Goal: Transaction & Acquisition: Purchase product/service

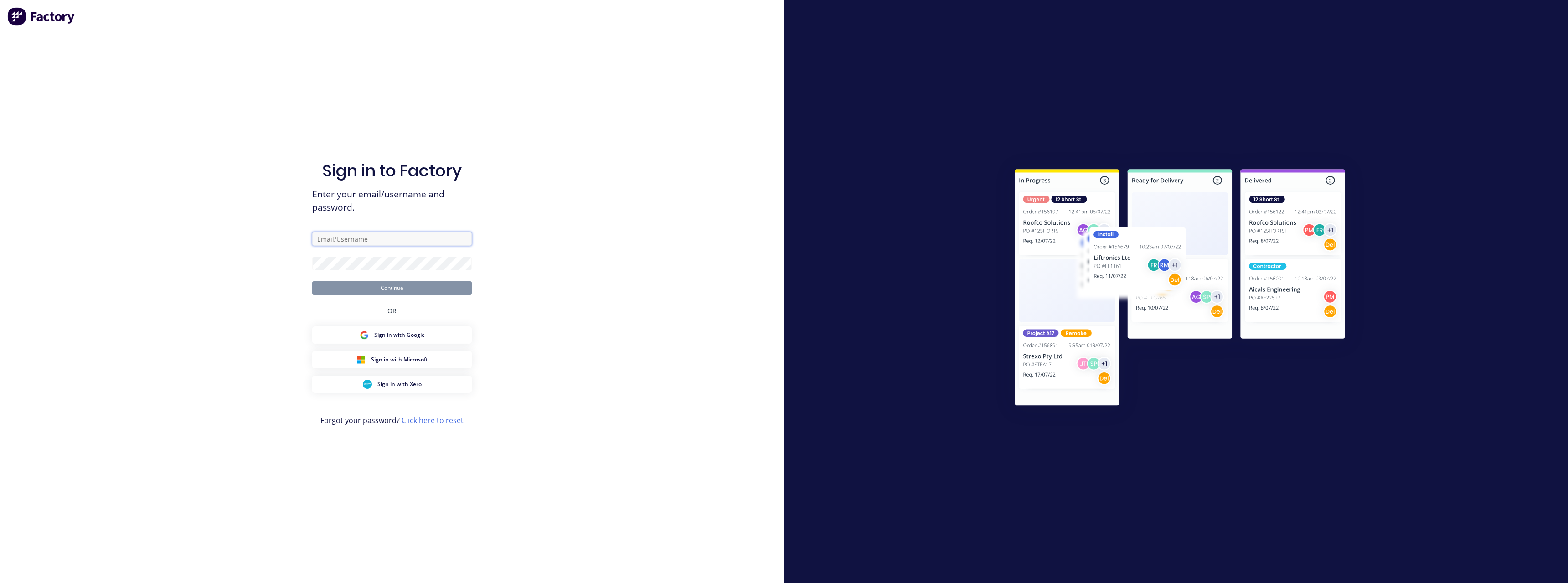
type input "[PERSON_NAME][EMAIL_ADDRESS][DOMAIN_NAME]"
click at [420, 293] on button "Continue" at bounding box center [392, 288] width 159 height 13
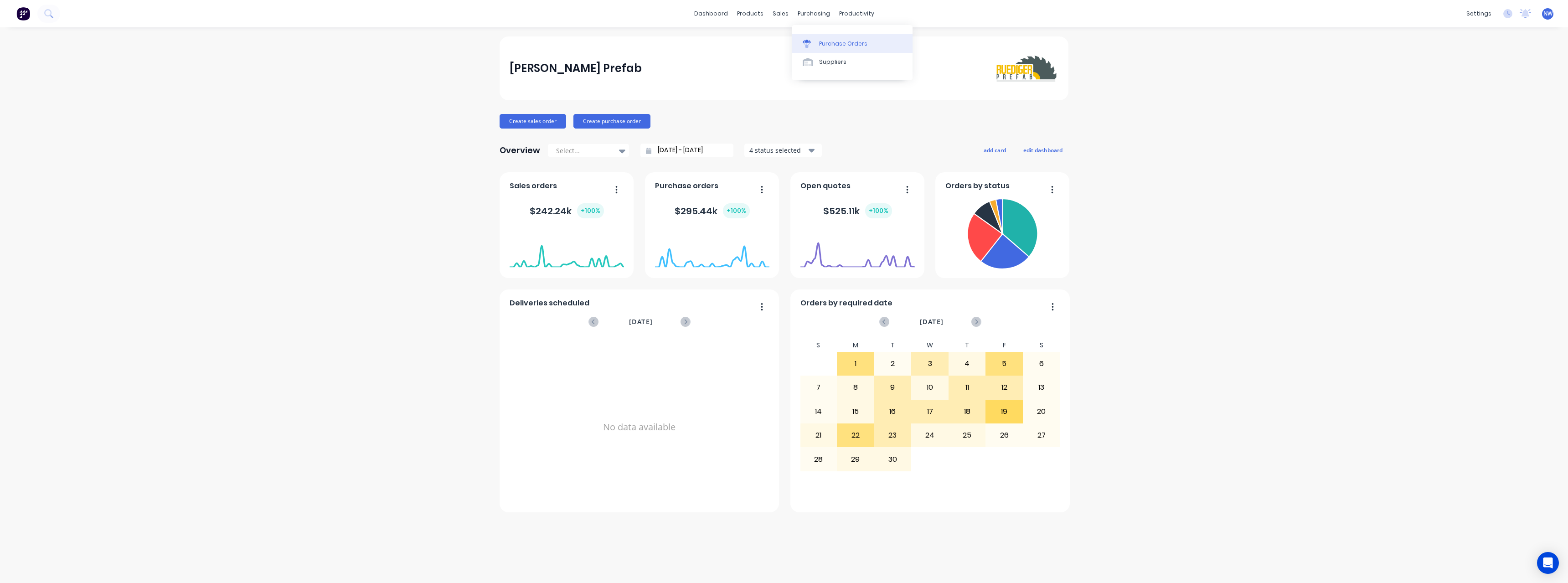
click at [823, 40] on div "Purchase Orders" at bounding box center [843, 43] width 48 height 8
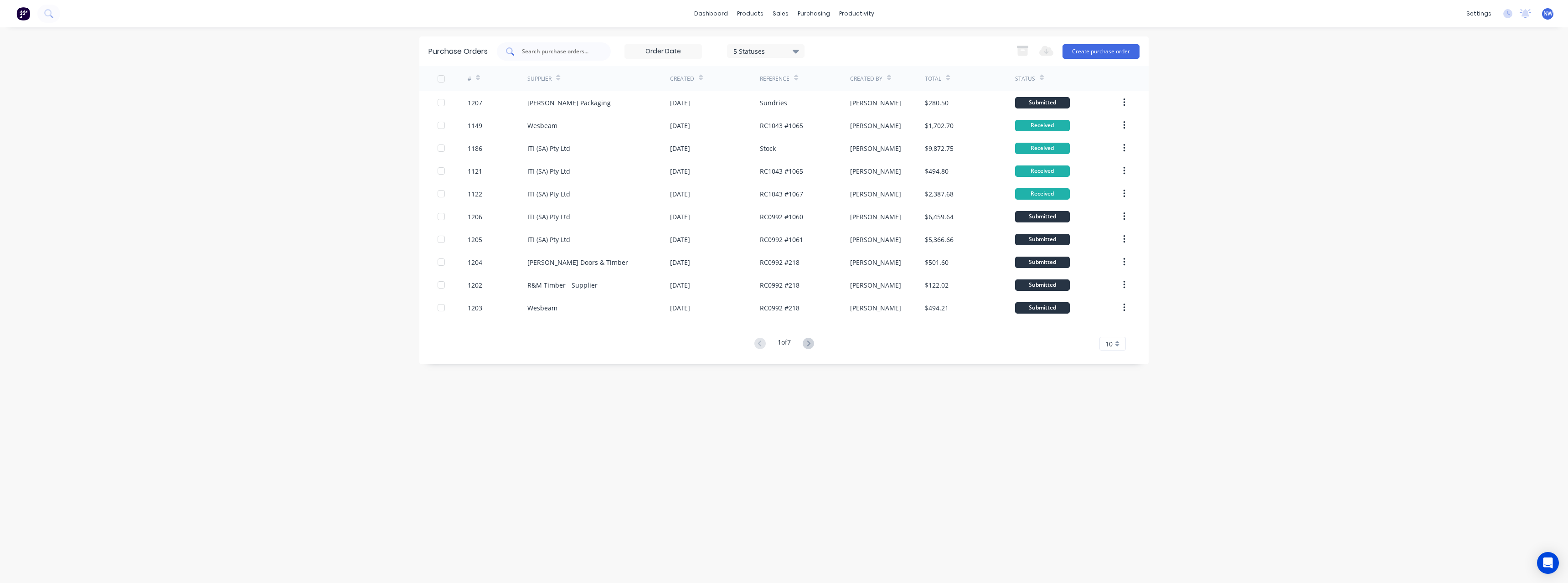
click at [550, 51] on input "text" at bounding box center [559, 51] width 75 height 9
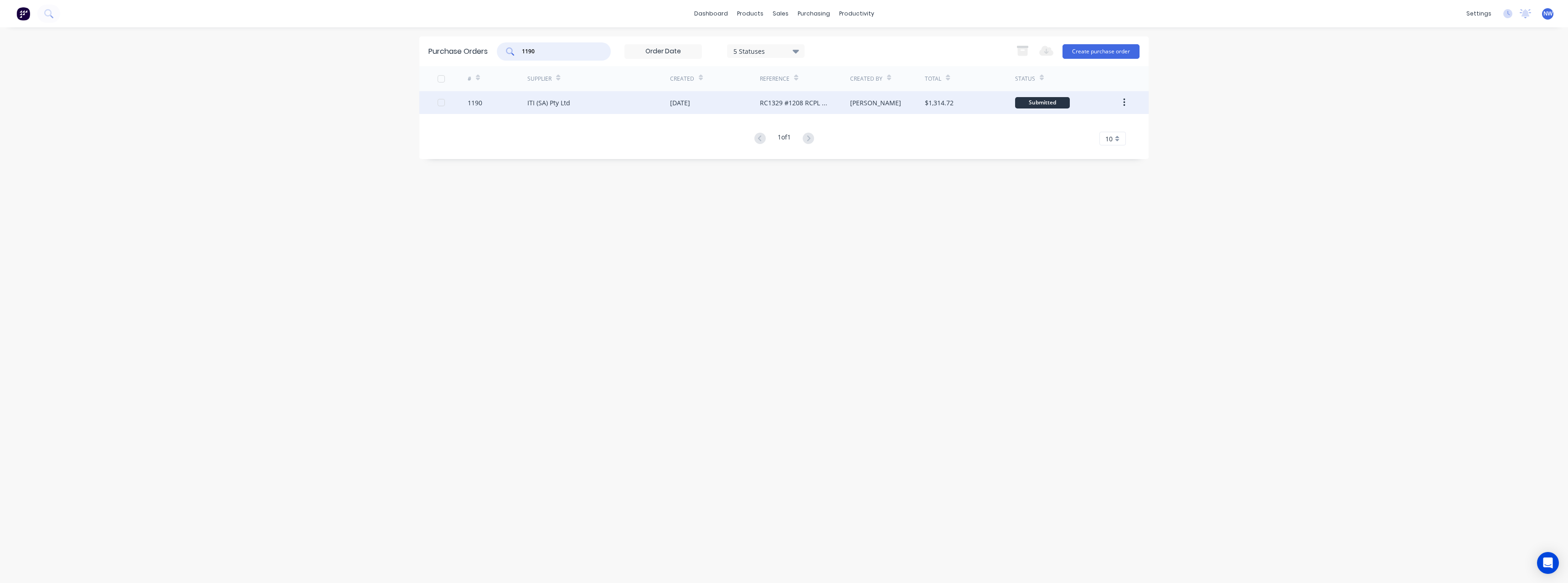
type input "1190"
click at [621, 100] on div "ITI (SA) Pty Ltd" at bounding box center [598, 102] width 142 height 23
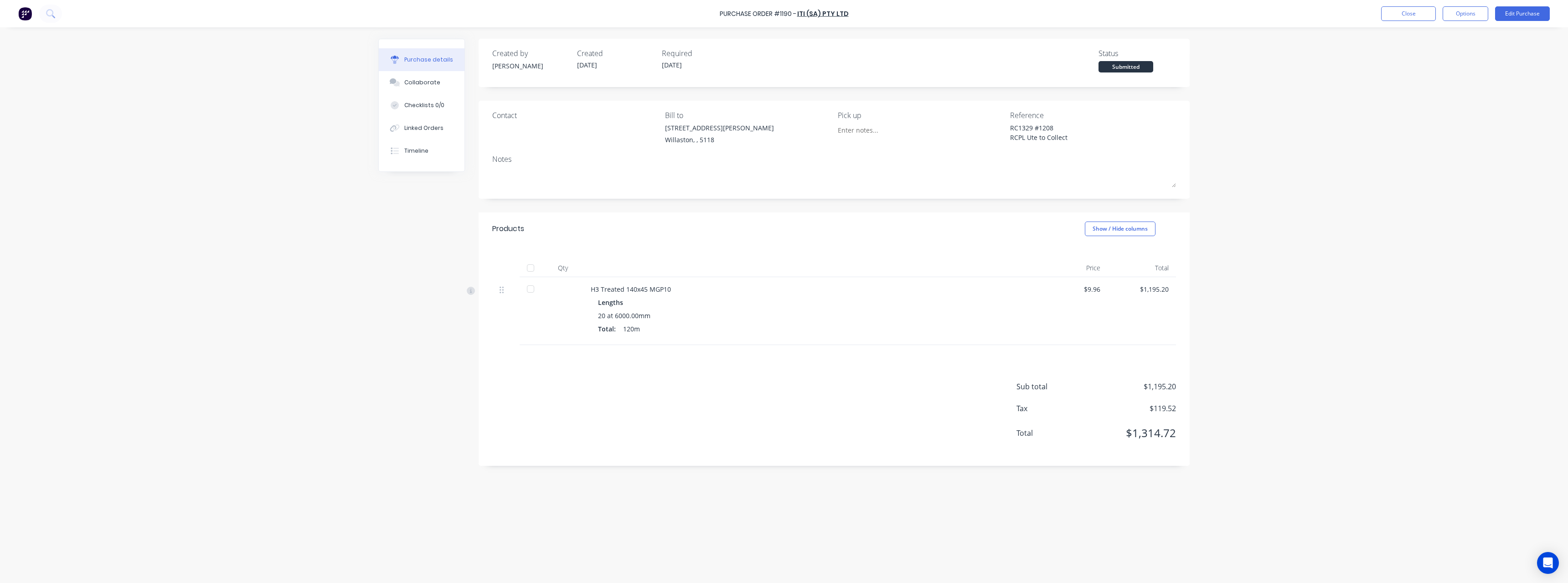
click at [533, 270] on div at bounding box center [531, 268] width 18 height 18
type textarea "x"
click at [1423, 19] on button "Close" at bounding box center [1409, 13] width 55 height 15
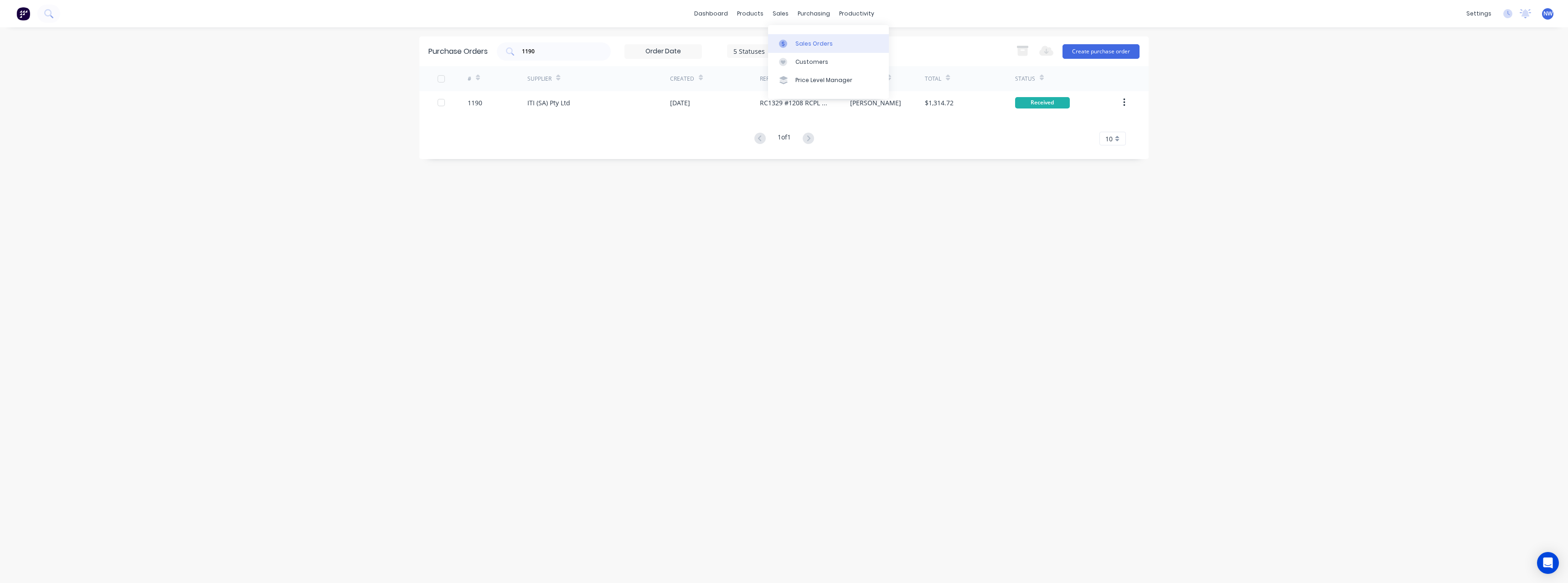
click at [807, 46] on div "Sales Orders" at bounding box center [814, 43] width 37 height 8
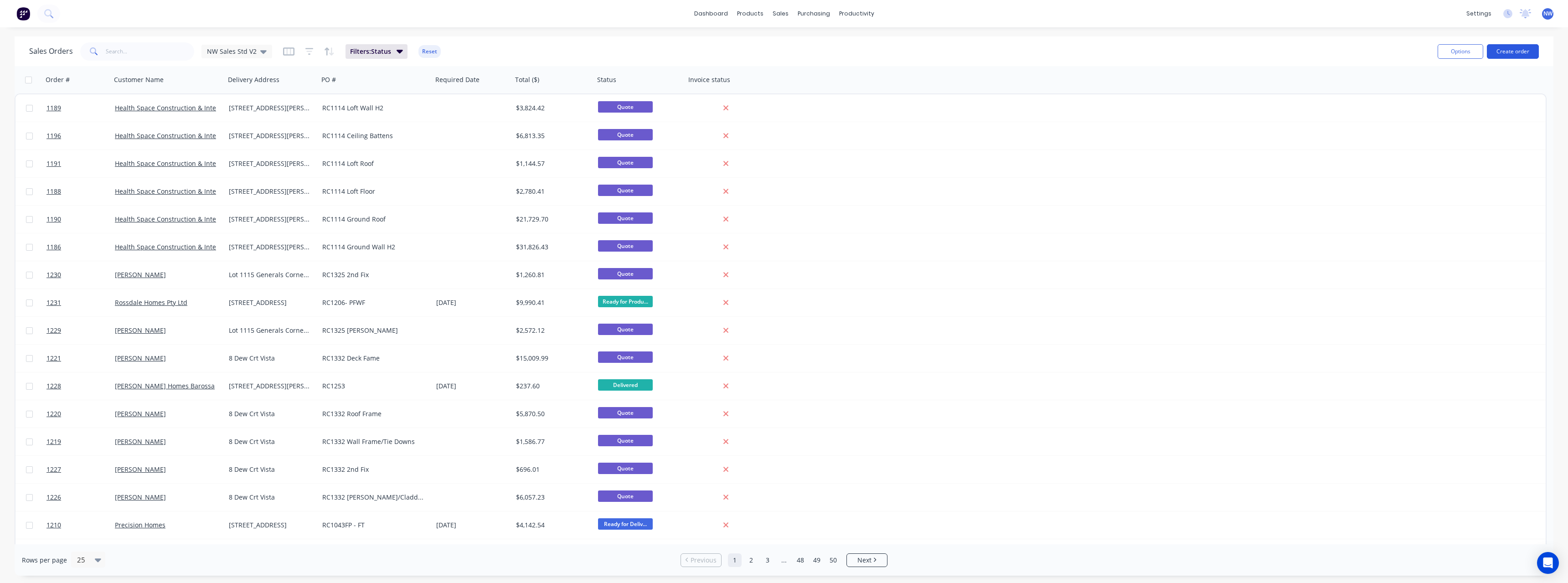
click at [1514, 51] on button "Create order" at bounding box center [1513, 52] width 52 height 15
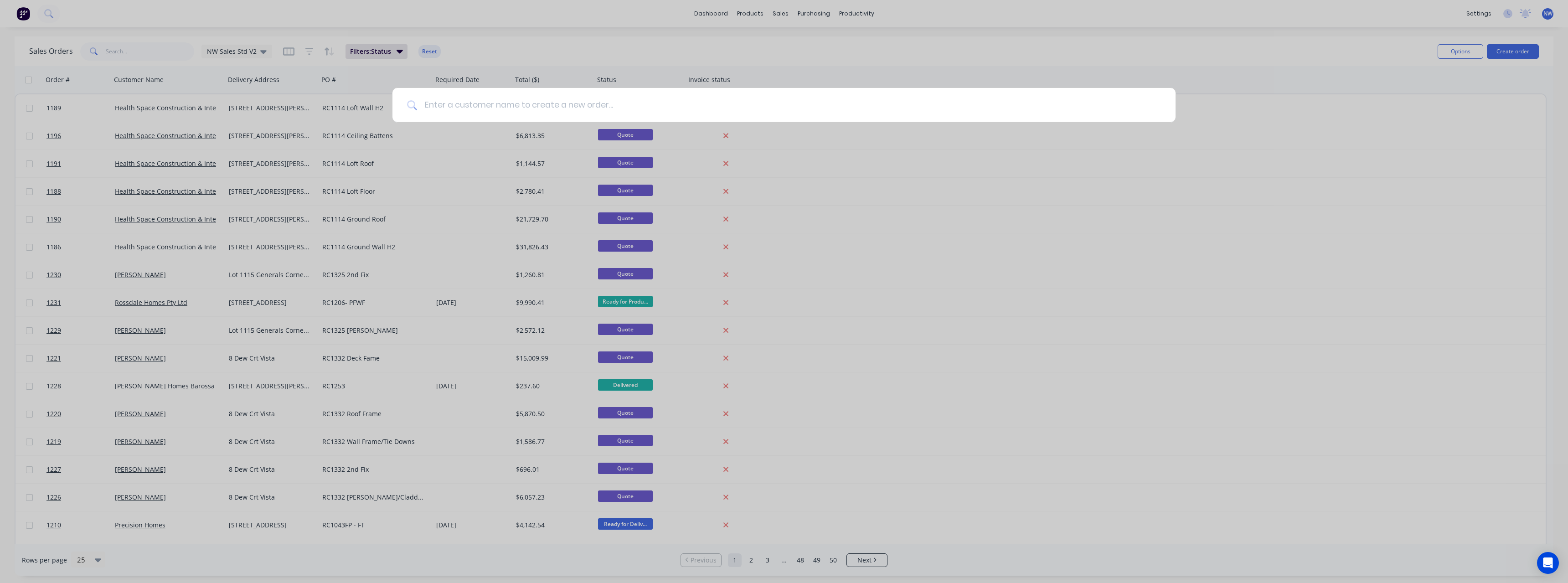
click at [601, 104] on input at bounding box center [789, 105] width 744 height 34
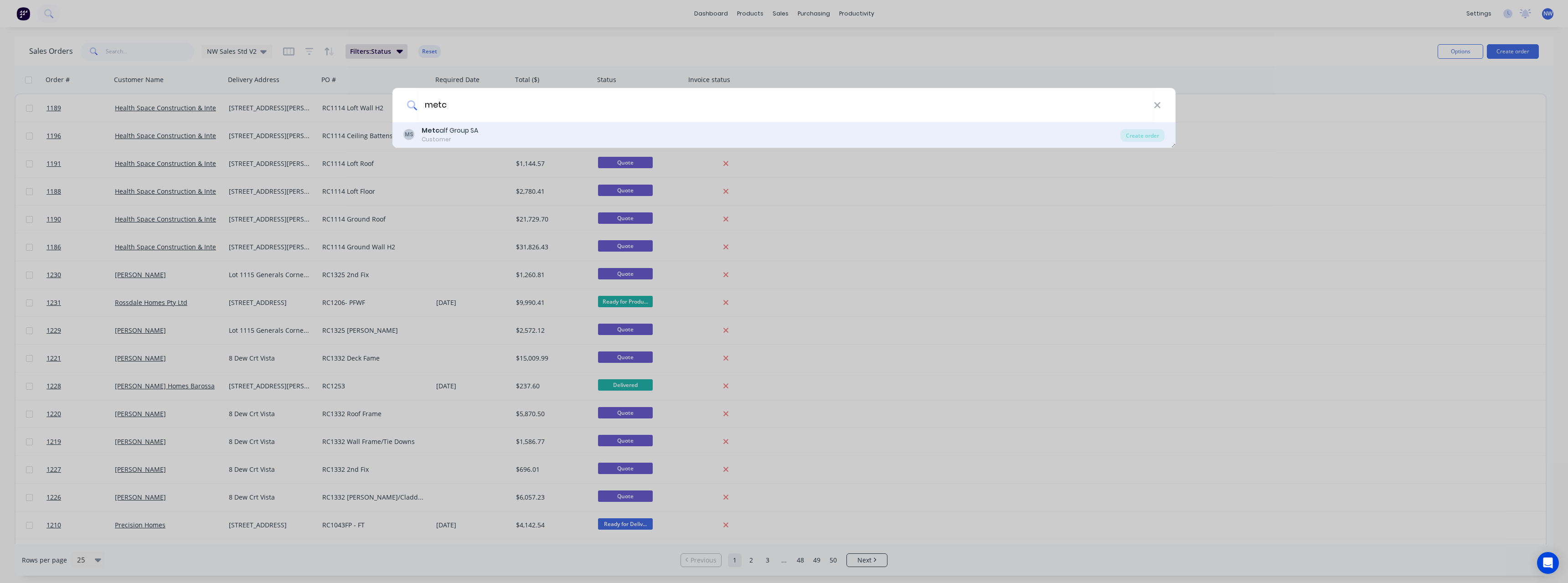
type input "metc"
click at [479, 131] on div "MS Metc alf Group SA Customer" at bounding box center [762, 134] width 717 height 18
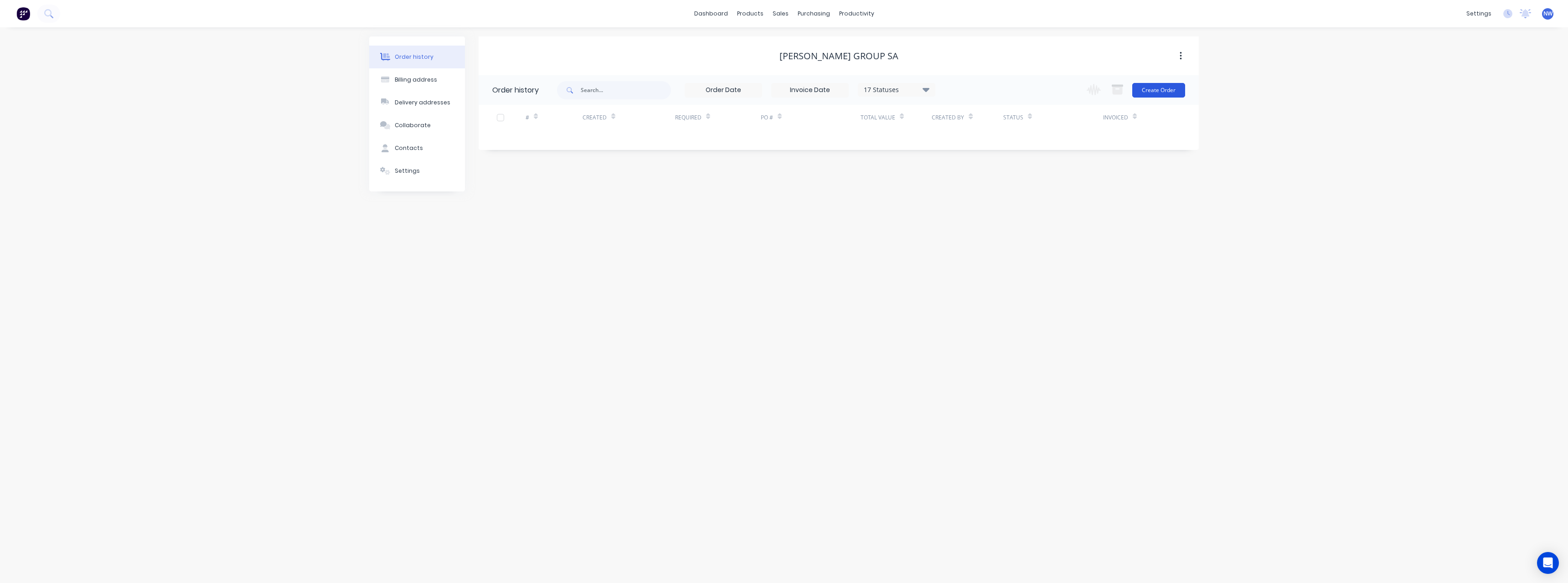
click at [1157, 88] on button "Create Order" at bounding box center [1158, 90] width 53 height 15
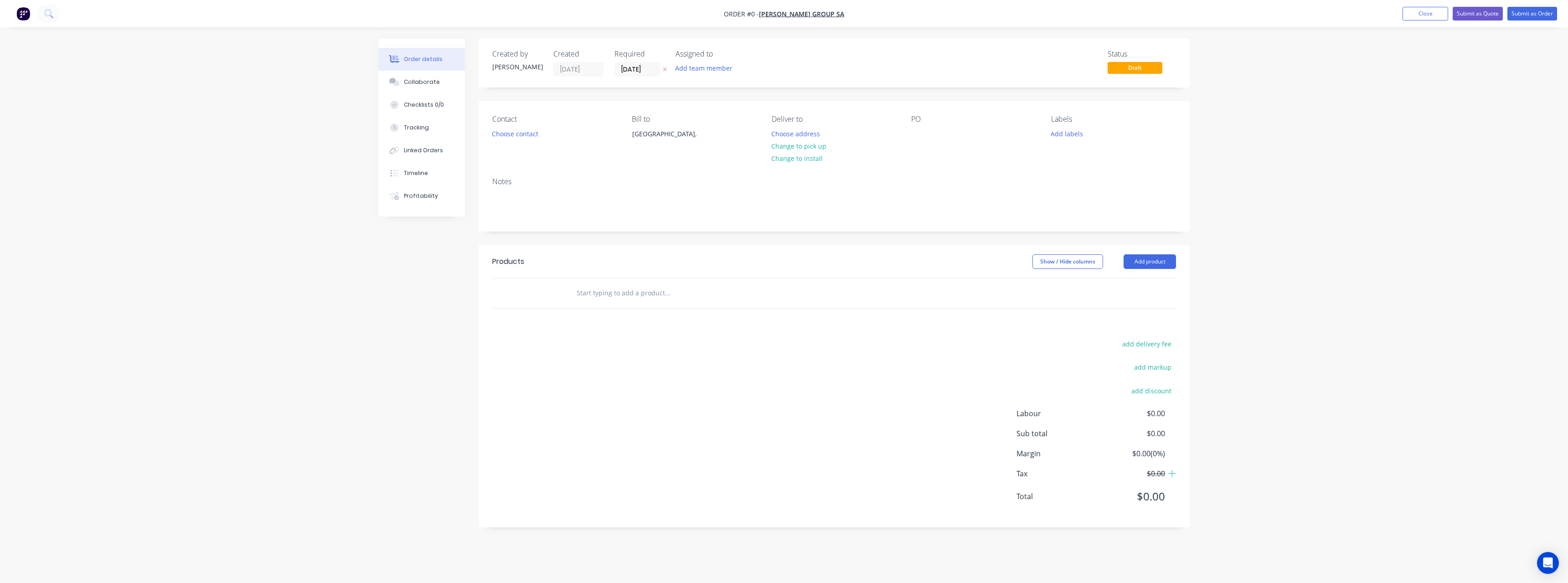
click at [665, 69] on icon "button" at bounding box center [665, 69] width 4 height 5
click at [803, 137] on button "Choose address" at bounding box center [796, 133] width 58 height 12
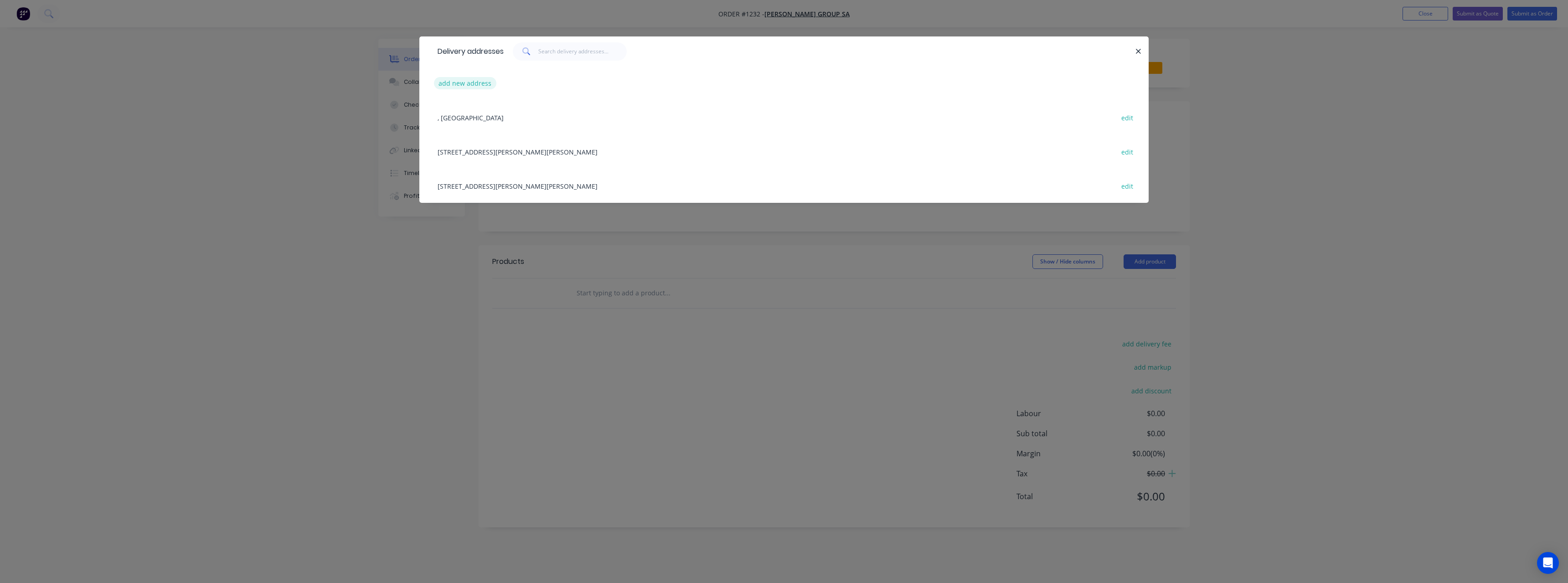
click at [483, 87] on button "add new address" at bounding box center [465, 83] width 63 height 12
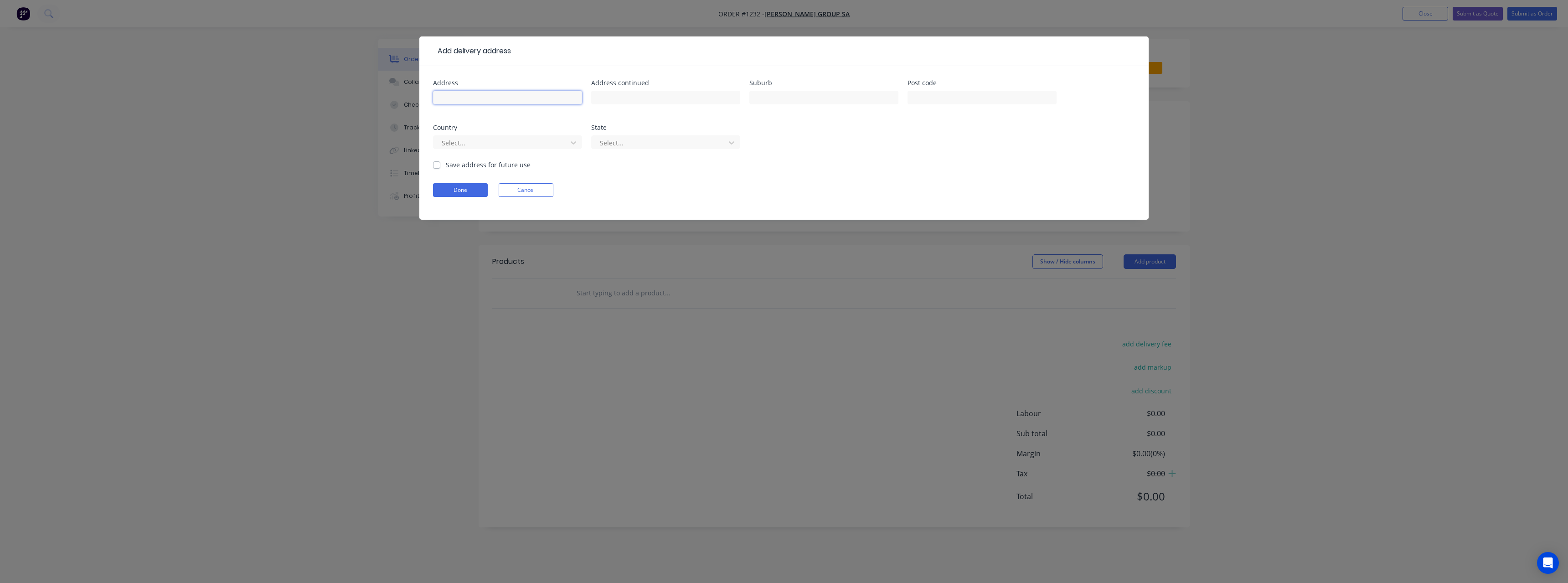
click at [503, 101] on input "text" at bounding box center [507, 97] width 149 height 13
click at [448, 99] on input "UNit 4, [PERSON_NAME] Crt" at bounding box center [507, 97] width 149 height 13
type input "Unit 4, [PERSON_NAME] Crt"
click at [780, 93] on input "text" at bounding box center [824, 97] width 149 height 13
type input "[GEOGRAPHIC_DATA]"
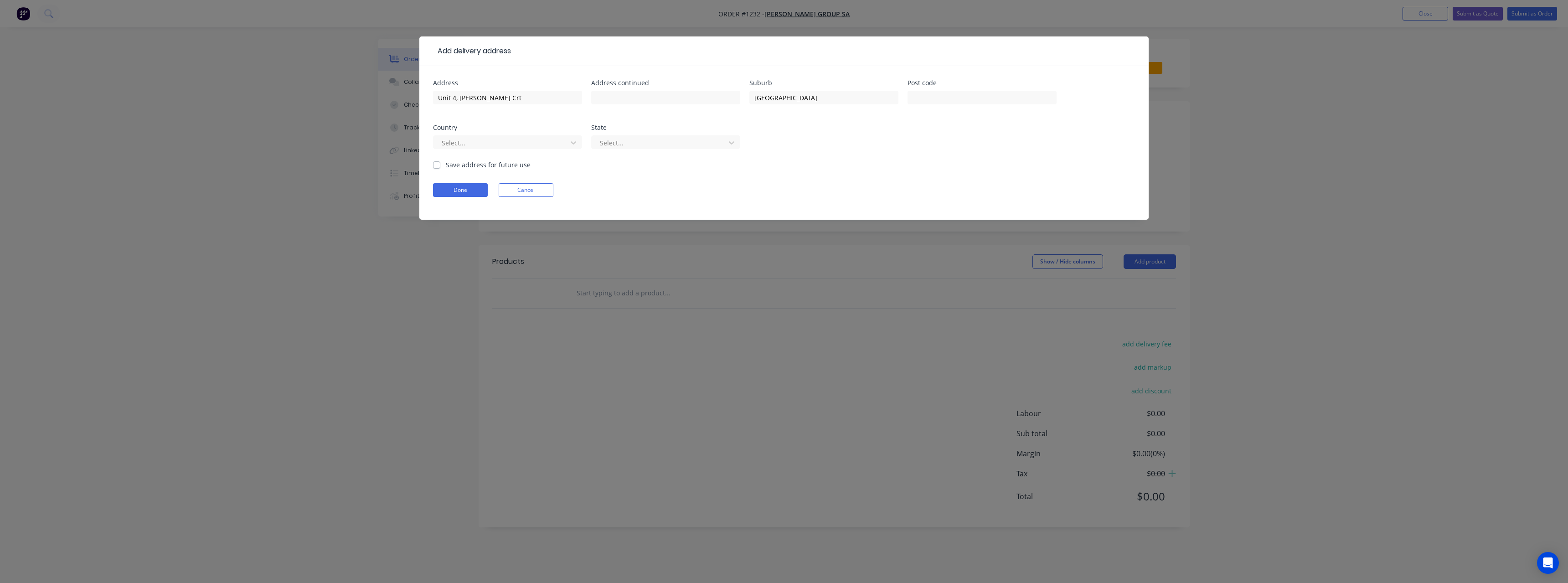
click at [446, 167] on label "Save address for future use" at bounding box center [488, 165] width 85 height 10
click at [438, 167] on input "Save address for future use" at bounding box center [436, 164] width 7 height 9
checkbox input "true"
click at [452, 188] on button "Done" at bounding box center [460, 190] width 55 height 13
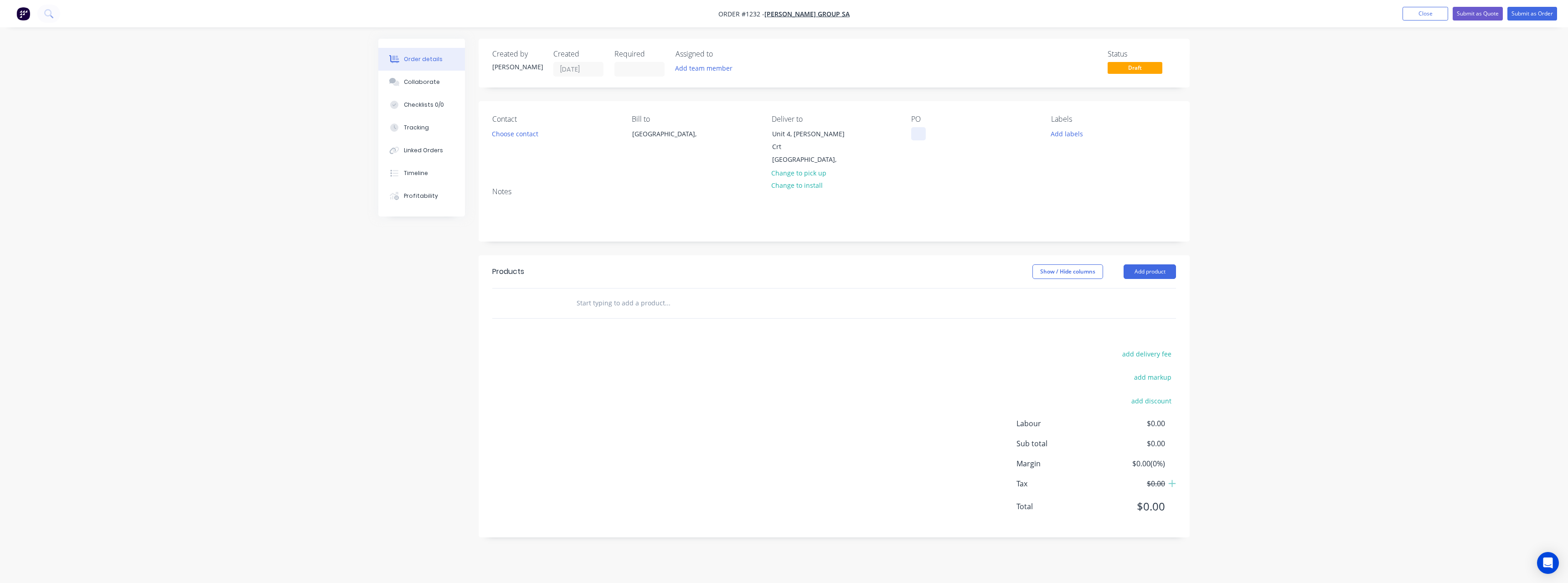
click at [925, 135] on div at bounding box center [919, 134] width 15 height 13
click at [646, 295] on input "text" at bounding box center [668, 303] width 183 height 18
type input "200x45"
click at [658, 362] on div "LVL 200x45 Product" at bounding box center [716, 371] width 273 height 38
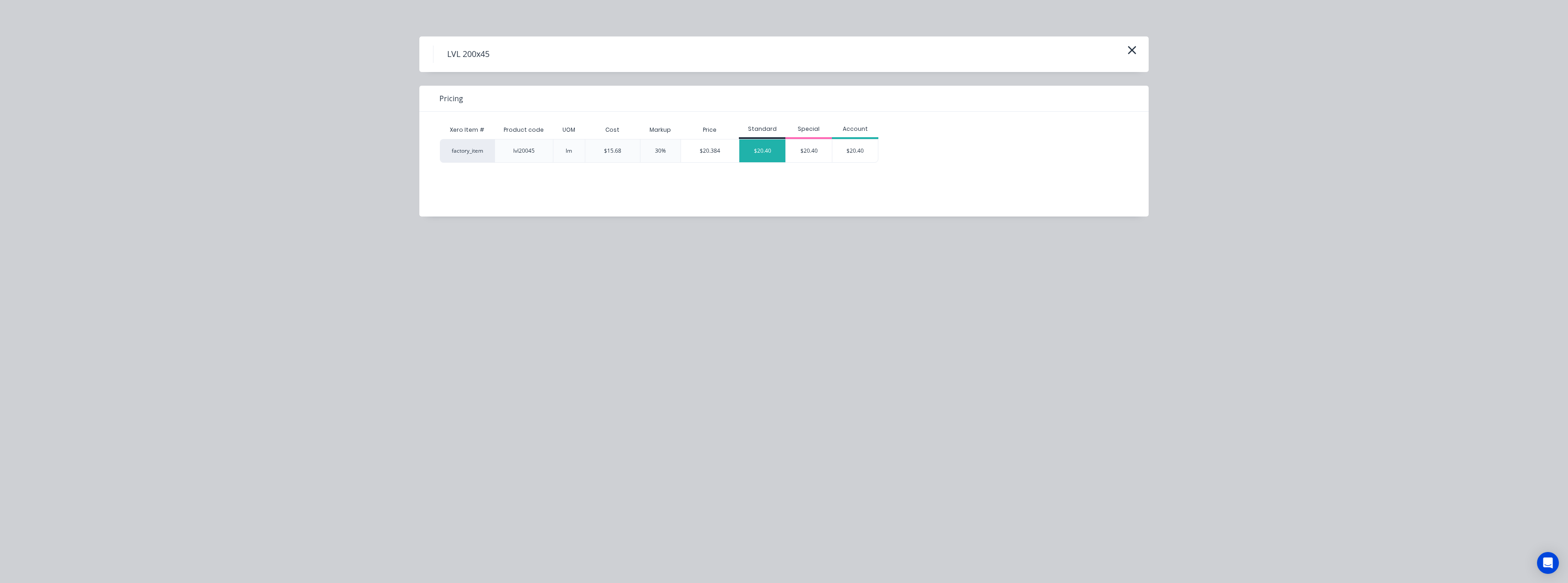
click at [765, 155] on div "$20.40" at bounding box center [763, 150] width 46 height 23
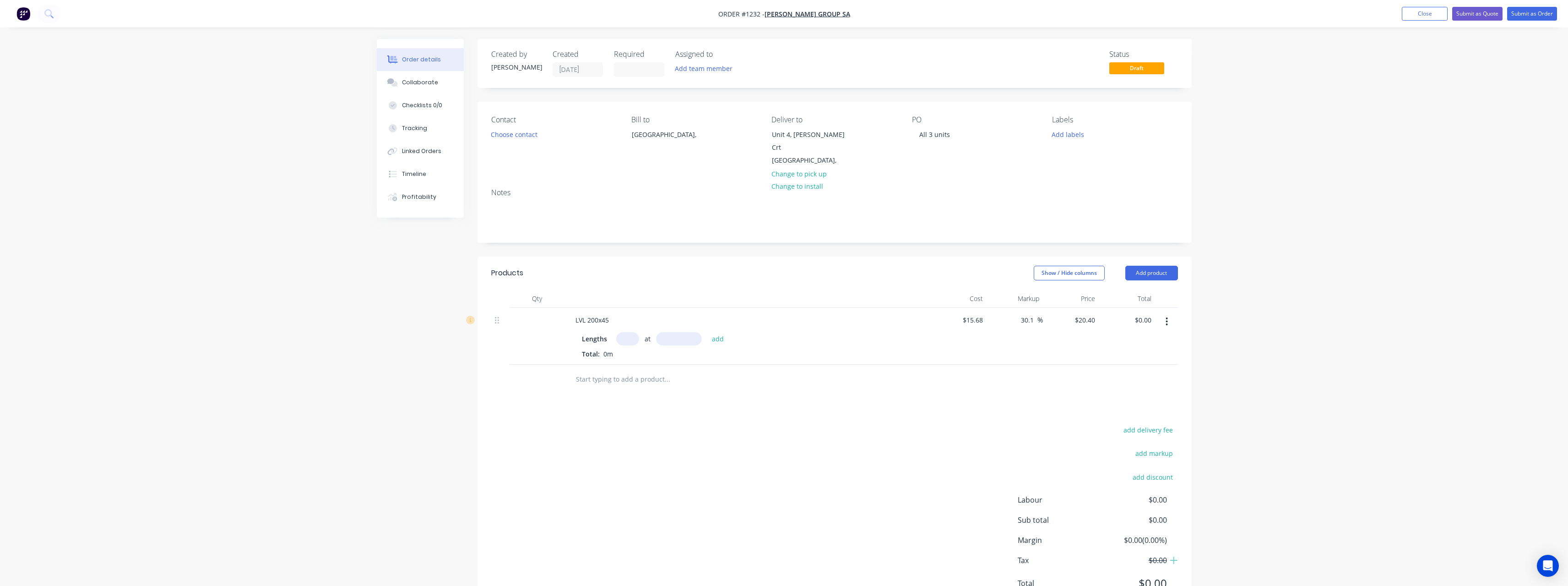
click at [630, 332] on input "text" at bounding box center [627, 339] width 23 height 13
type input "18"
type input "4800"
click at [707, 332] on button "add" at bounding box center [718, 338] width 21 height 12
type input "$1,762.56"
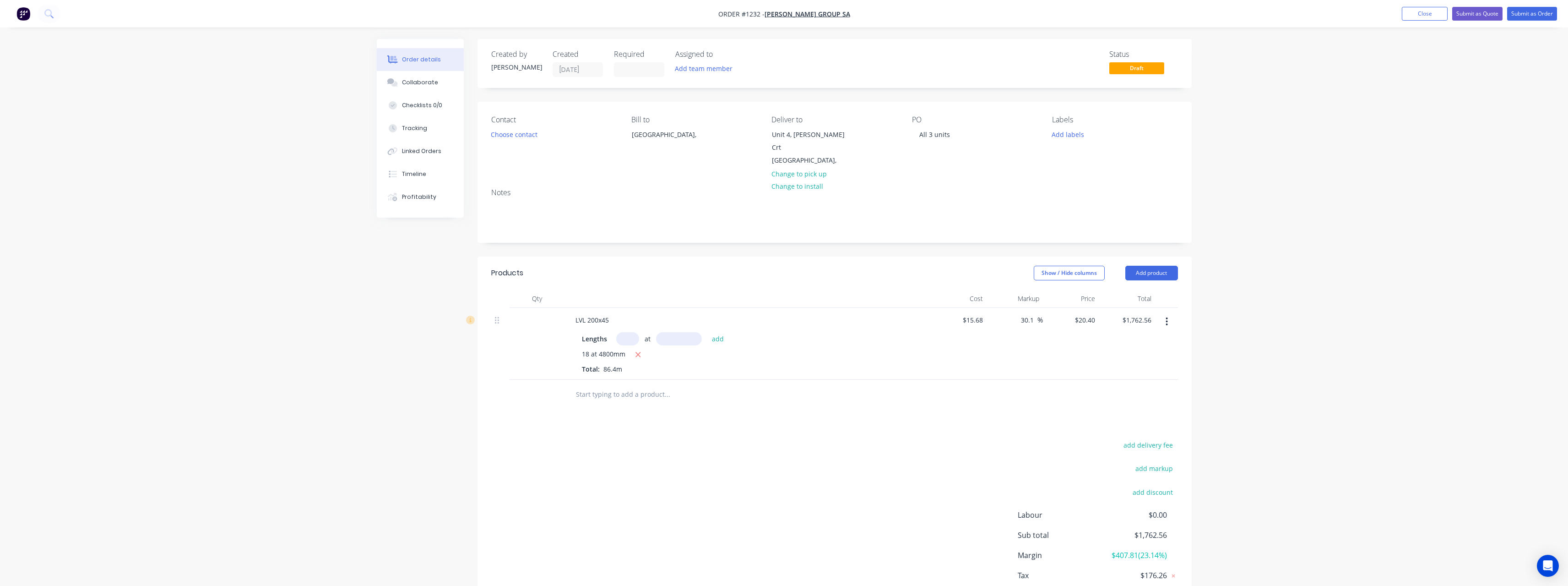
click at [628, 385] on input "text" at bounding box center [667, 395] width 183 height 18
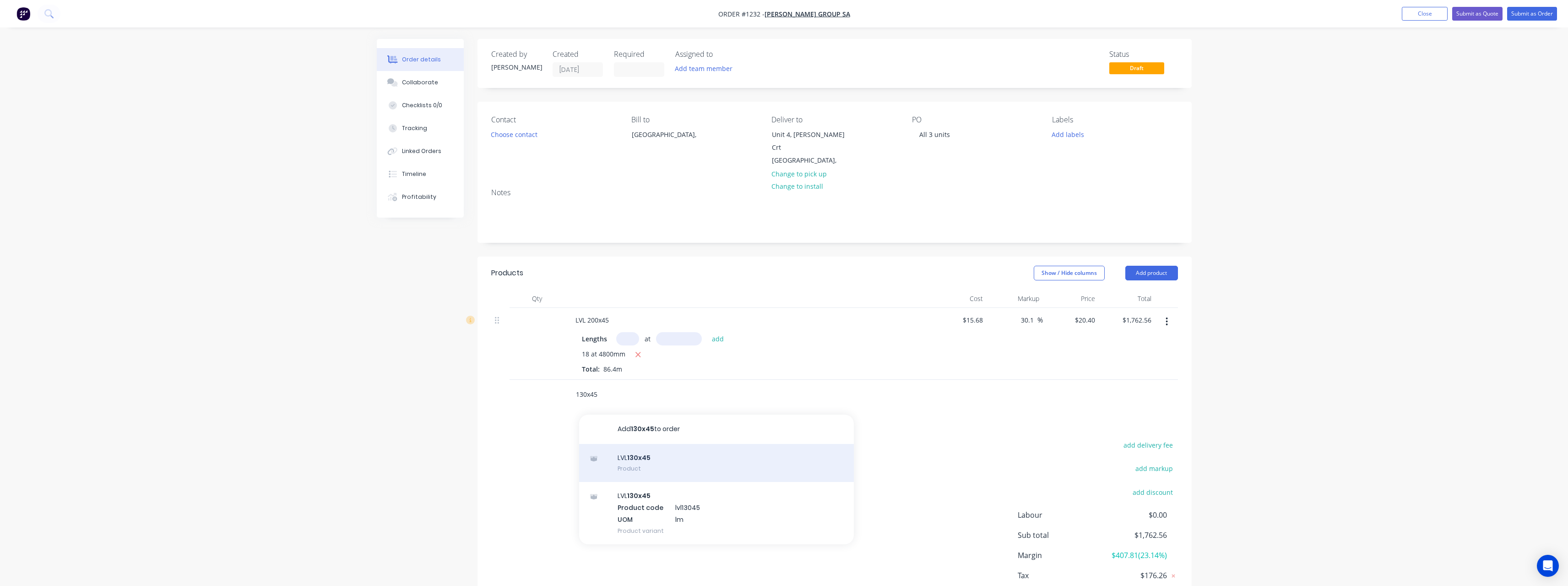
type input "130x45"
click at [657, 452] on div "LVL 130x45 Product" at bounding box center [716, 463] width 274 height 39
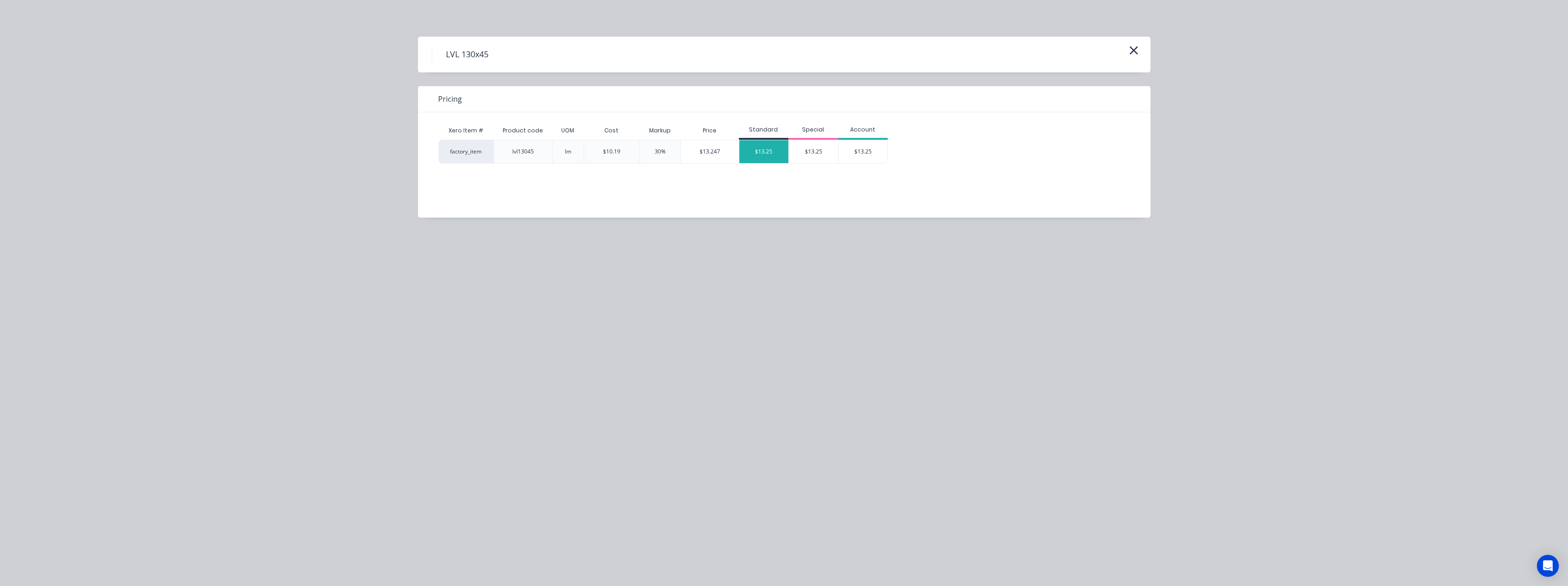
click at [772, 154] on div "$13.25" at bounding box center [764, 151] width 50 height 23
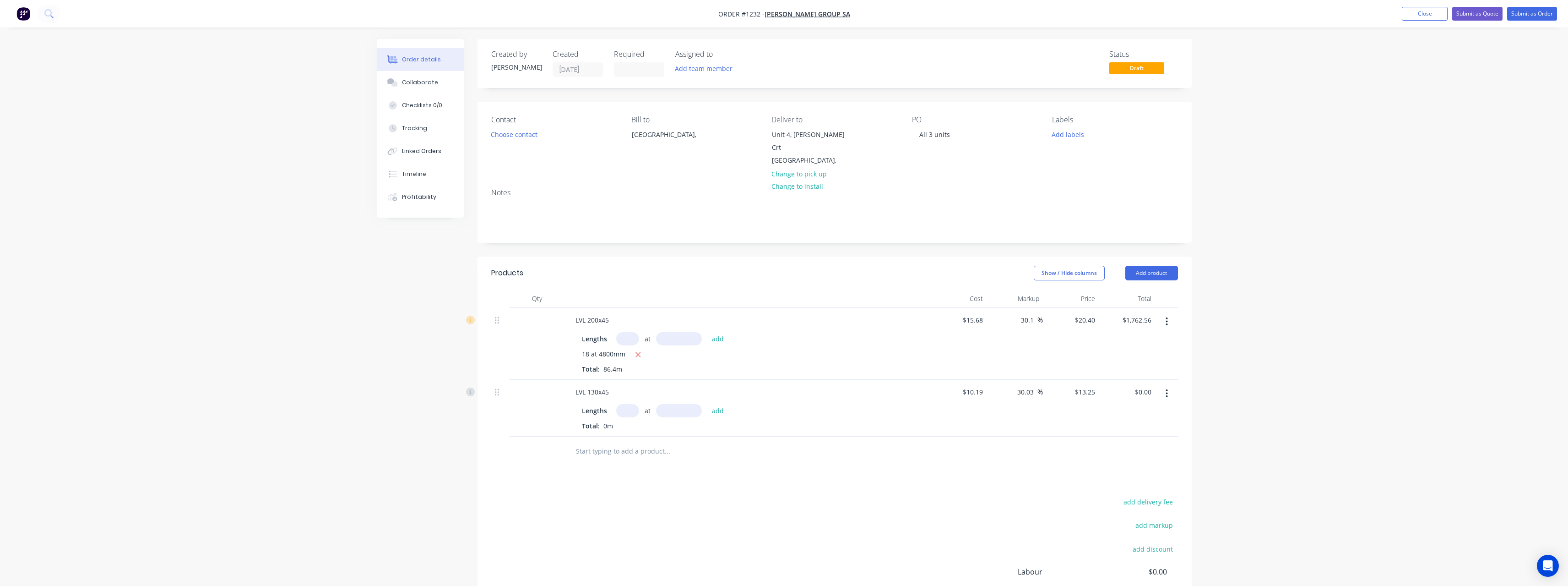
click at [630, 404] on input "text" at bounding box center [627, 410] width 23 height 13
type input "6"
type input "3600"
click at [707, 404] on button "add" at bounding box center [718, 410] width 21 height 12
type input "$286.20"
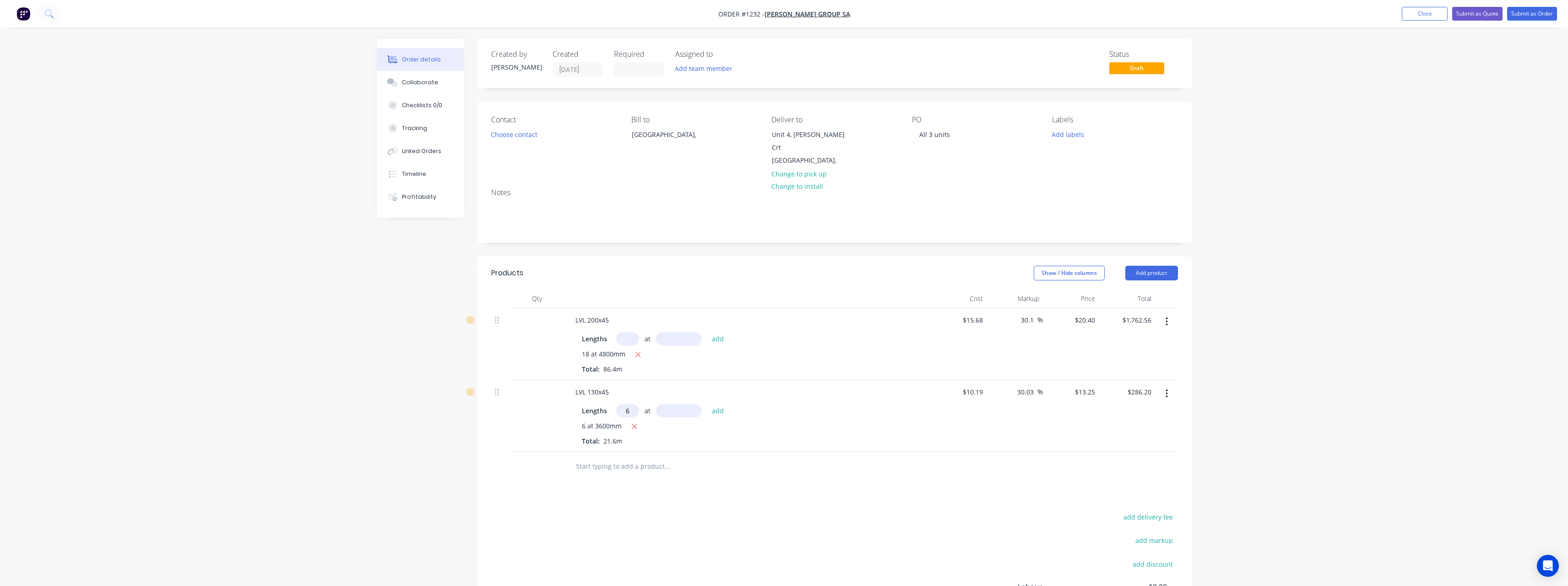
type input "6"
type input "6000"
click at [707, 404] on button "add" at bounding box center [718, 410] width 21 height 12
type input "$763.20"
click at [601, 475] on input "text" at bounding box center [667, 481] width 183 height 18
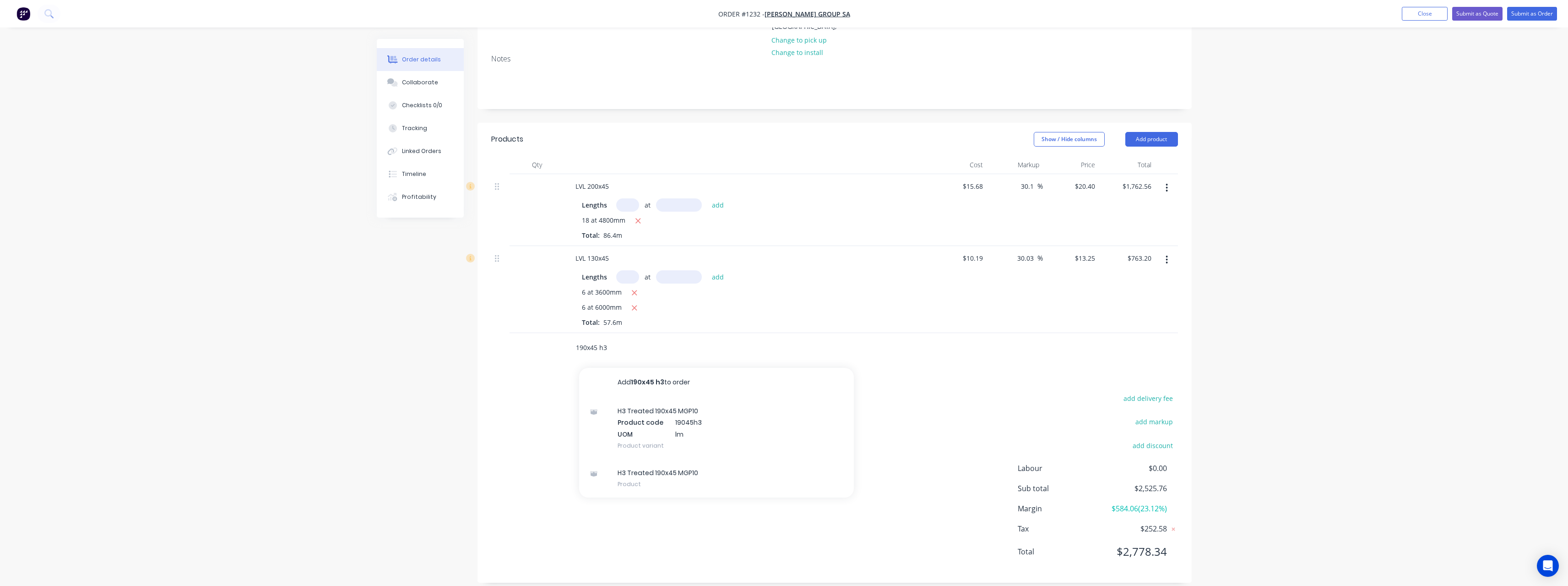
scroll to position [134, 0]
type input "190x45 h3"
click at [708, 460] on div "H3 Treated 190x45 MGP10 Product" at bounding box center [716, 478] width 274 height 39
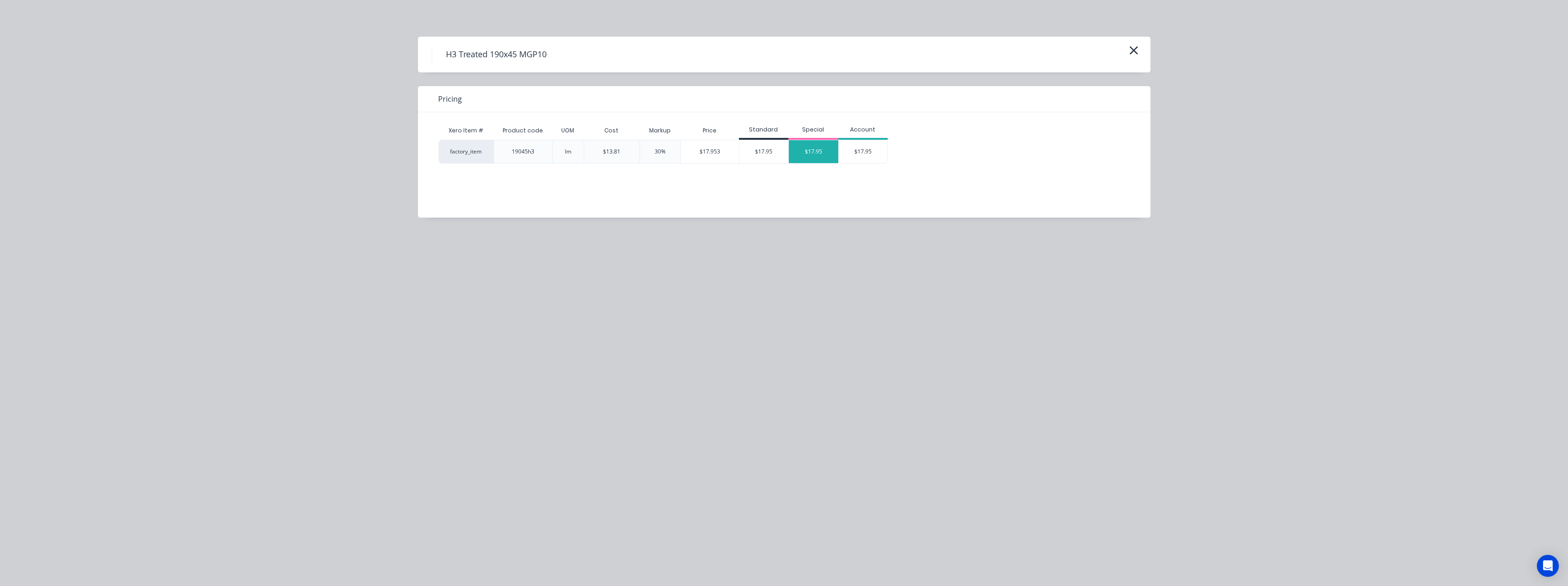
click at [806, 157] on div "$17.95" at bounding box center [813, 151] width 50 height 23
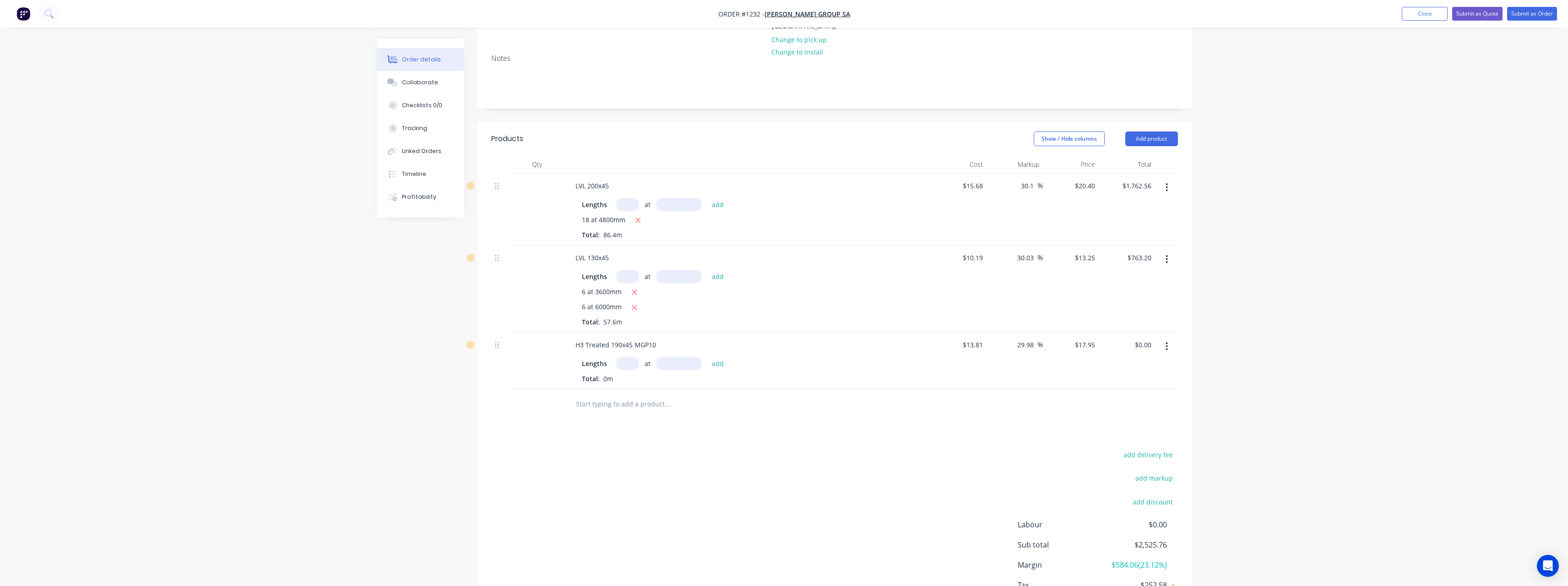
click at [625, 357] on input "text" at bounding box center [627, 363] width 23 height 13
type input "6"
type input "6000"
click at [707, 357] on button "add" at bounding box center [718, 363] width 21 height 12
type input "$646.20"
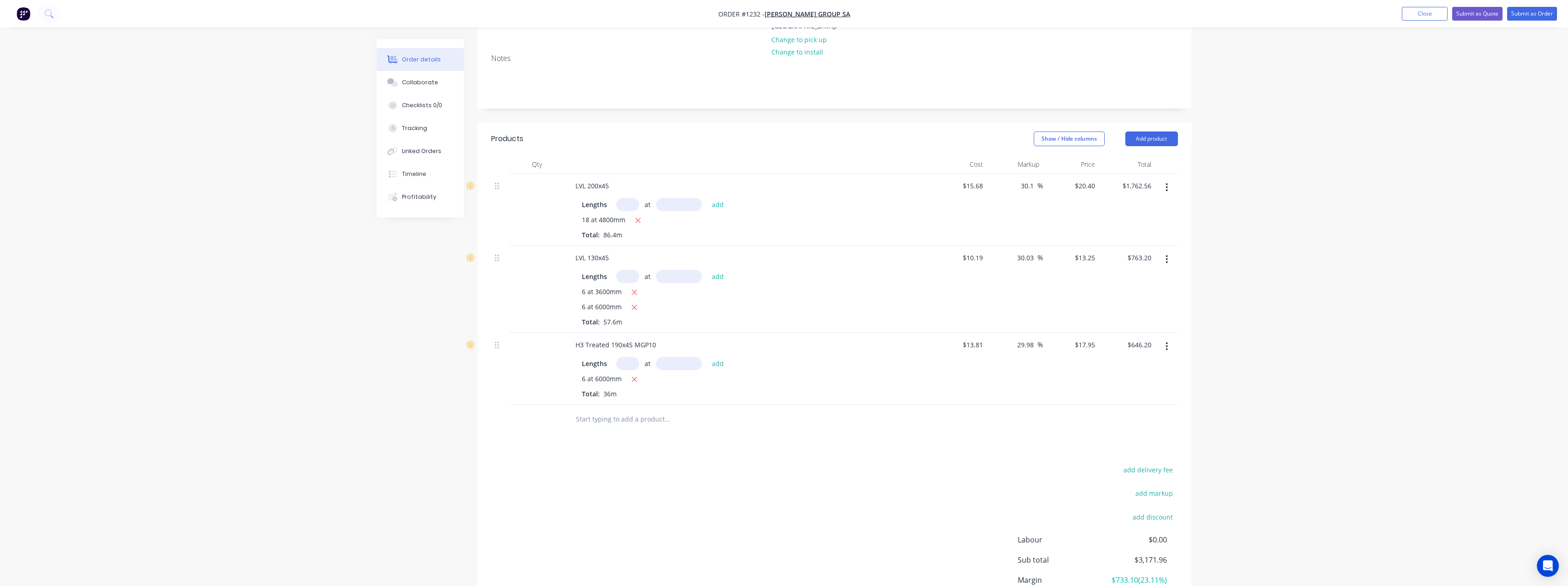
click at [615, 410] on input "text" at bounding box center [667, 419] width 183 height 18
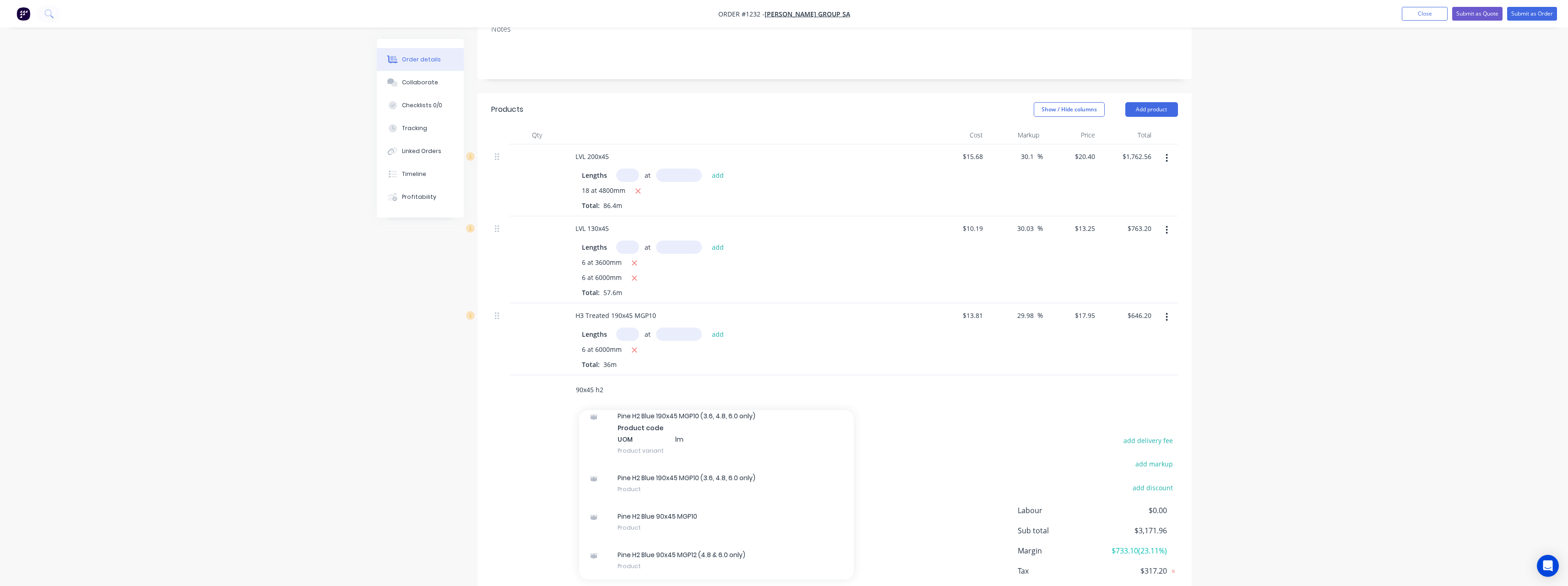
scroll to position [180, 0]
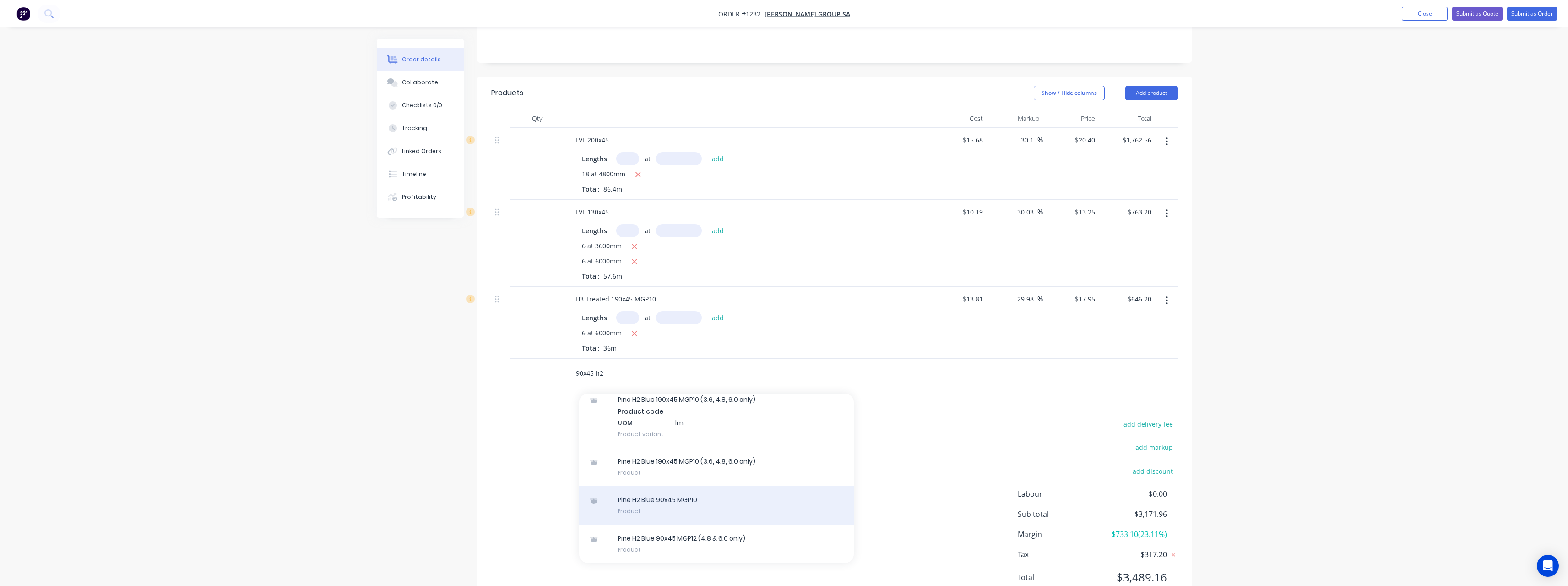
type input "90x45 h2"
click at [724, 491] on div "Pine H2 Blue 90x45 MGP10 Product" at bounding box center [716, 505] width 274 height 39
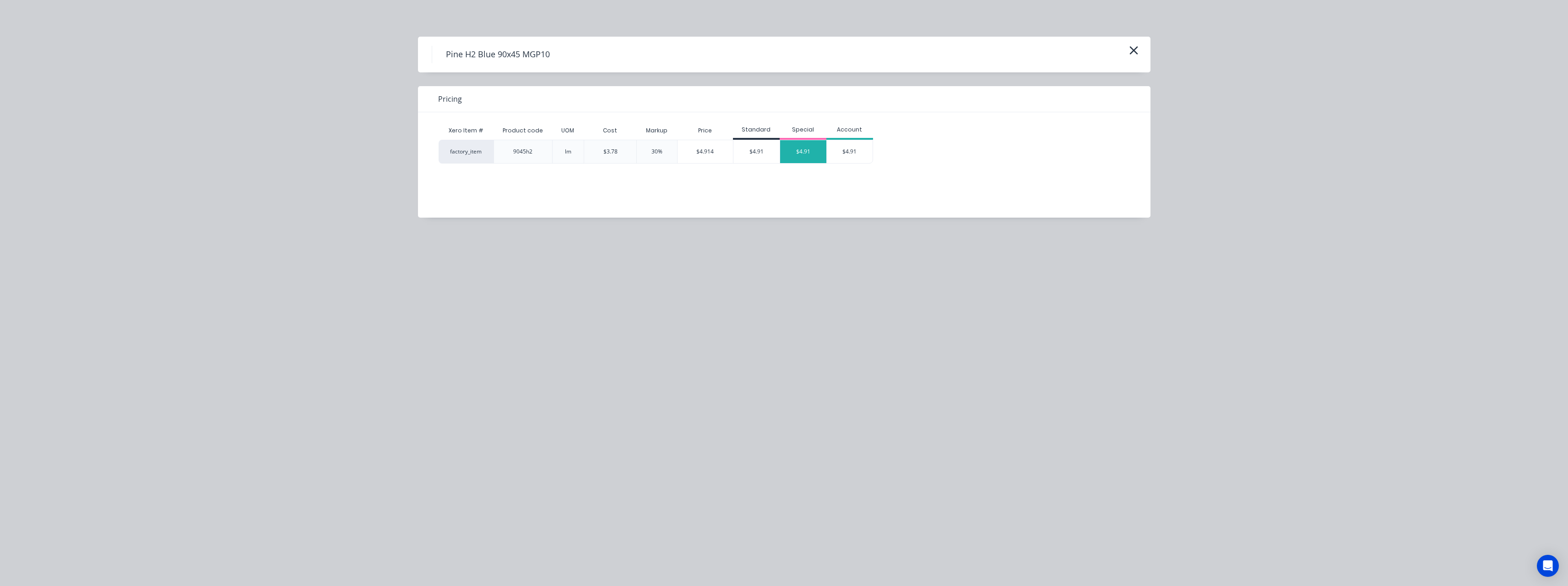
click at [800, 157] on div "$4.91" at bounding box center [803, 151] width 46 height 23
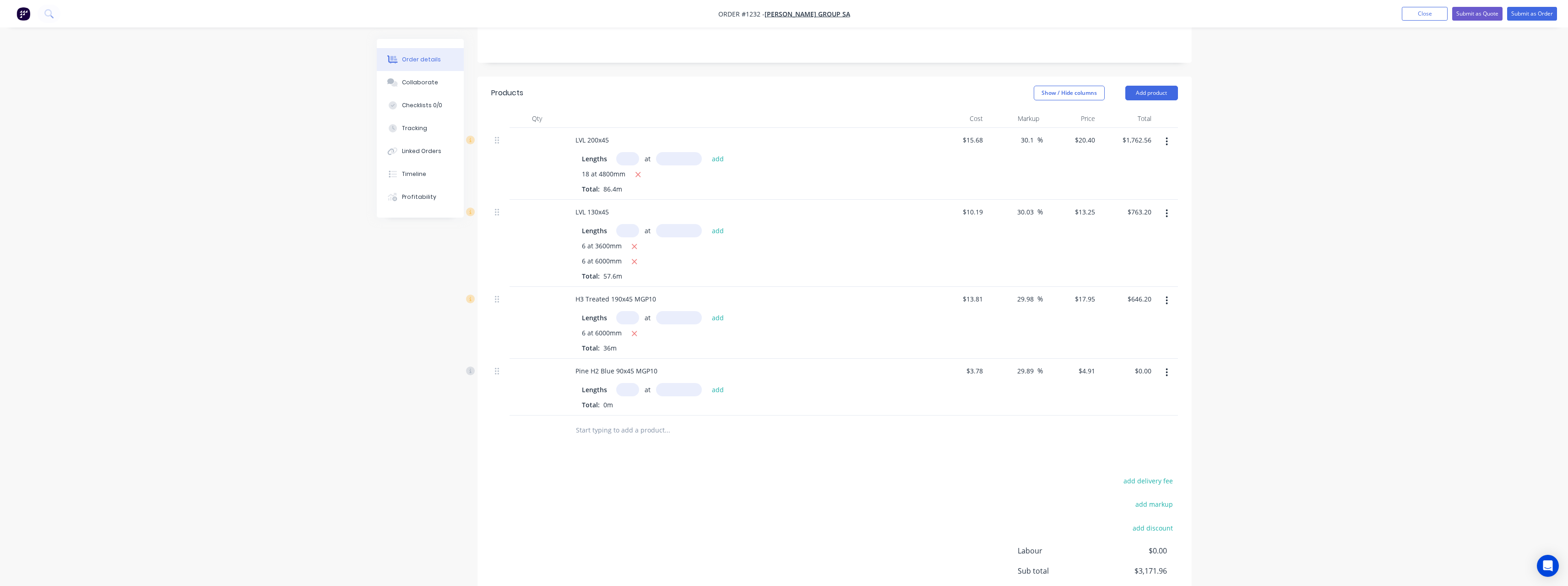
click at [630, 383] on input "text" at bounding box center [627, 390] width 23 height 13
type input "128"
type input "27000"
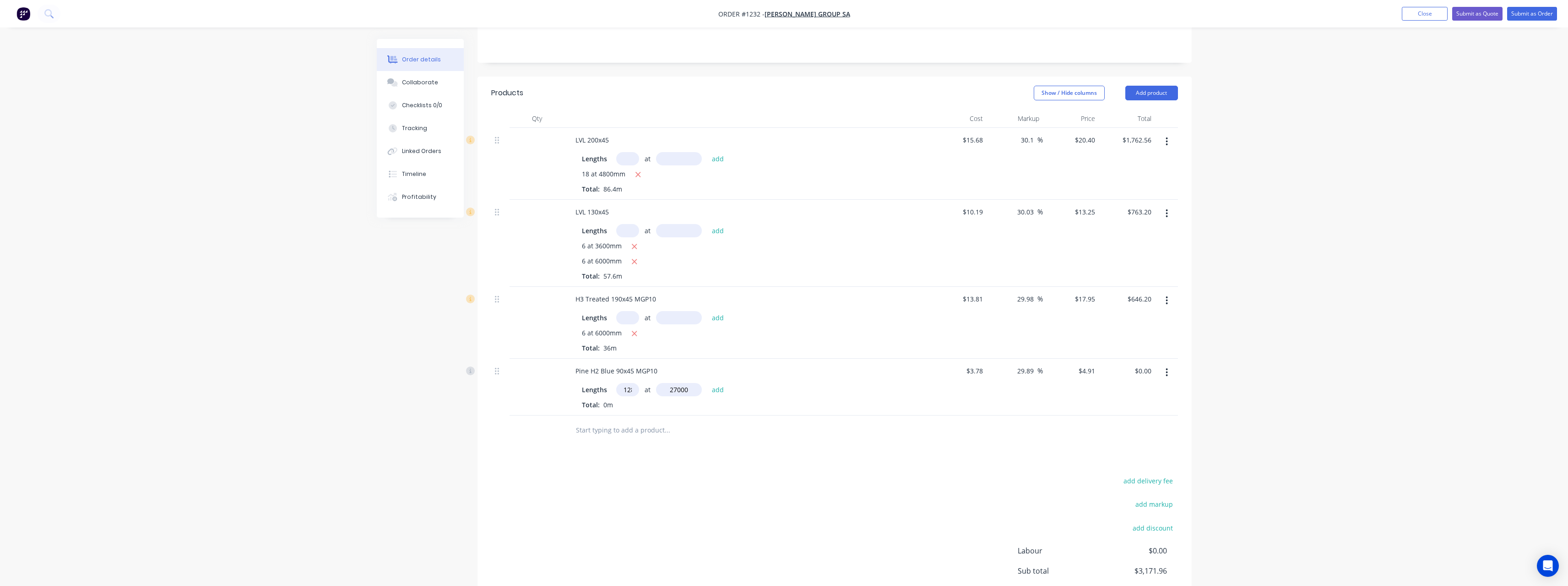
click at [707, 383] on button "add" at bounding box center [718, 389] width 21 height 12
type input "$16,968.96"
click at [630, 383] on input "text" at bounding box center [627, 390] width 23 height 13
type input "128"
type input "2700"
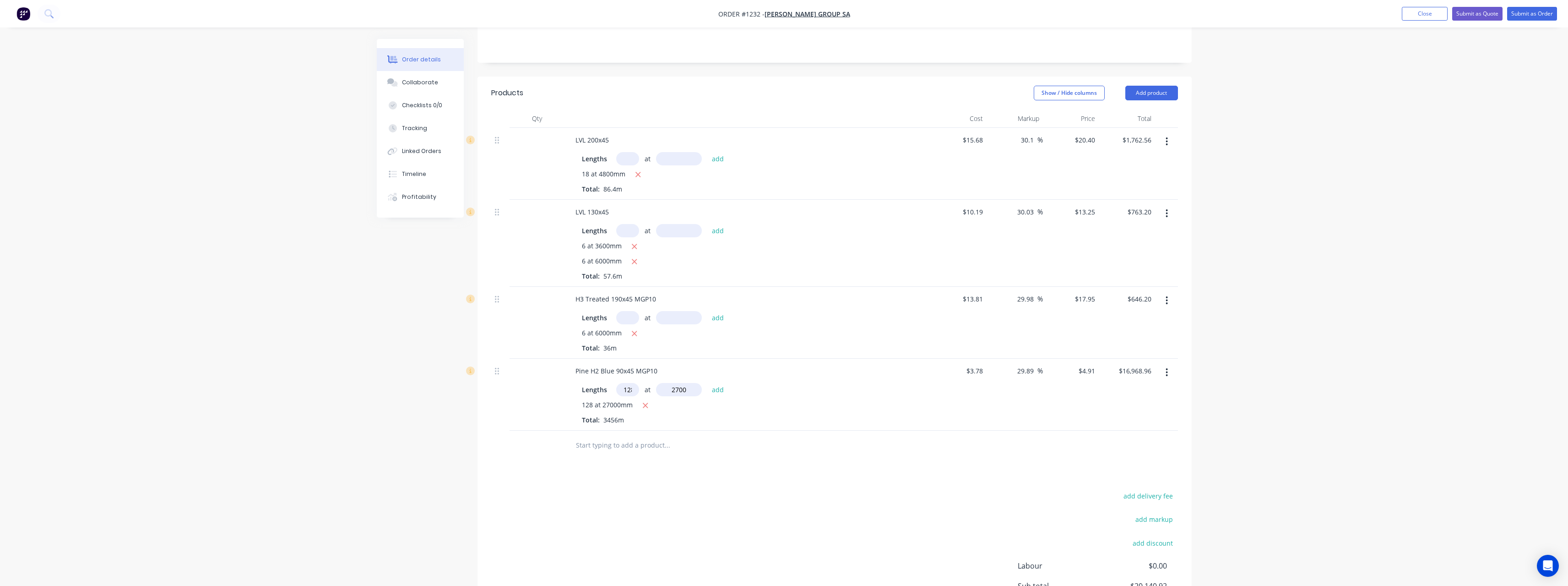
click at [707, 383] on button "add" at bounding box center [718, 389] width 21 height 12
click at [646, 418] on icon "button" at bounding box center [646, 421] width 5 height 5
type input "$1,696.90"
click at [635, 383] on input "text" at bounding box center [627, 390] width 23 height 13
type input "22"
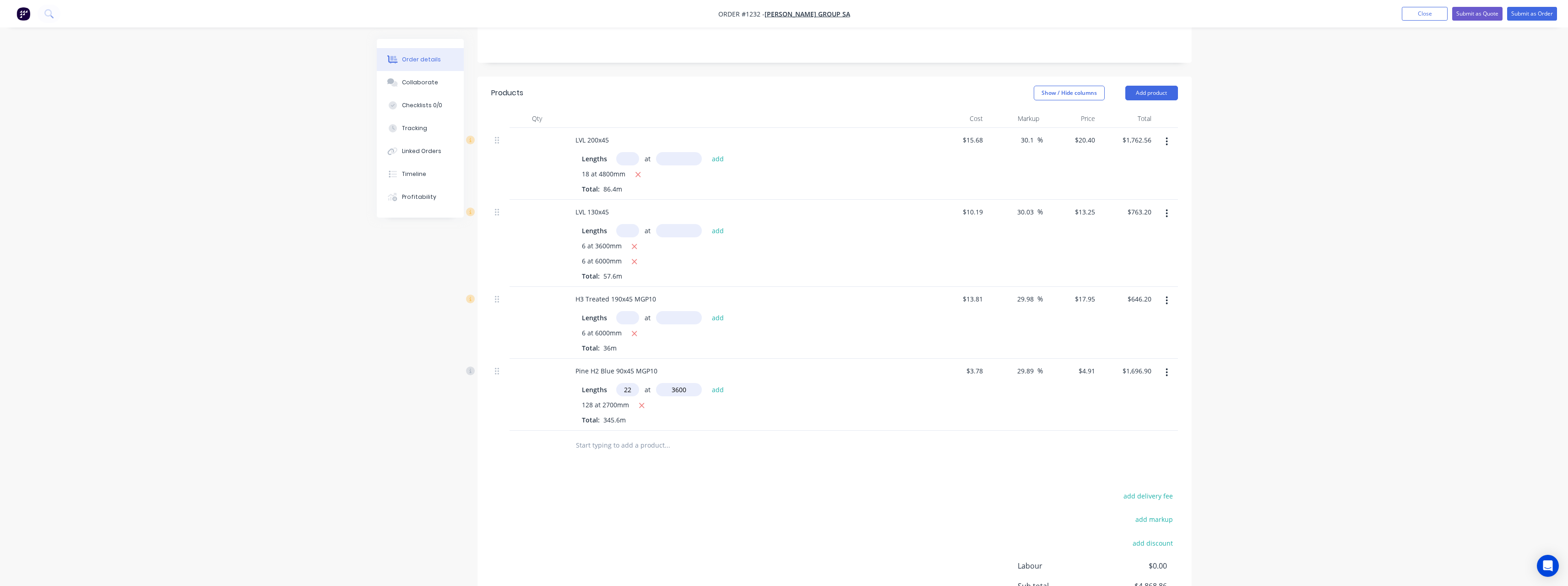
type input "3600"
click at [707, 383] on button "add" at bounding box center [718, 389] width 21 height 12
type input "$2,085.77"
type input "40"
type input "6000"
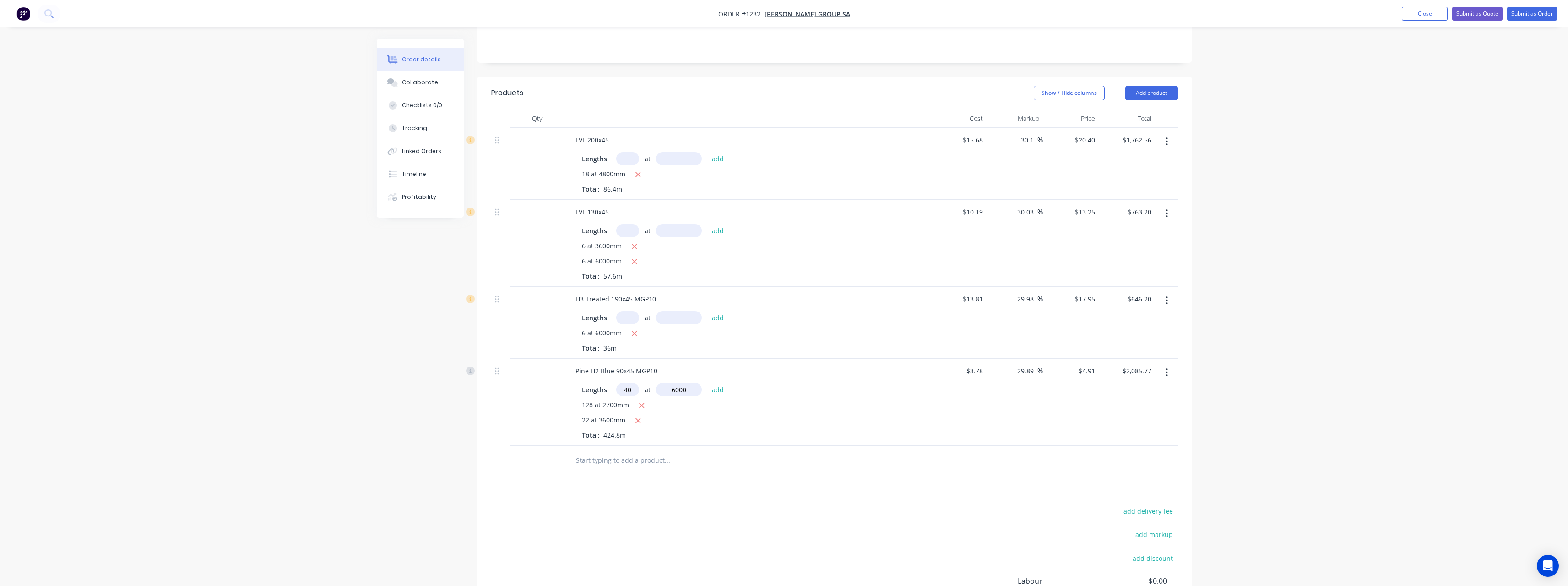
click at [707, 383] on button "add" at bounding box center [718, 389] width 21 height 12
type input "$3,264.17"
click at [650, 466] on input "text" at bounding box center [667, 475] width 183 height 18
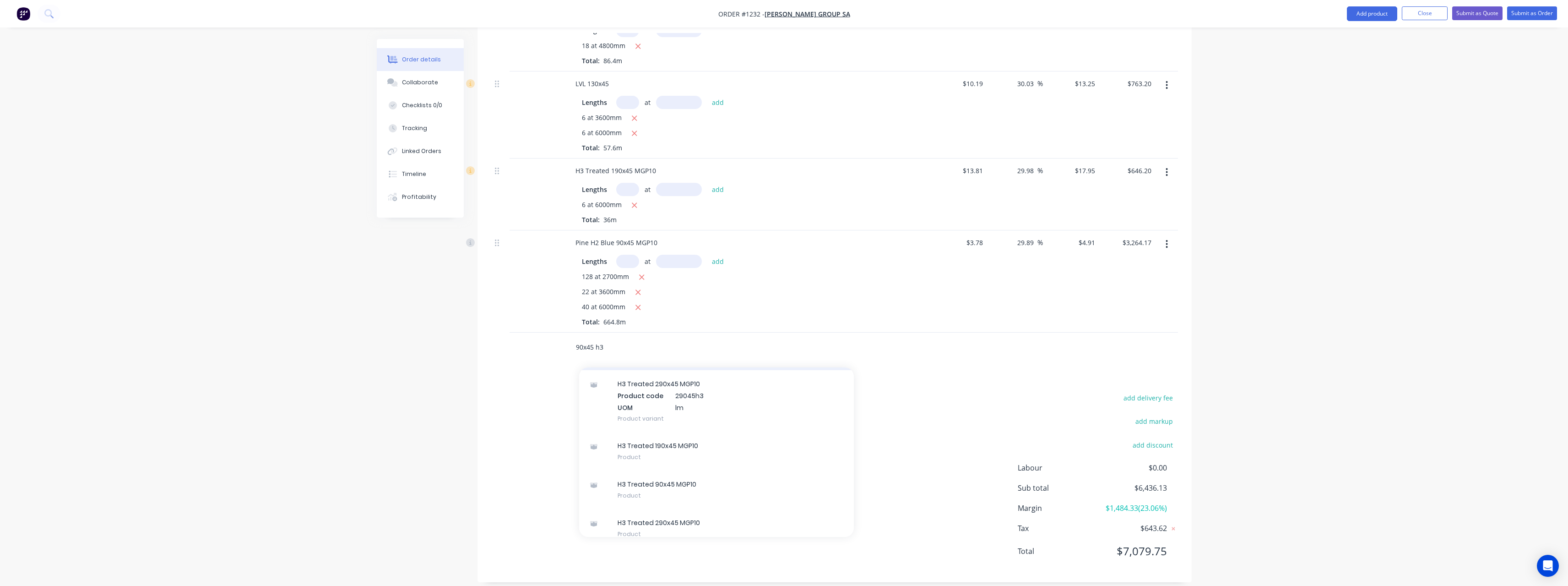
scroll to position [99, 0]
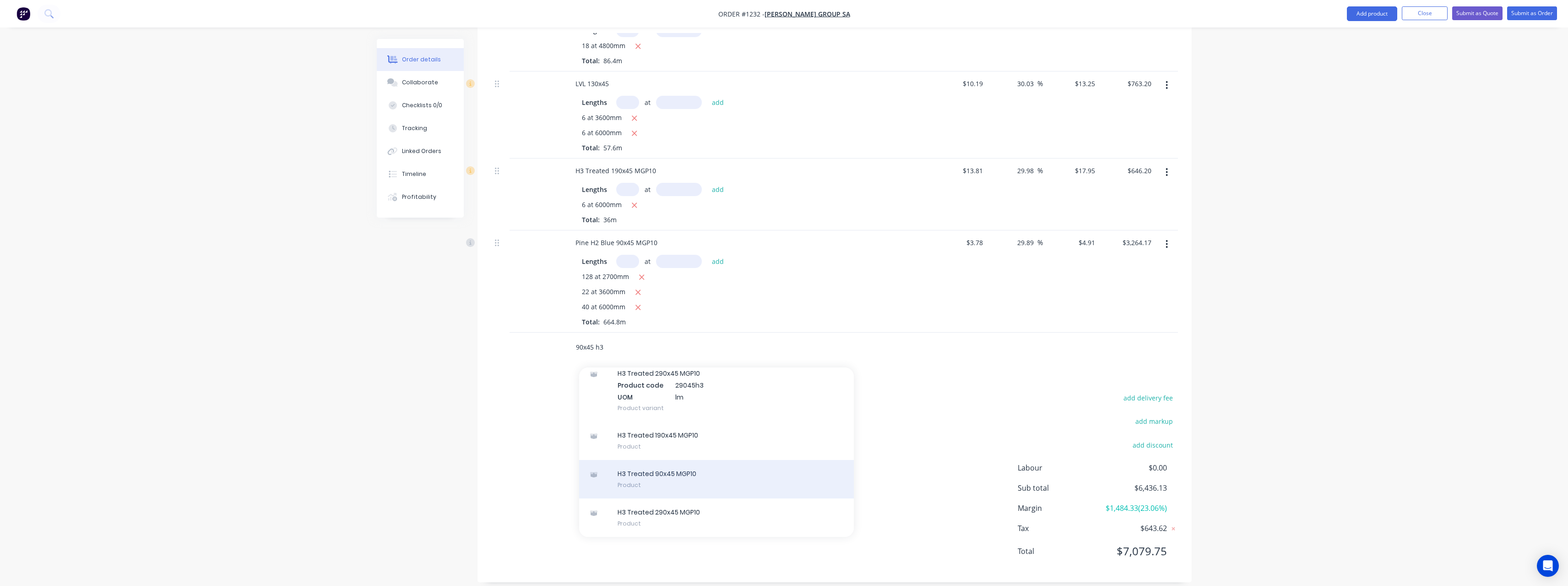
type input "90x45 h3"
click at [688, 461] on div "H3 Treated 90x45 MGP10 Product" at bounding box center [716, 479] width 274 height 39
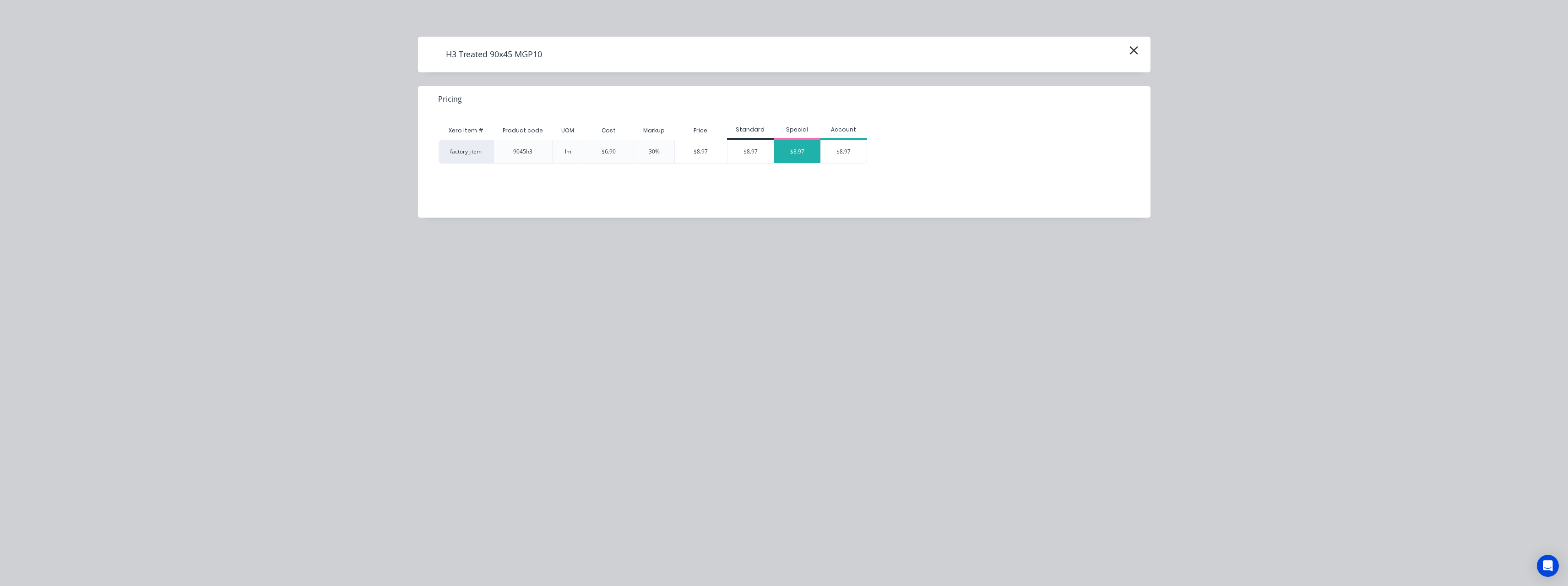
click at [800, 152] on div "$8.97" at bounding box center [797, 151] width 46 height 23
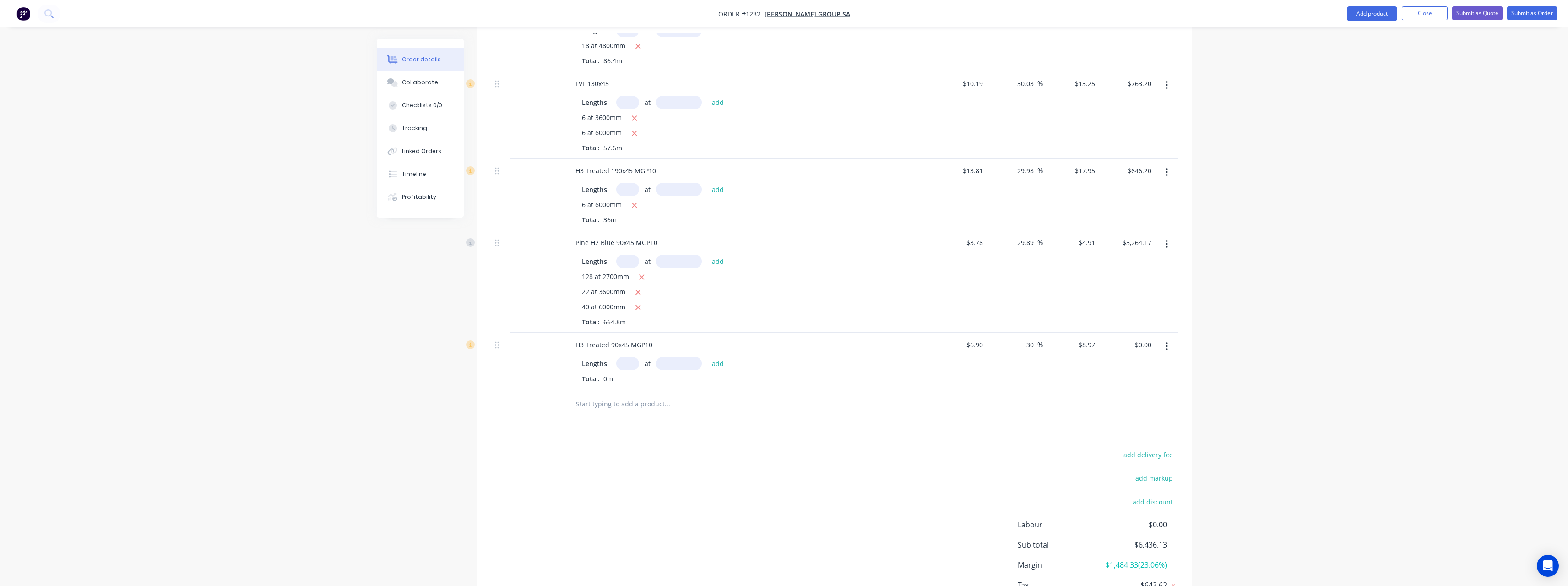
click at [632, 357] on input "text" at bounding box center [627, 363] width 23 height 13
type input "8"
type input "6000"
click at [707, 357] on button "add" at bounding box center [718, 363] width 21 height 12
type input "$430.56"
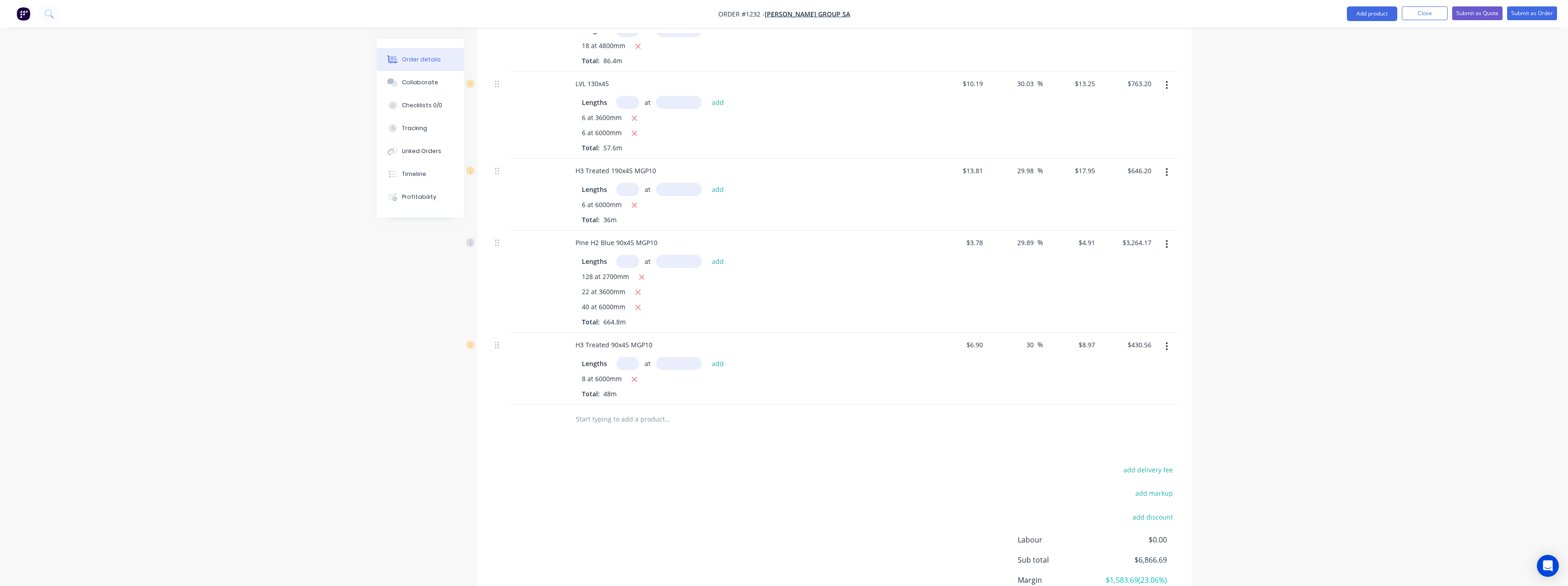
click at [619, 413] on input "text" at bounding box center [667, 419] width 183 height 18
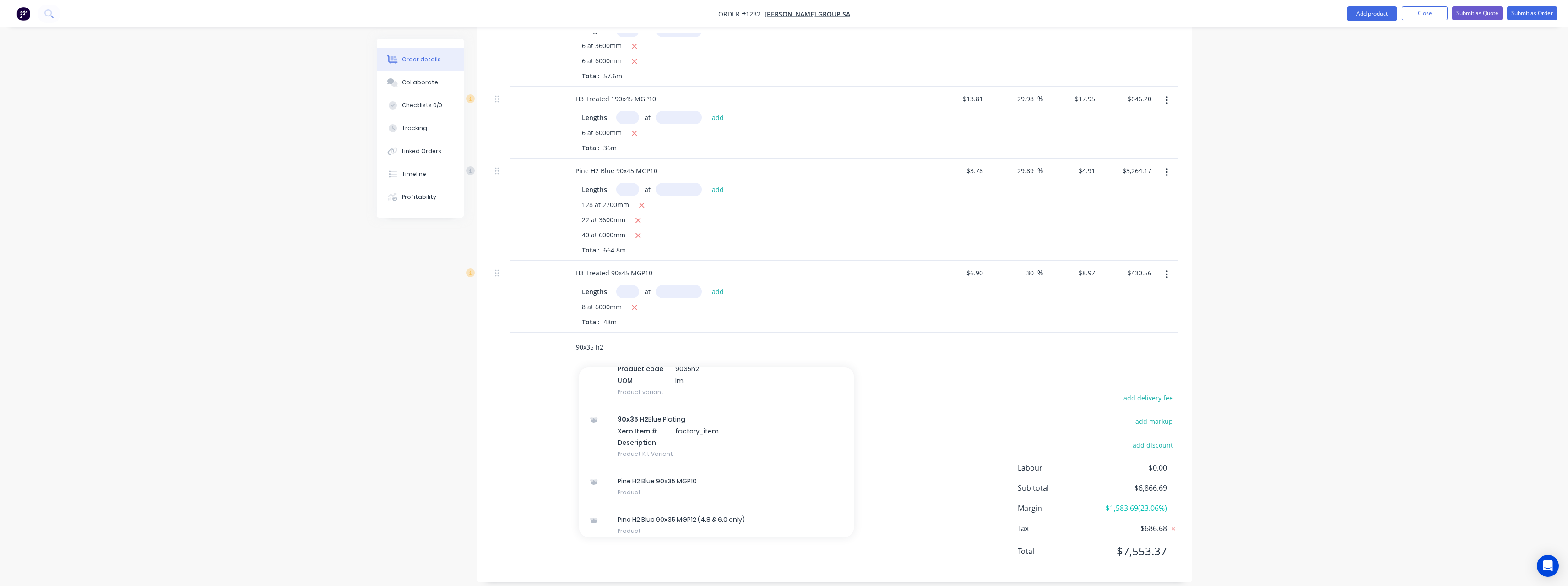
scroll to position [138, 0]
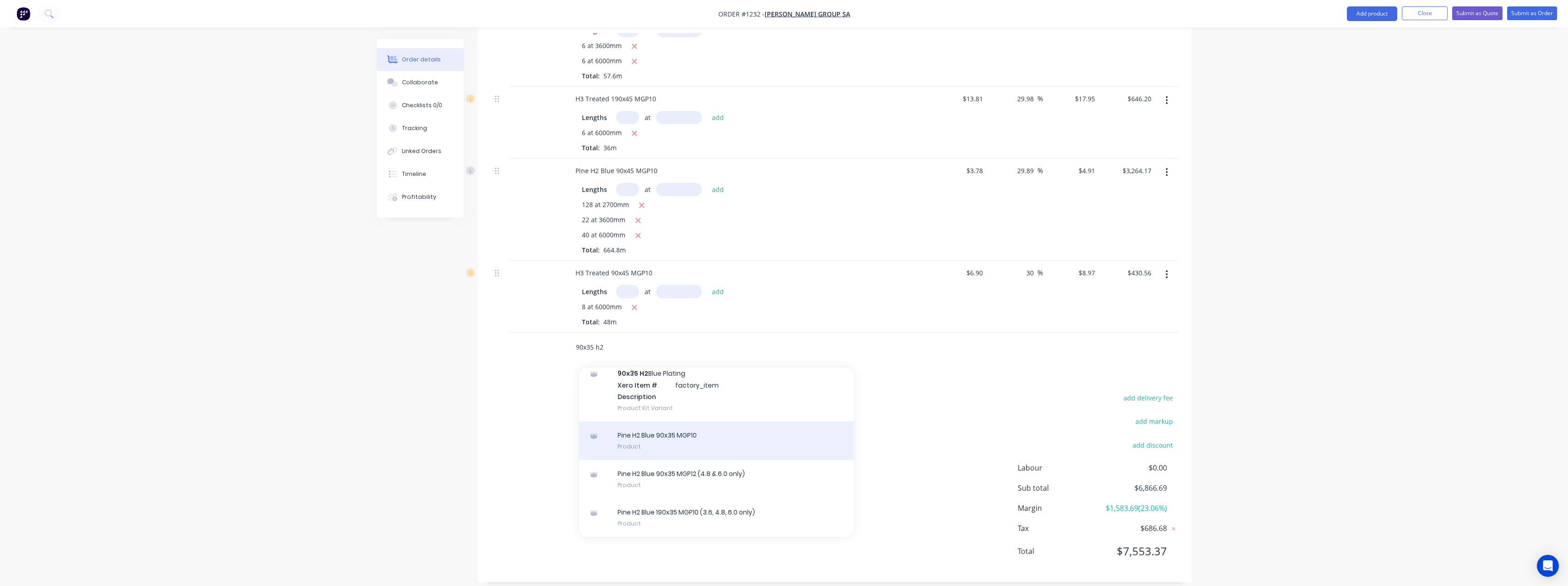
type input "90x35 h2"
click at [730, 432] on div "Pine H2 Blue 90x35 MGP10 Product" at bounding box center [716, 440] width 274 height 39
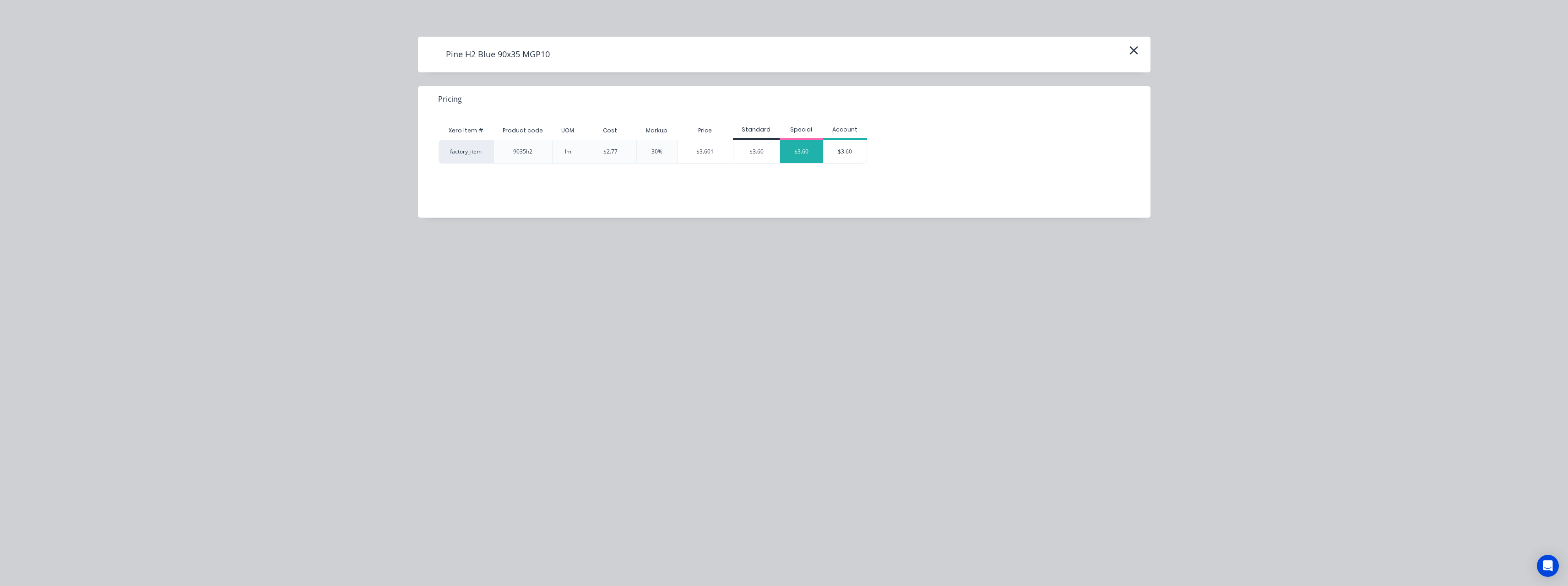
click at [799, 158] on div "$3.60" at bounding box center [801, 151] width 43 height 23
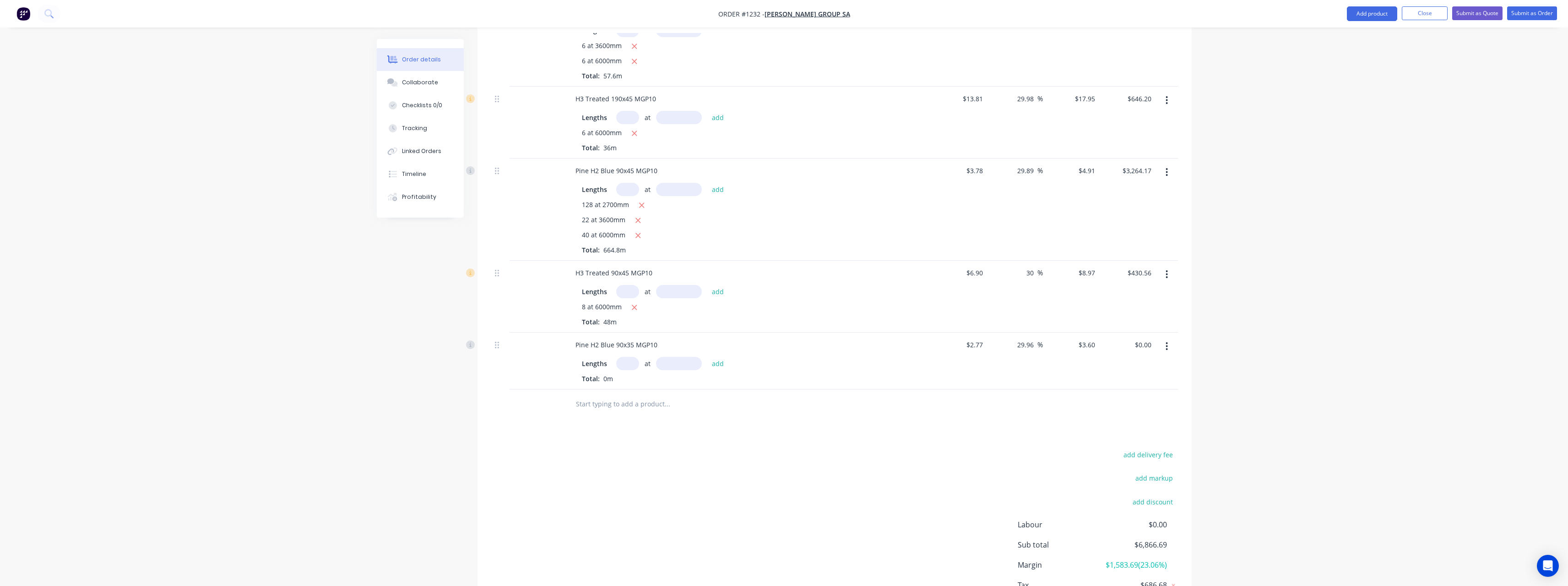
click at [630, 357] on input "text" at bounding box center [627, 363] width 23 height 13
type input "150"
type input "2700"
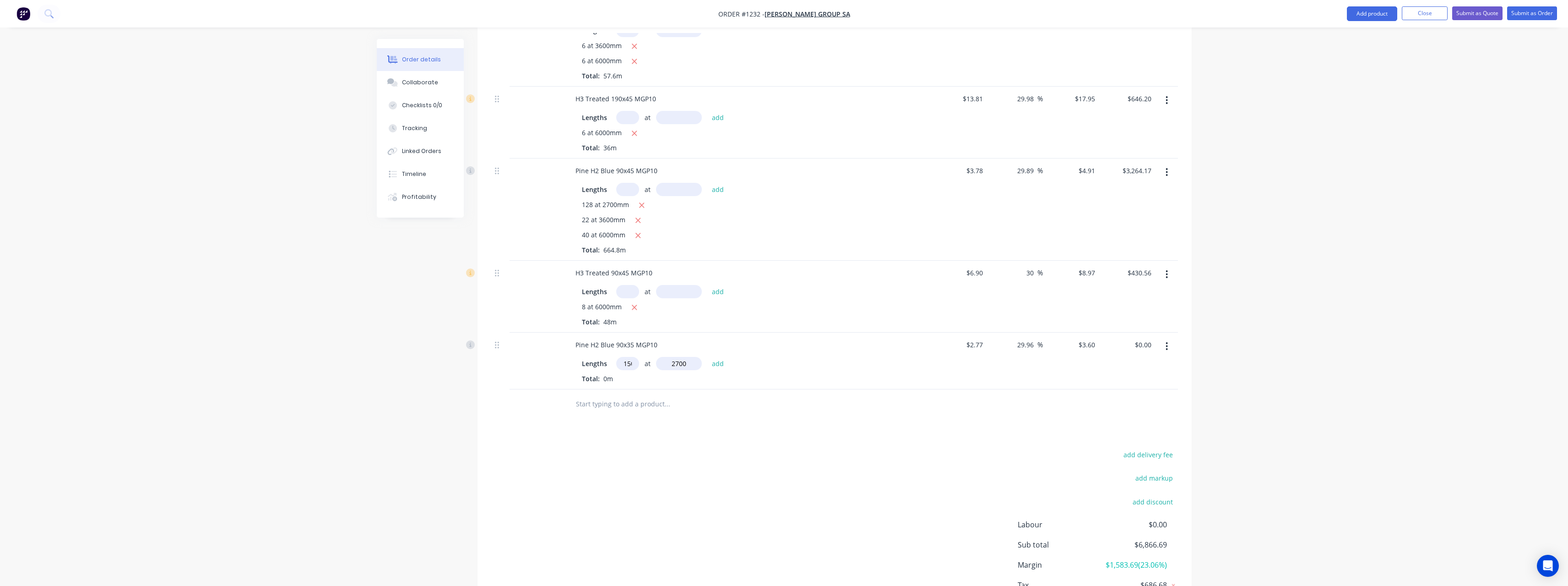
click at [707, 357] on button "add" at bounding box center [718, 363] width 21 height 12
type input "$1,458.00"
type input "30"
type input "6000"
click at [707, 357] on button "add" at bounding box center [718, 363] width 21 height 12
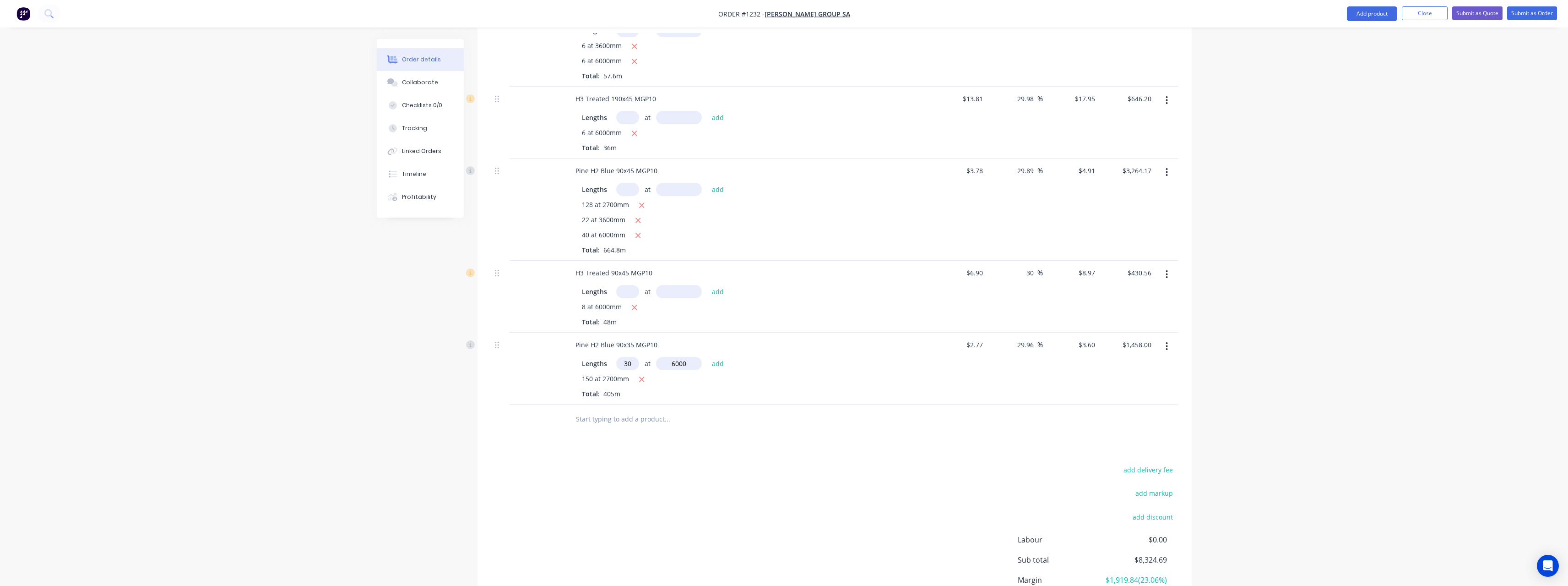
type input "$2,106.00"
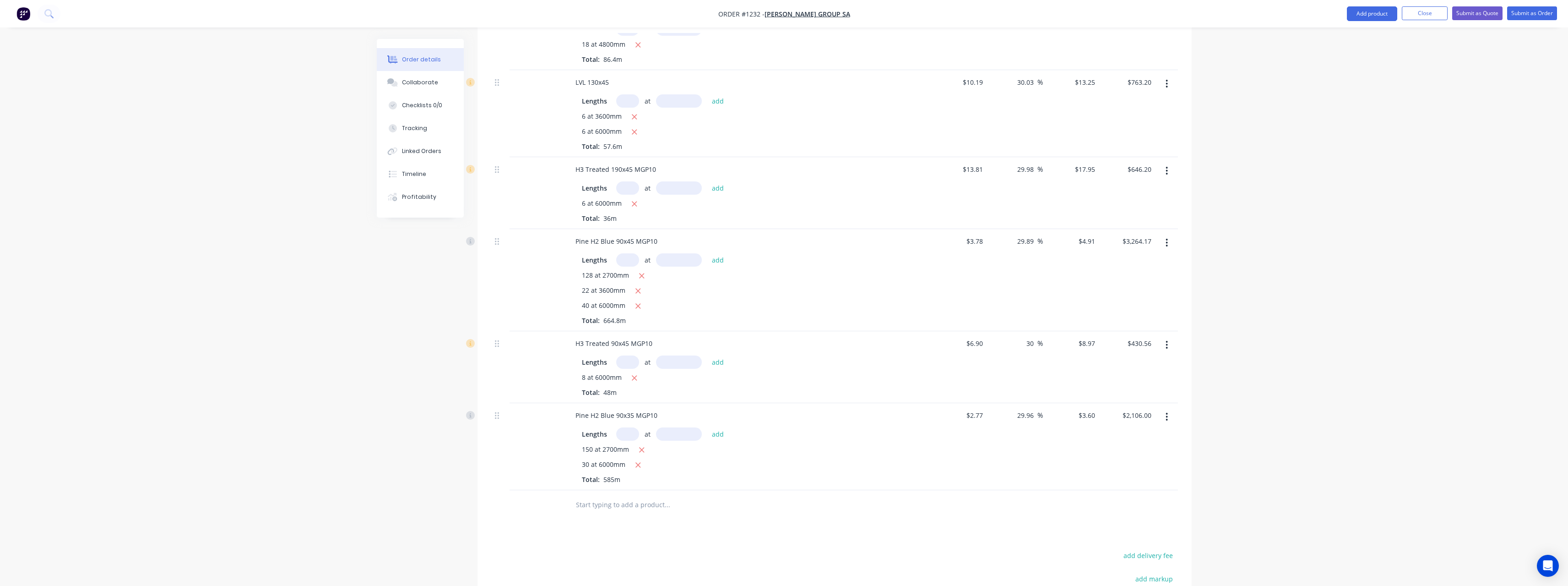
scroll to position [335, 0]
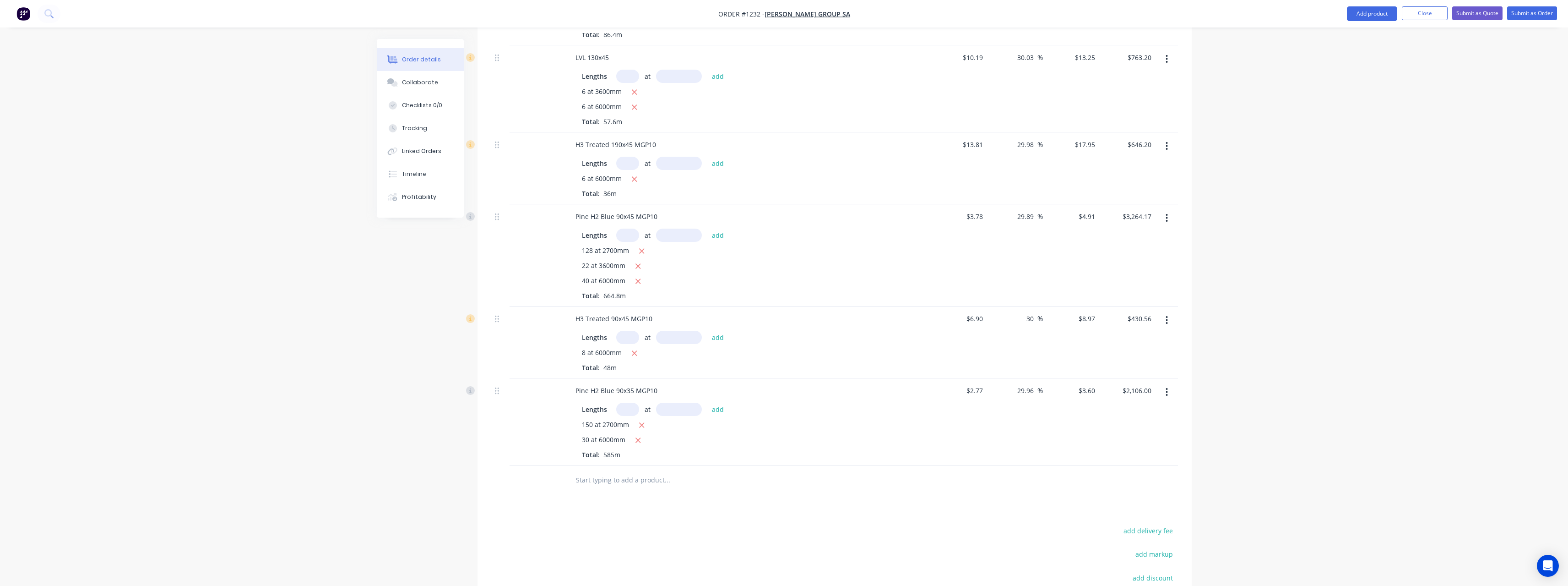
click at [623, 472] on input "text" at bounding box center [667, 480] width 183 height 18
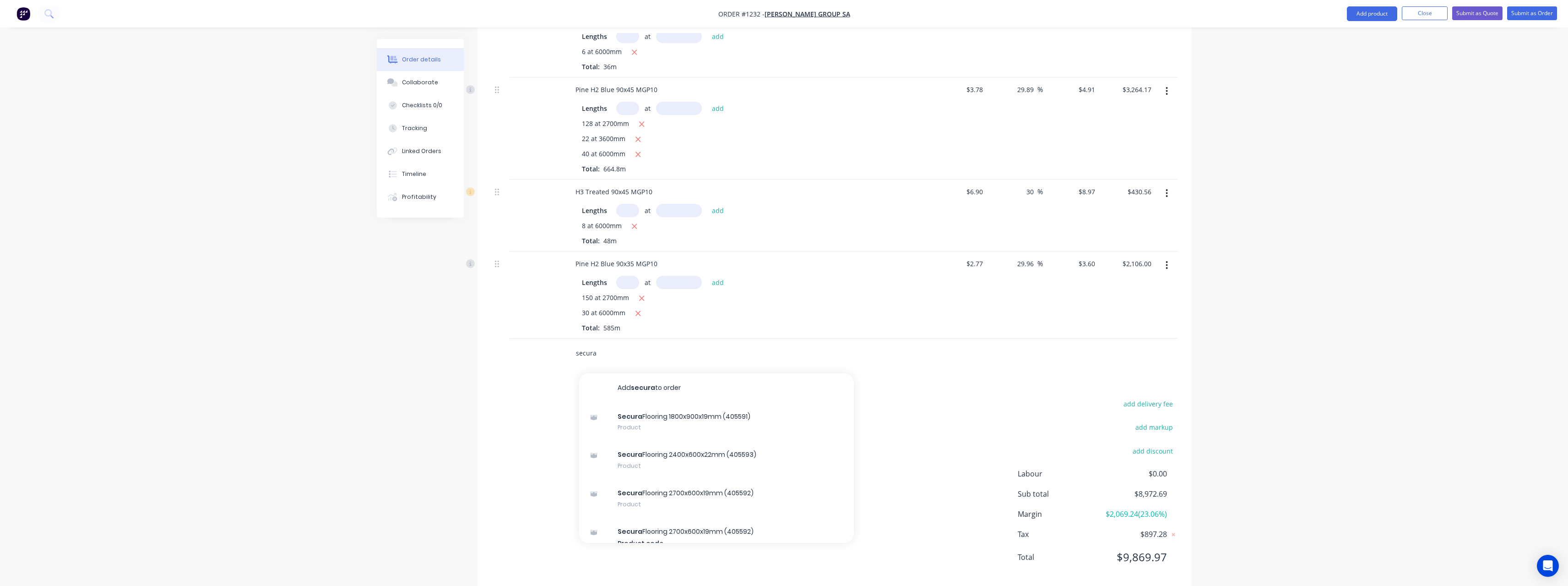
scroll to position [467, 0]
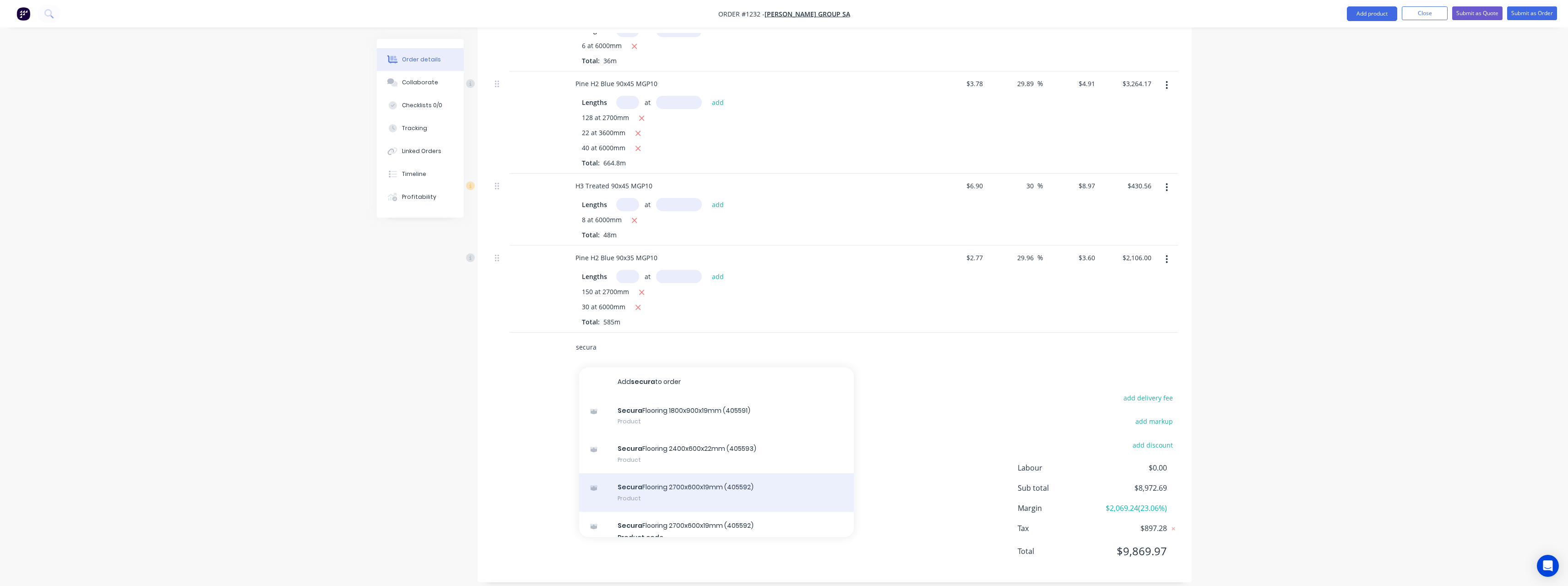
type input "secura"
click at [772, 473] on div "Secura Flooring 2700x600x19mm (405592) Product" at bounding box center [716, 492] width 274 height 39
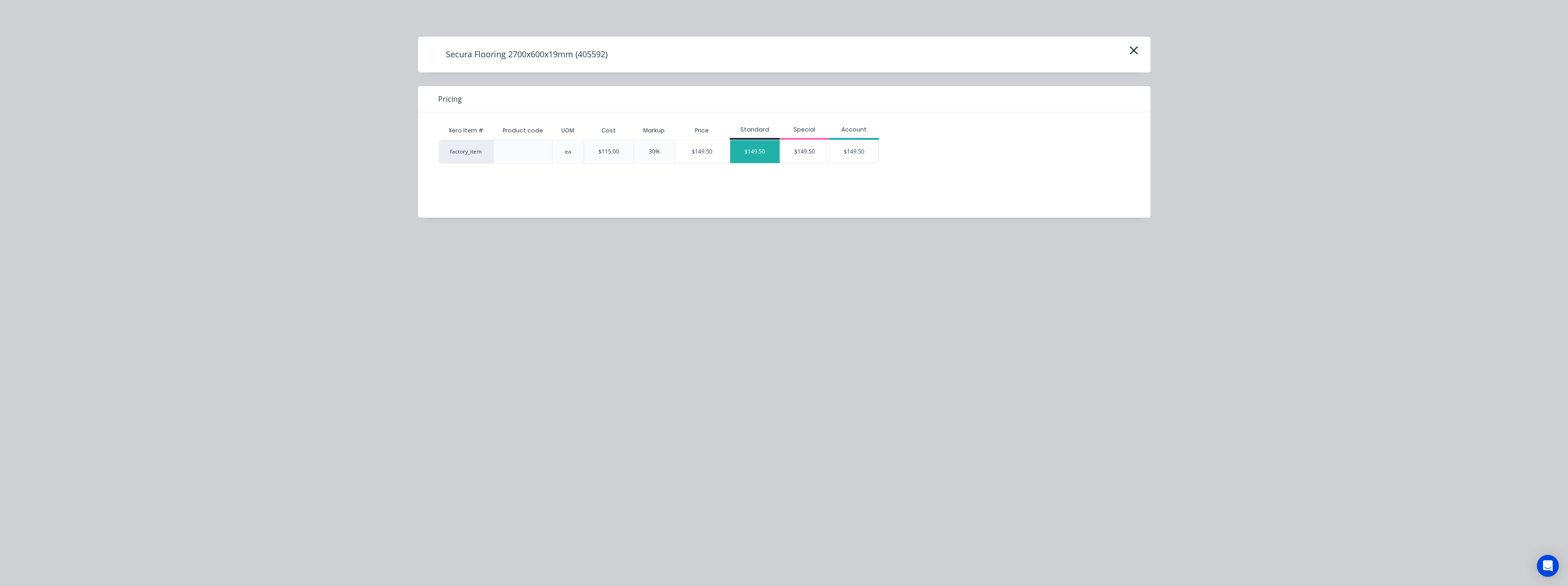
click at [759, 151] on div "$149.50" at bounding box center [754, 151] width 50 height 23
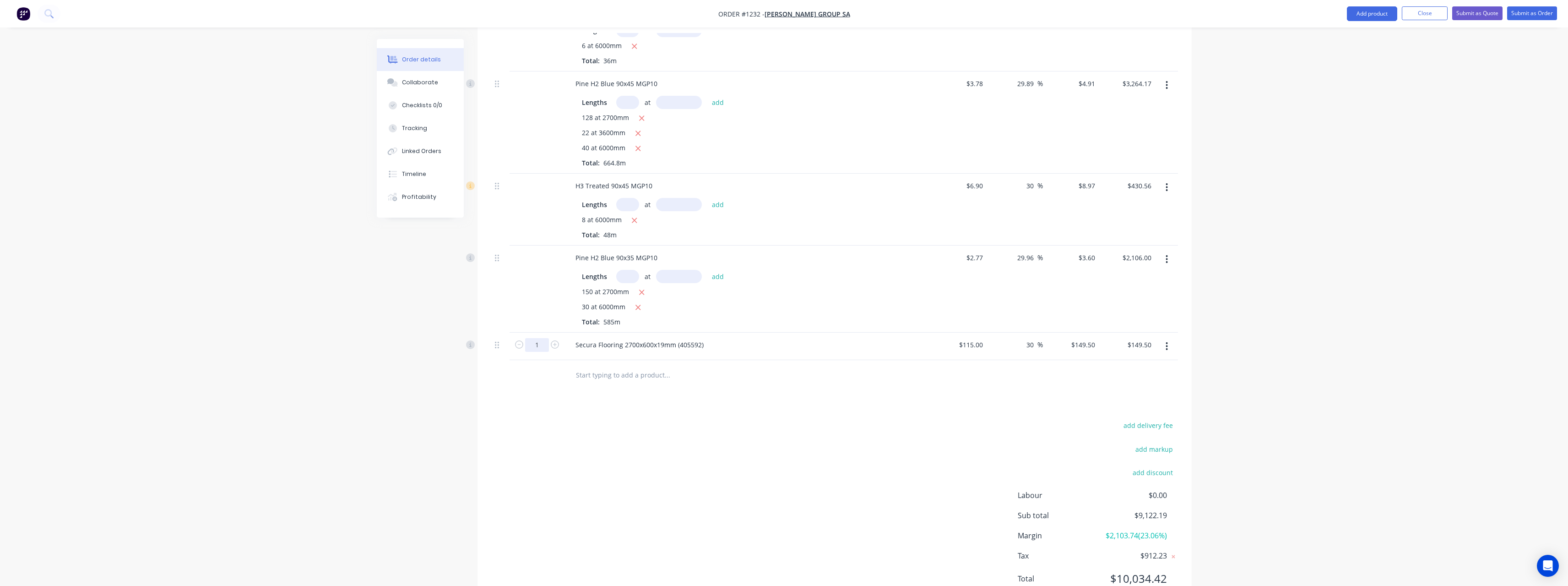
click at [540, 338] on input "1" at bounding box center [537, 345] width 24 height 13
type input "12"
type input "$1,794.00"
click at [636, 366] on input "text" at bounding box center [667, 375] width 183 height 18
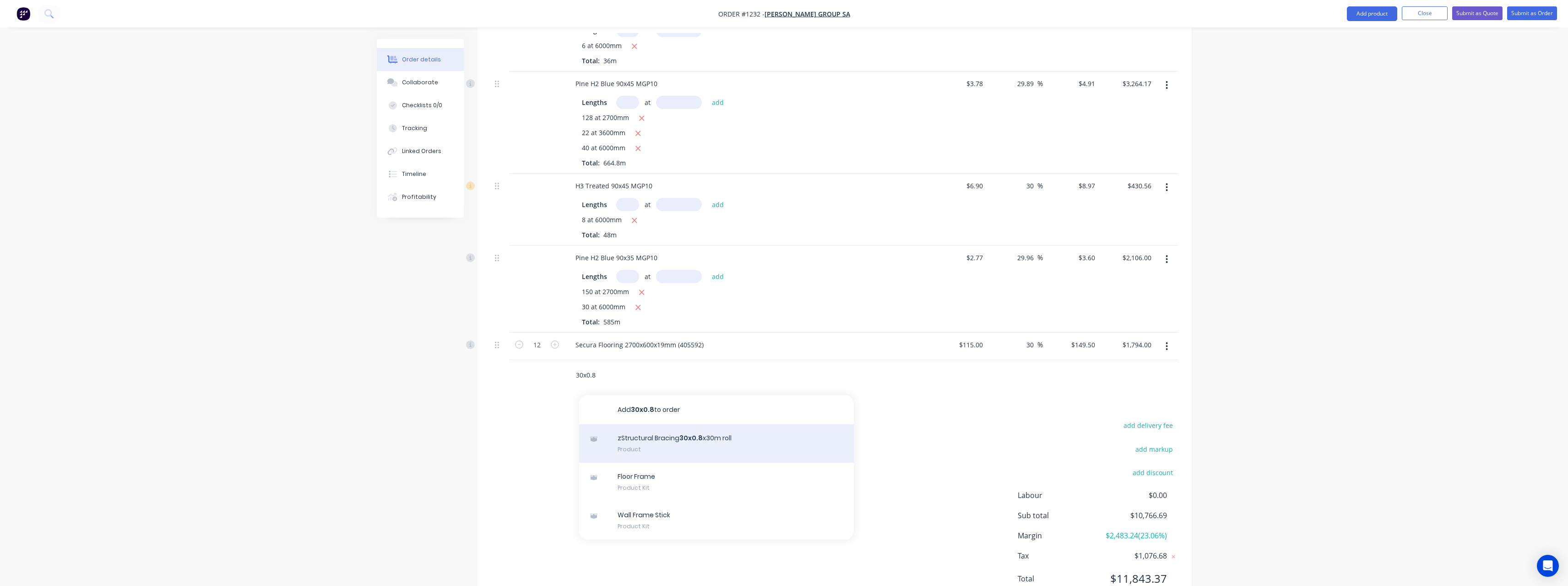
type input "30x0.8"
click at [664, 433] on div "zStructural Bracing 30x0.8 x30m roll Product" at bounding box center [716, 443] width 274 height 39
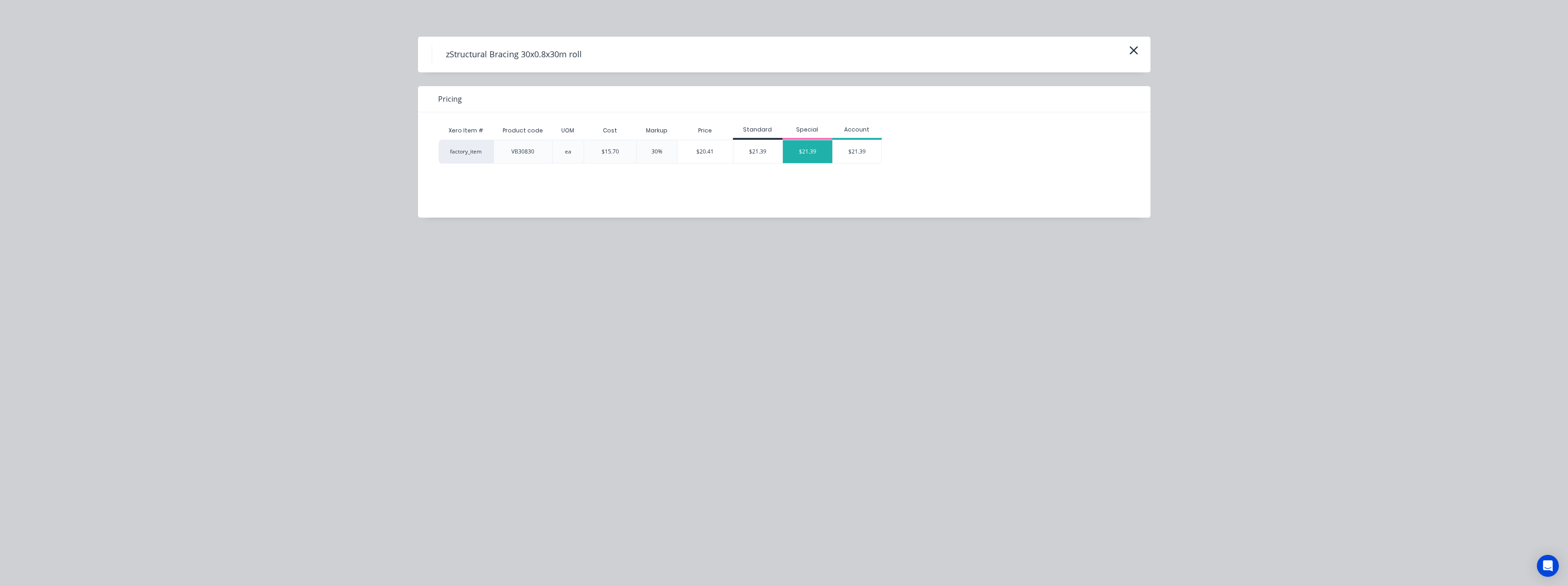
click at [803, 148] on div "$21.39" at bounding box center [808, 151] width 50 height 23
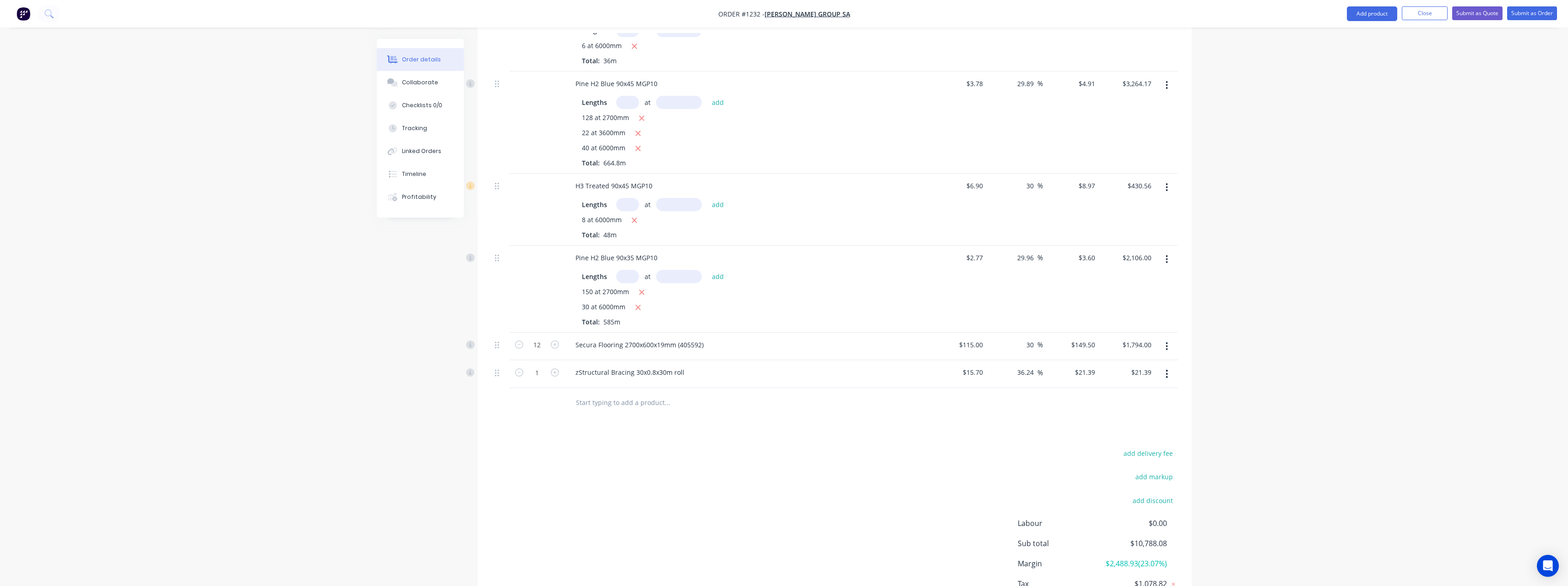
click at [550, 367] on button "button" at bounding box center [554, 372] width 12 height 10
type input "2"
type input "$42.78"
click at [556, 368] on icon "button" at bounding box center [554, 372] width 8 height 8
type input "3"
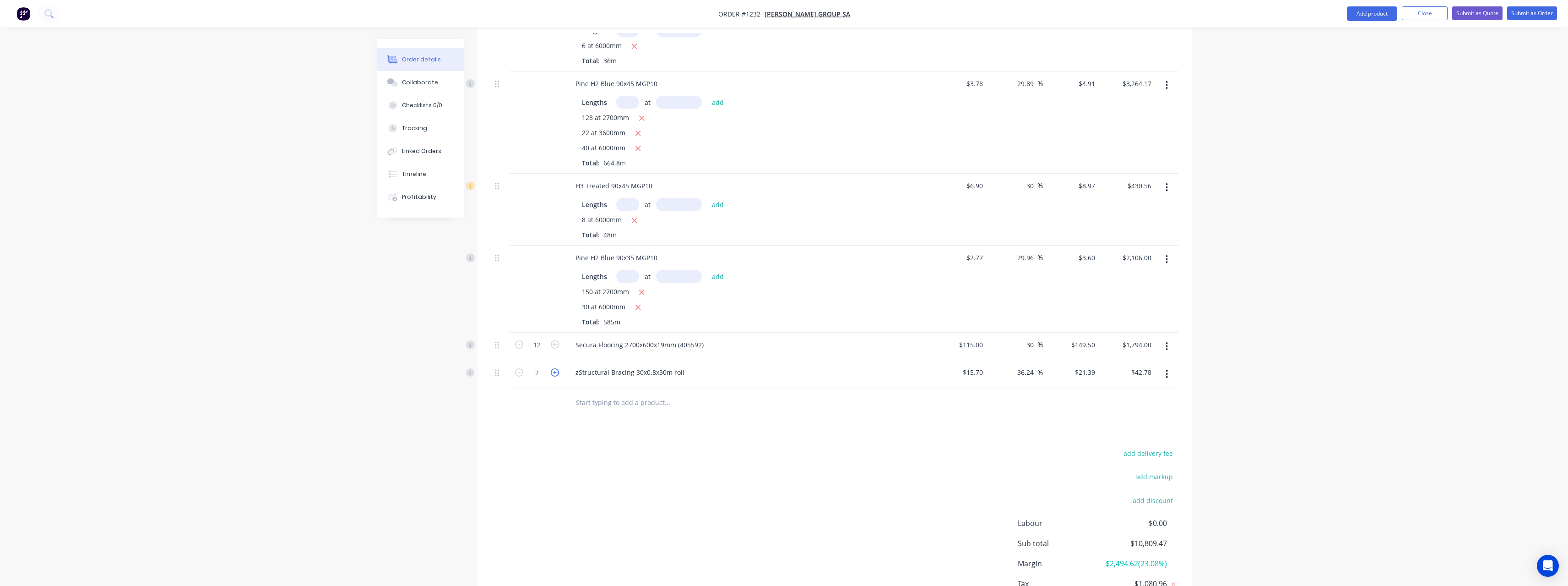
type input "$64.17"
click at [556, 368] on icon "button" at bounding box center [554, 372] width 8 height 8
type input "4"
type input "$85.56"
click at [556, 368] on icon "button" at bounding box center [554, 372] width 8 height 8
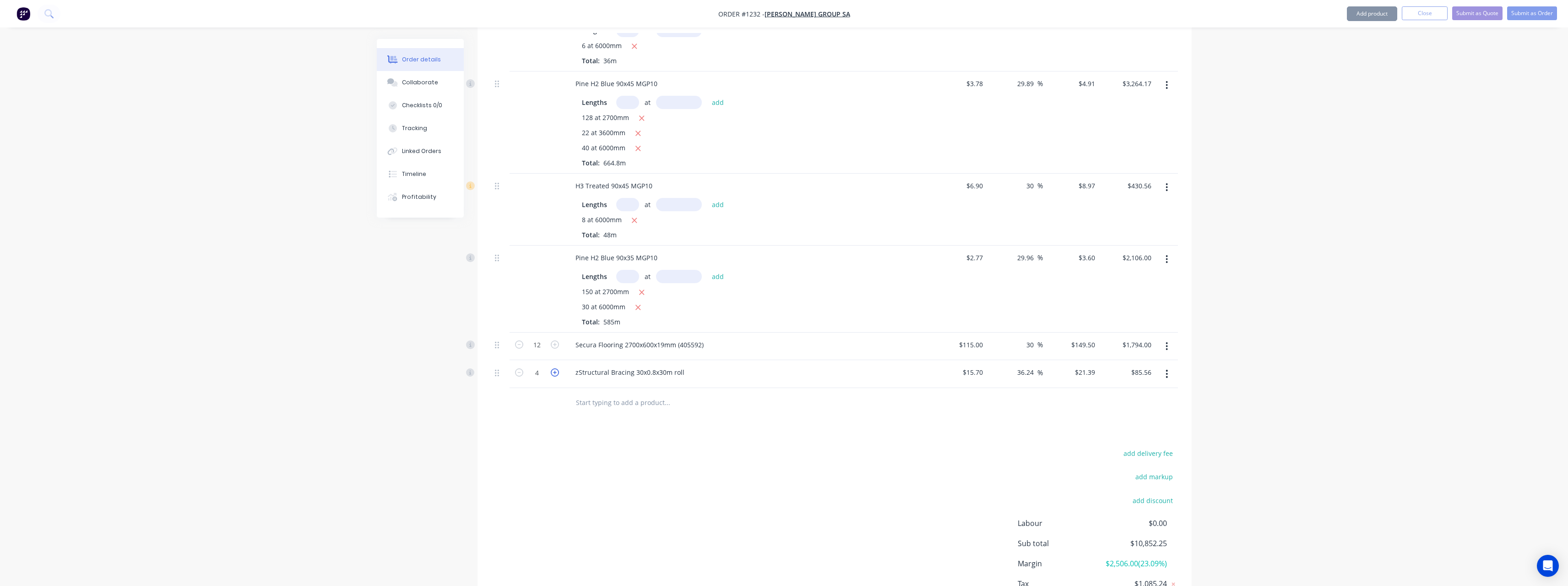
type input "5"
type input "$106.95"
click at [556, 368] on icon "button" at bounding box center [554, 372] width 8 height 8
type input "6"
type input "$128.34"
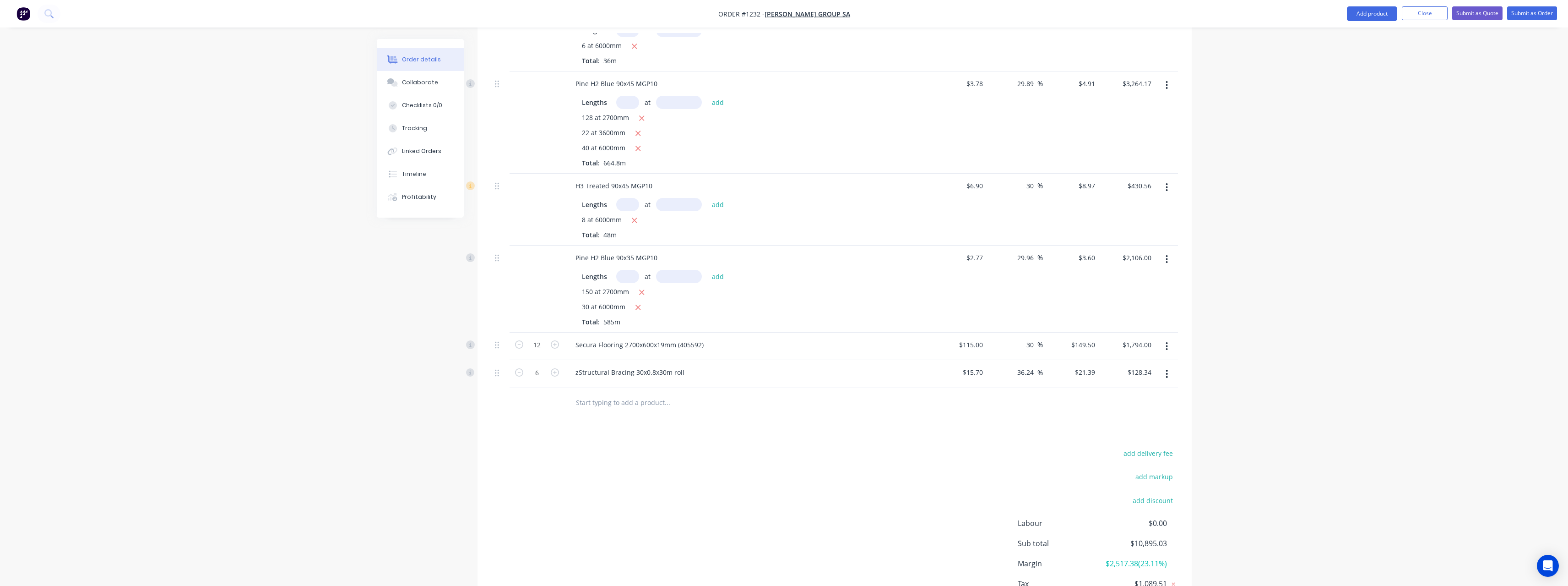
click at [595, 393] on input "text" at bounding box center [667, 402] width 183 height 18
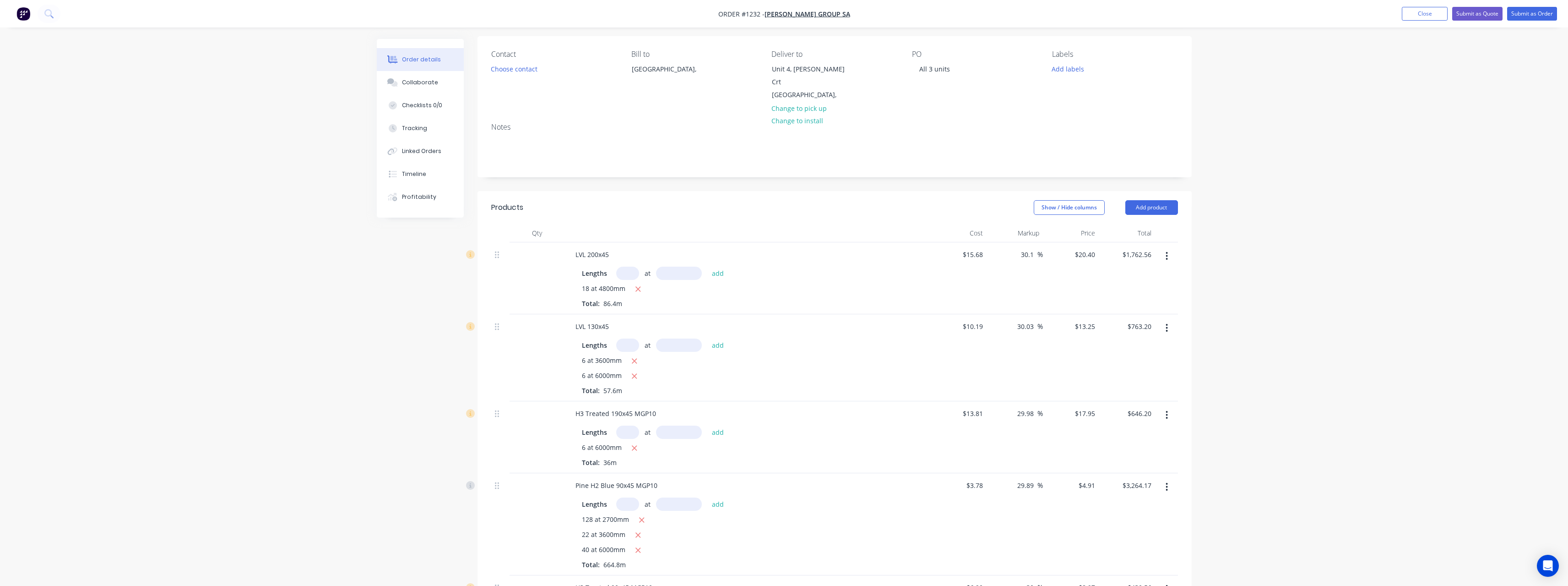
scroll to position [55, 0]
click at [1034, 258] on input "30.1" at bounding box center [1028, 265] width 17 height 13
type input "20"
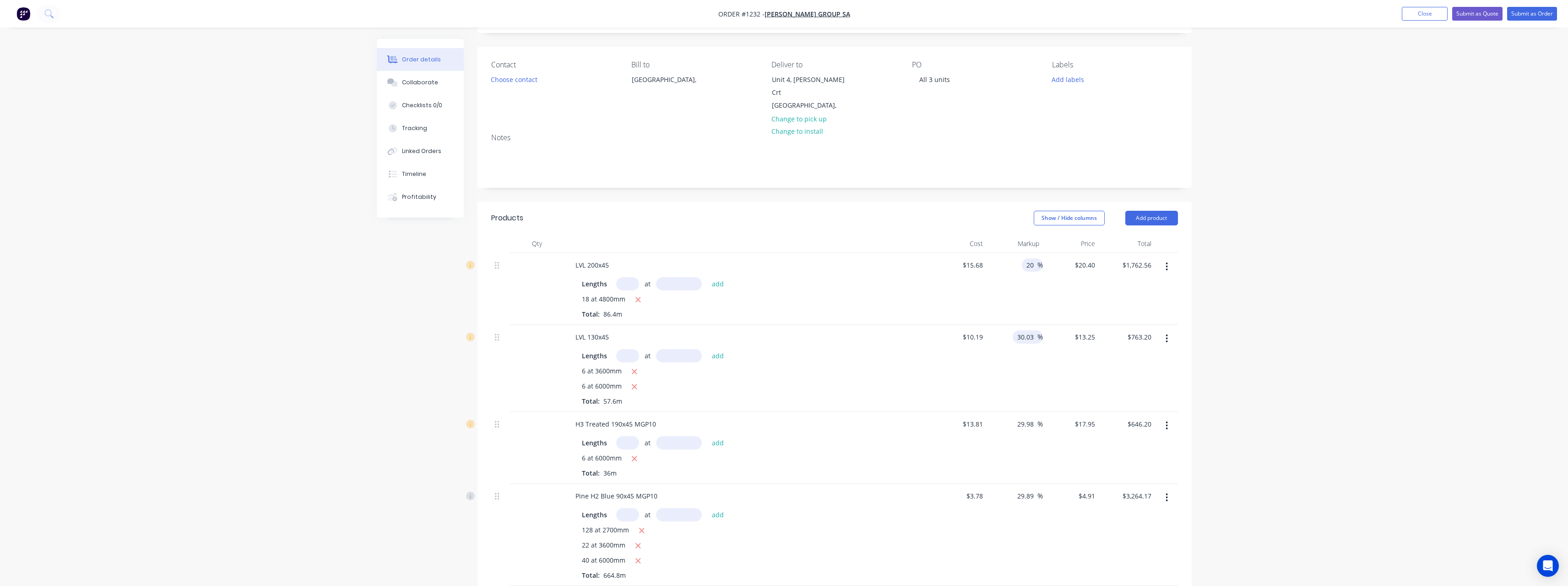
type input "$18.816"
type input "$1,625.70"
click at [1034, 330] on input "30.03" at bounding box center [1026, 337] width 21 height 13
type input "20"
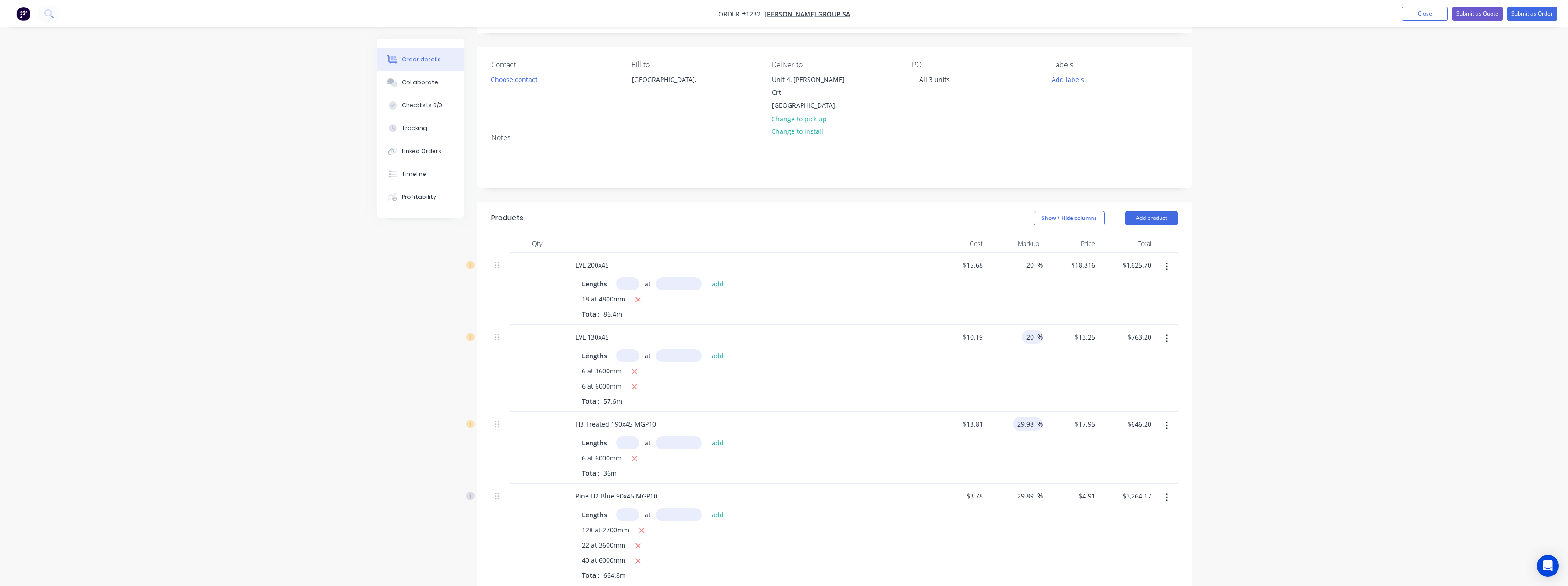
type input "$12.228"
type input "$704.33"
click at [1034, 417] on input "29.98" at bounding box center [1026, 424] width 21 height 13
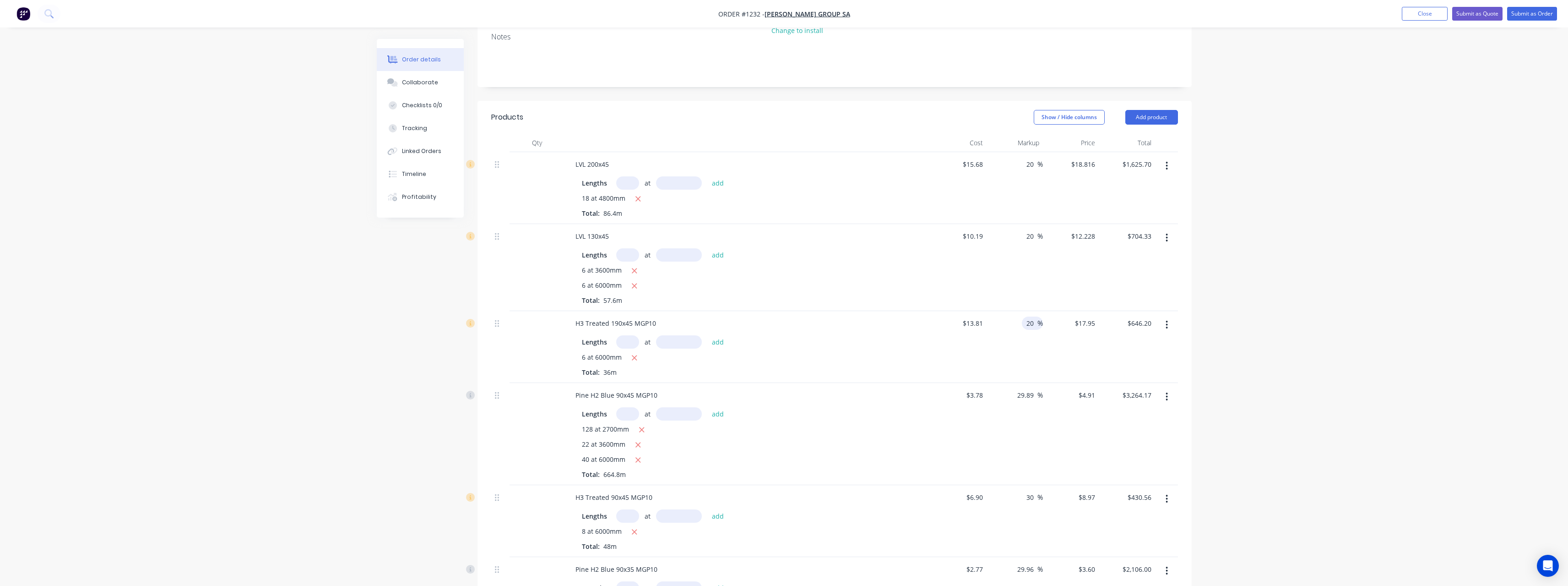
scroll to position [193, 0]
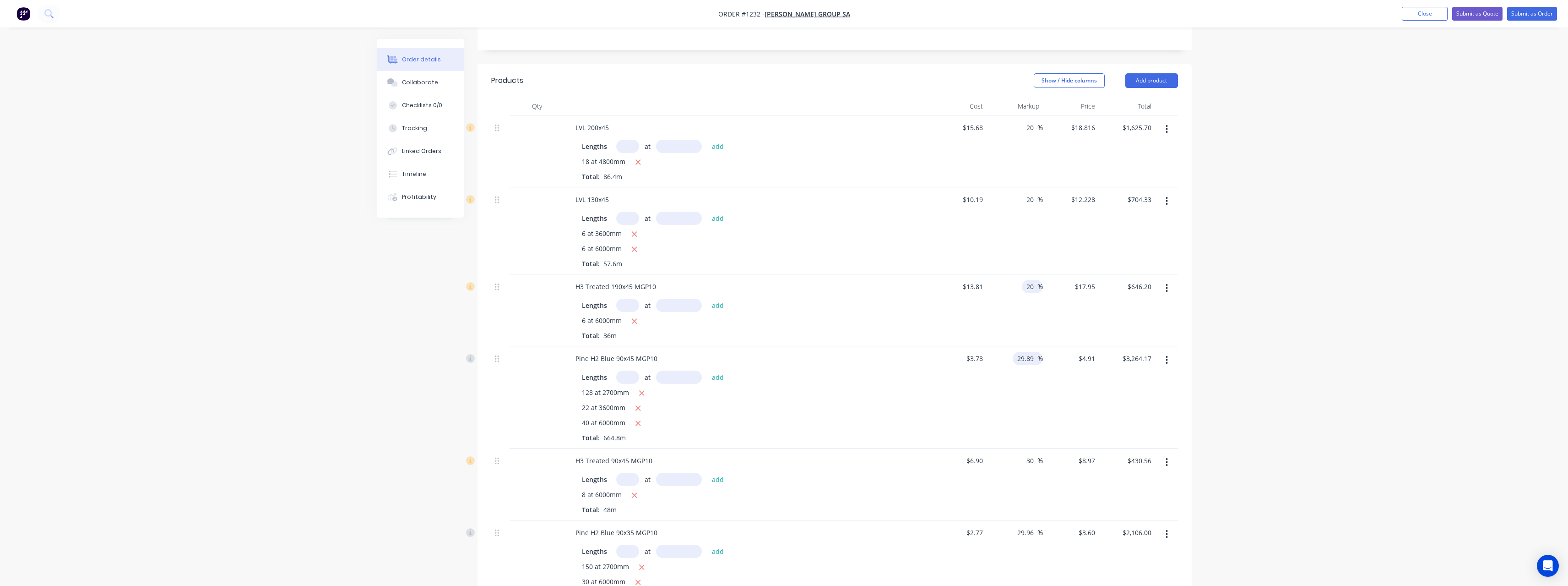
type input "20"
type input "$16.572"
type input "$596.59"
click at [1035, 352] on input "29.89" at bounding box center [1026, 358] width 21 height 13
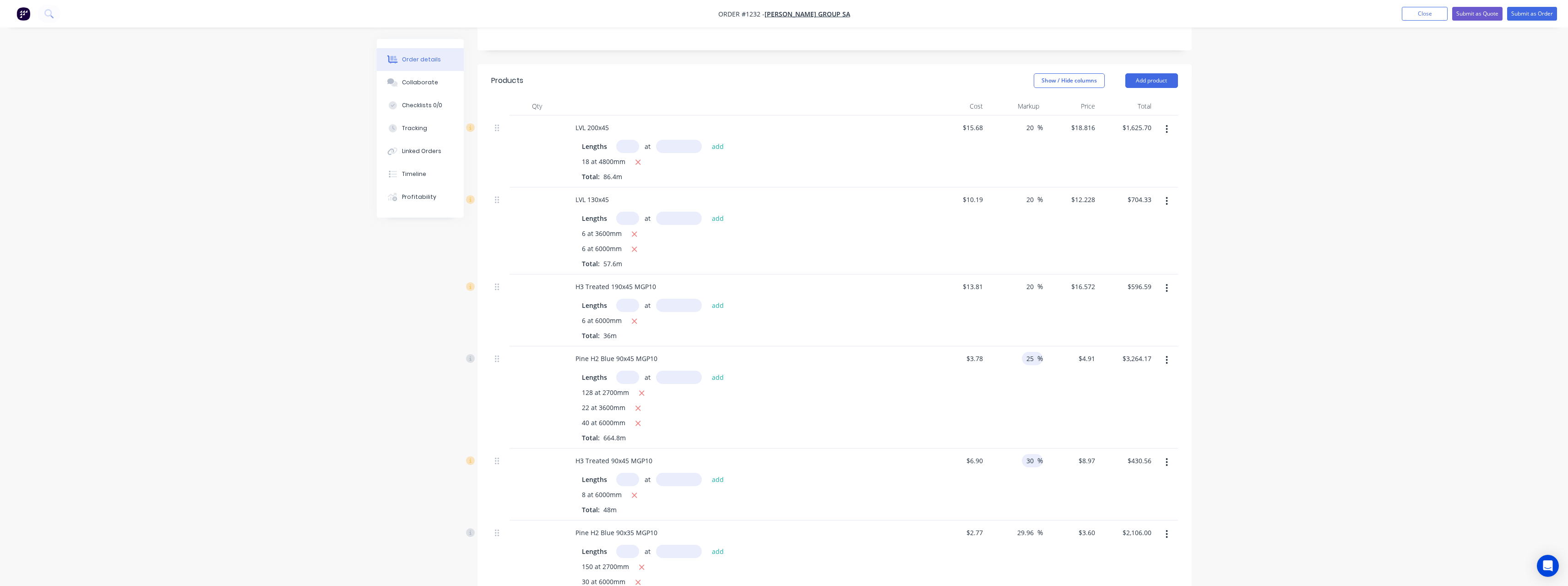
type input "25"
type input "$4.725"
type input "$3,141.18"
click at [1034, 454] on input "30" at bounding box center [1031, 461] width 12 height 13
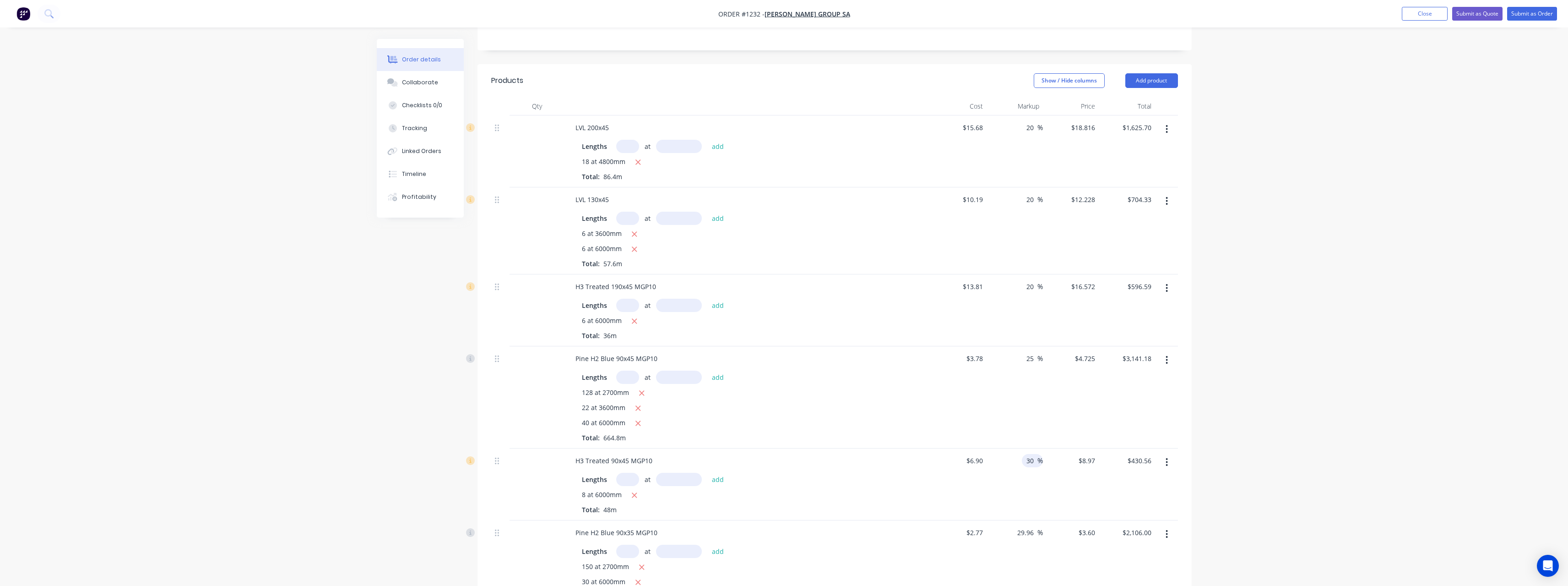
click at [1034, 454] on input "30" at bounding box center [1031, 461] width 12 height 13
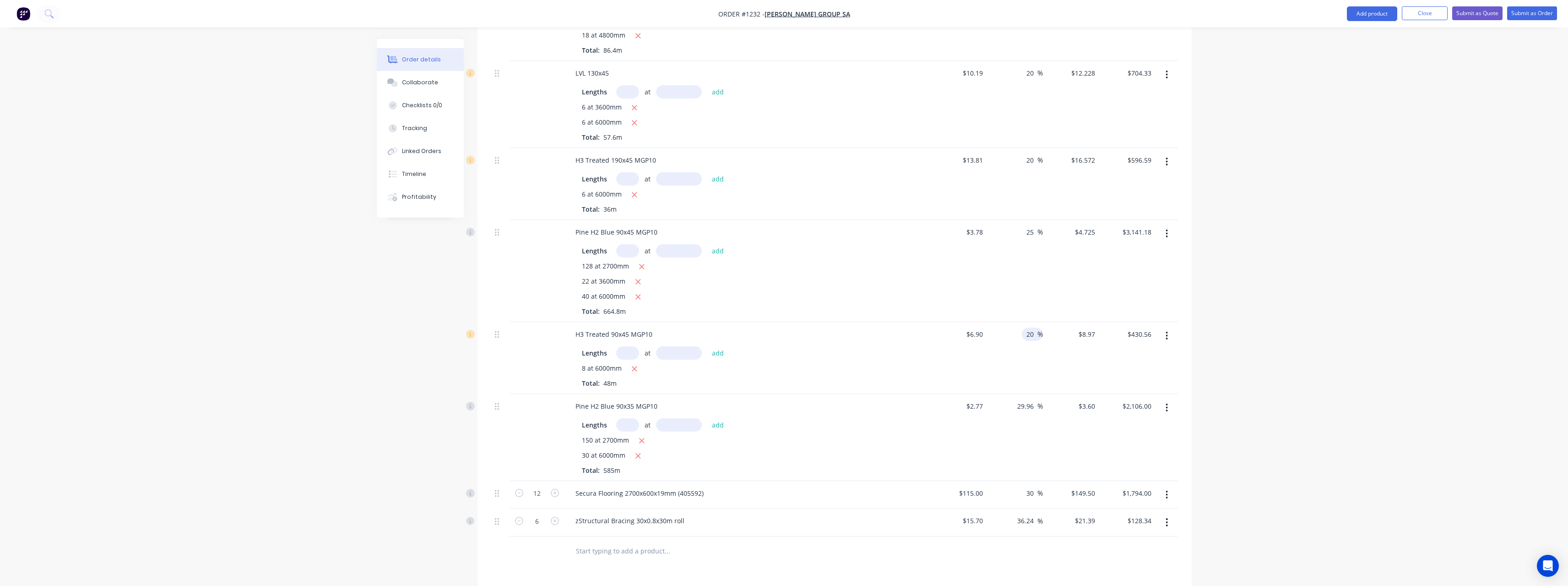
scroll to position [330, 0]
type input "20"
type input "$8.28"
type input "$397.44"
click at [1032, 388] on input "29.96" at bounding box center [1026, 395] width 21 height 13
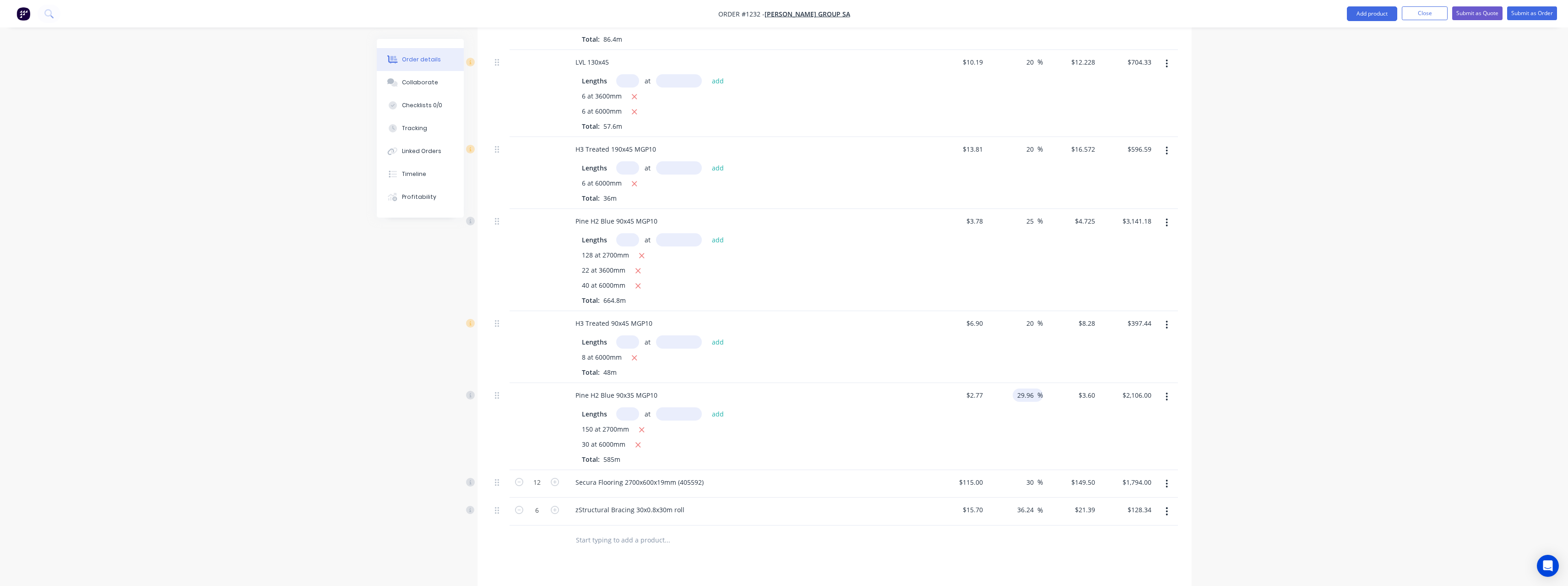
click at [1032, 388] on input "29.96" at bounding box center [1026, 395] width 21 height 13
type input "25"
type input "$3.4625"
type input "$2,025.56"
click at [1034, 475] on input "30" at bounding box center [1031, 482] width 12 height 13
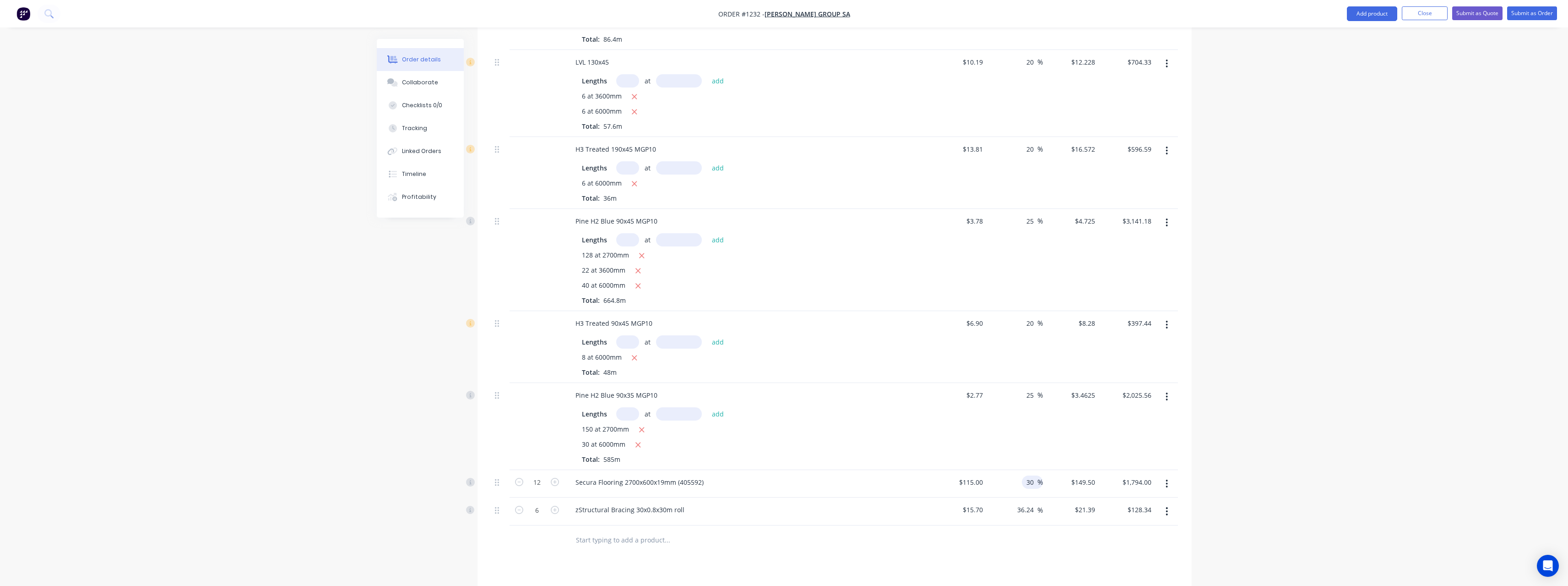
click at [1034, 475] on input "30" at bounding box center [1031, 482] width 12 height 13
type input "25"
type input "$143.75"
type input "$1,725.00"
click at [1032, 503] on input "36.24" at bounding box center [1026, 510] width 21 height 13
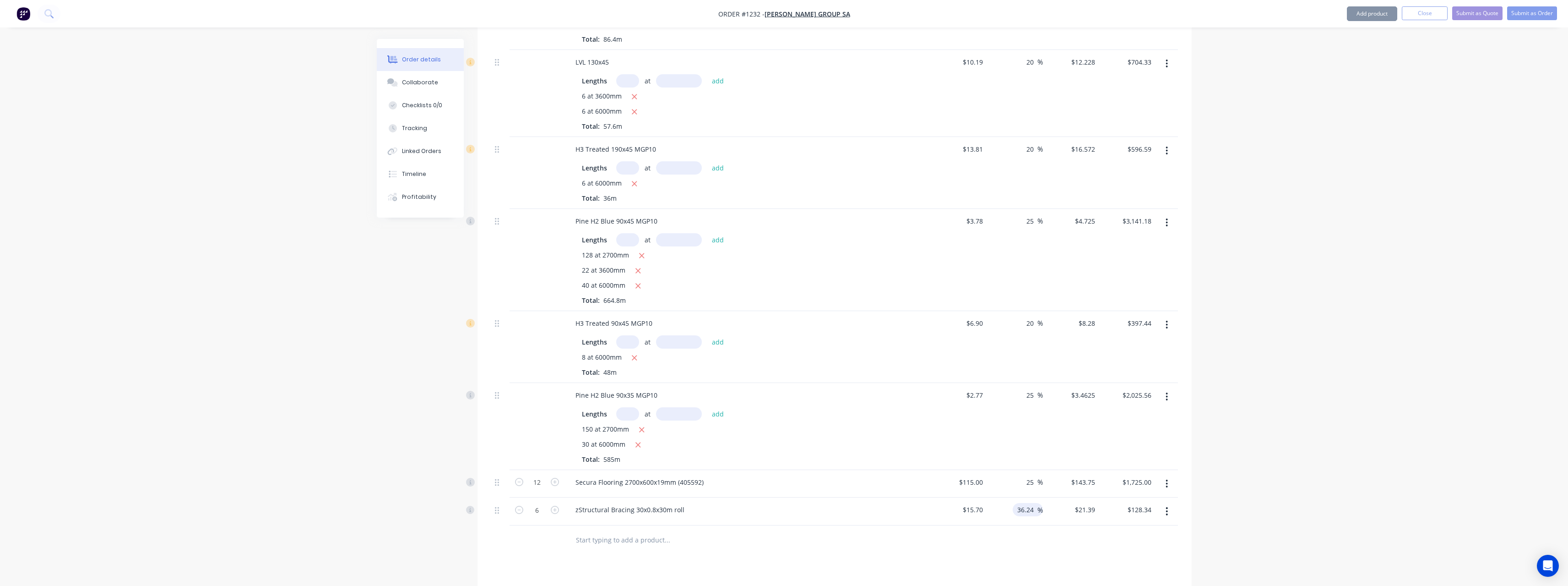
click at [1032, 503] on input "36.24" at bounding box center [1026, 510] width 21 height 13
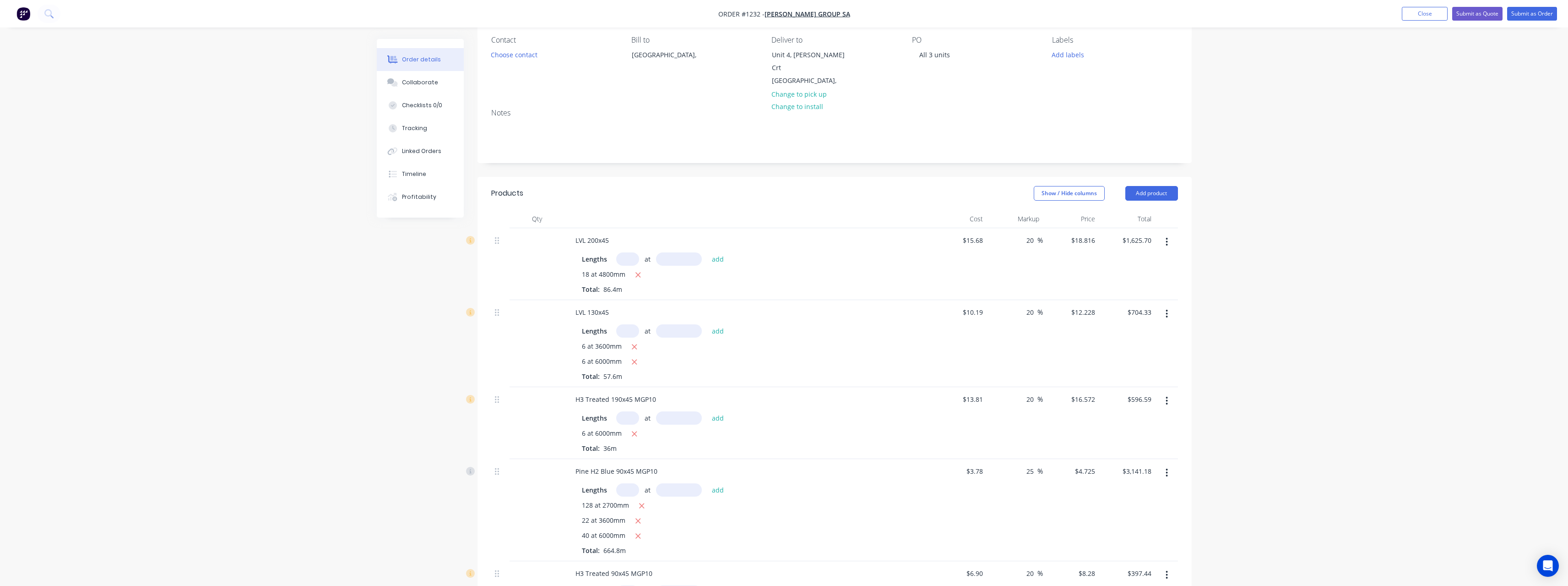
scroll to position [9, 0]
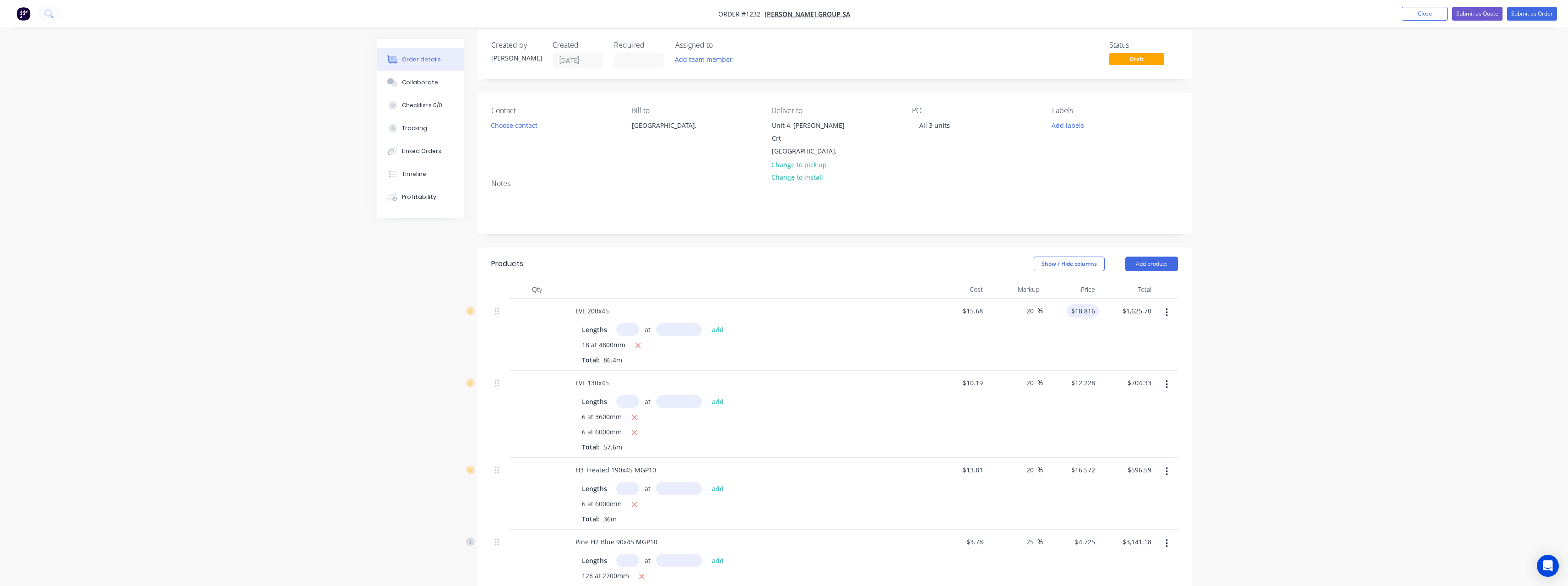
type input "30"
type input "18.816"
type input "$20.41"
type input "$122.46"
click at [1096, 304] on input "18.816" at bounding box center [1086, 311] width 24 height 13
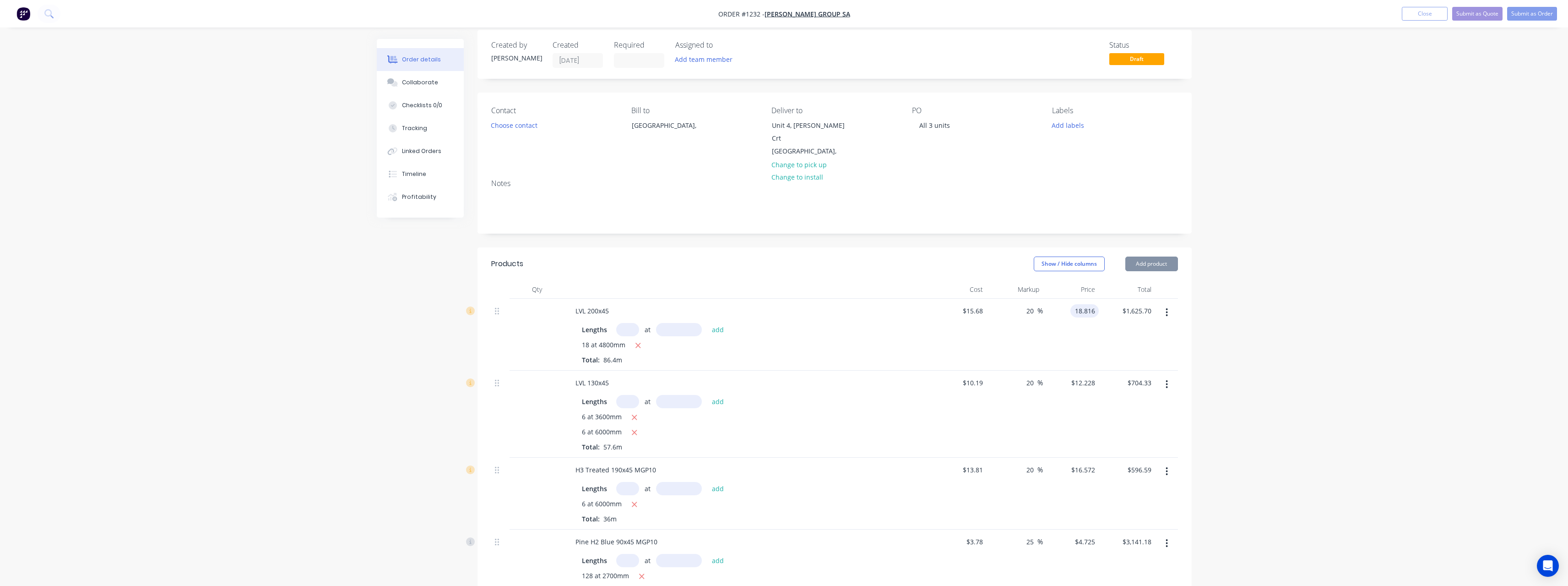
click at [1096, 304] on input "18.816" at bounding box center [1086, 311] width 24 height 13
type input "18.82"
type input "20.03"
type input "$18.82"
type input "$1,626.05"
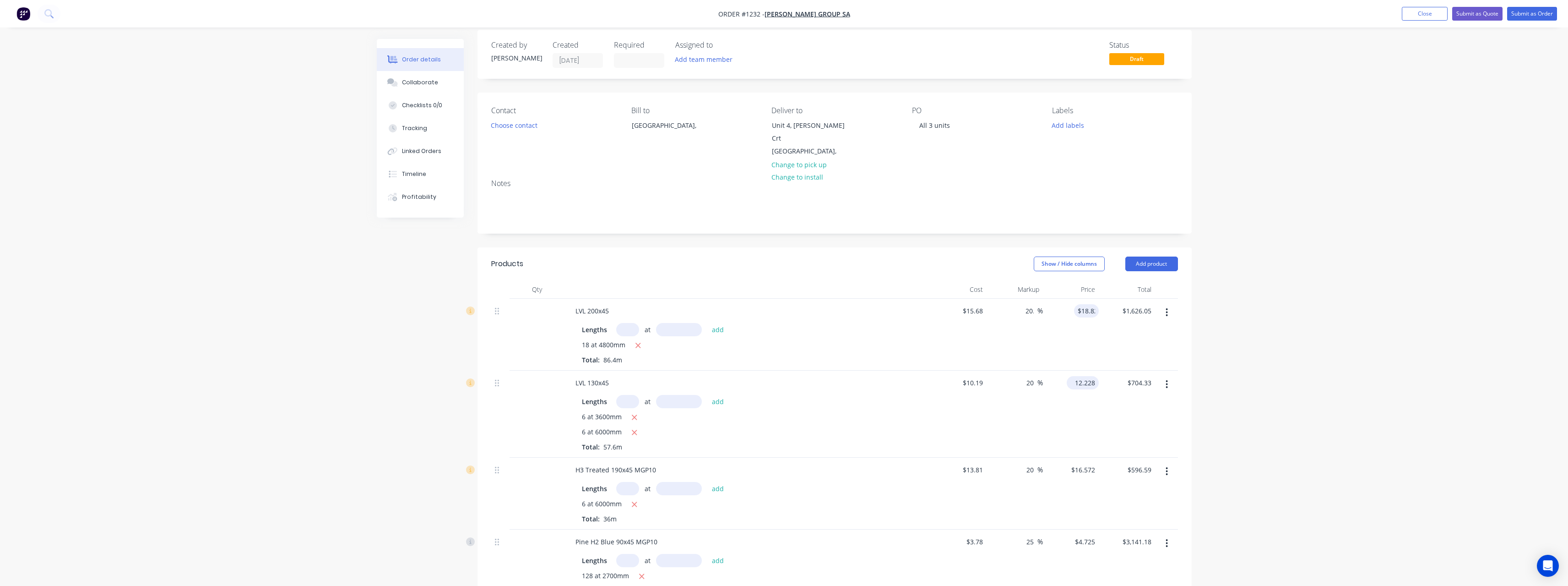
click at [1096, 376] on input "12.228" at bounding box center [1084, 383] width 28 height 13
click at [1096, 376] on input "12.228" at bounding box center [1086, 383] width 24 height 13
type input "12.23"
type input "20.02"
type input "$12.23"
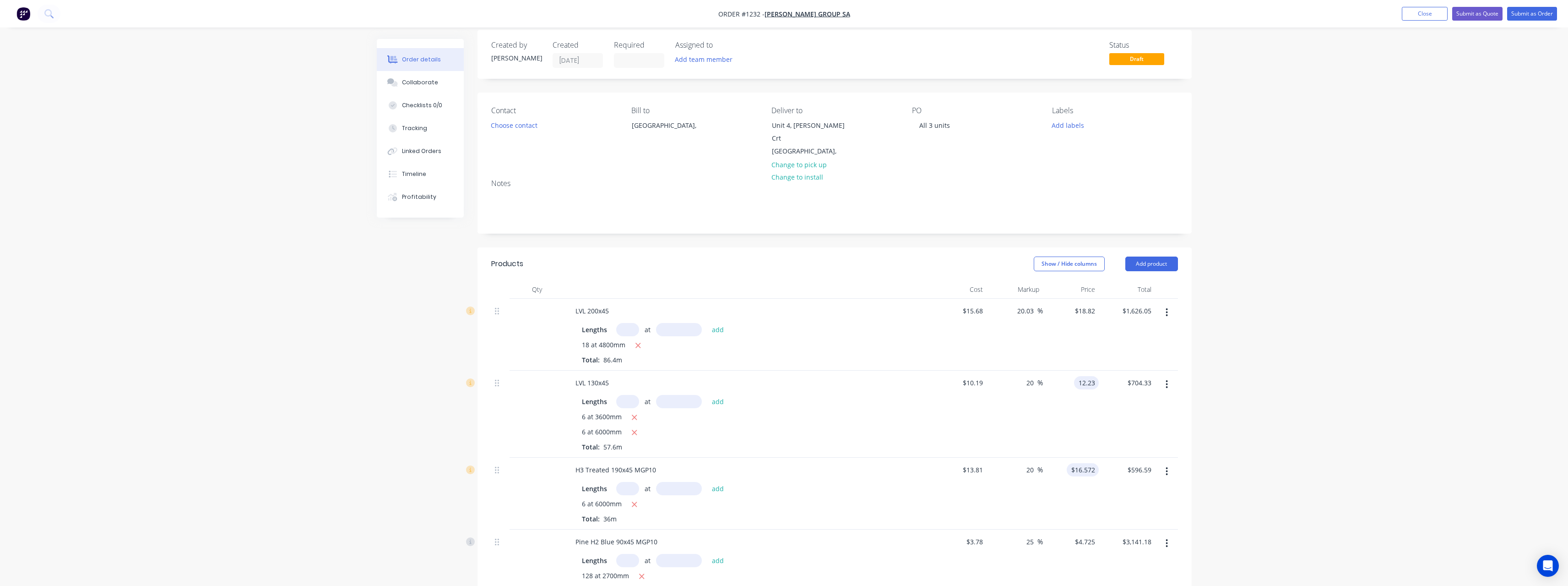
type input "$704.45"
click at [1097, 463] on input "16.572" at bounding box center [1084, 470] width 28 height 13
click at [1097, 463] on input "16.572" at bounding box center [1086, 470] width 24 height 13
type input "16.58"
type input "20.06"
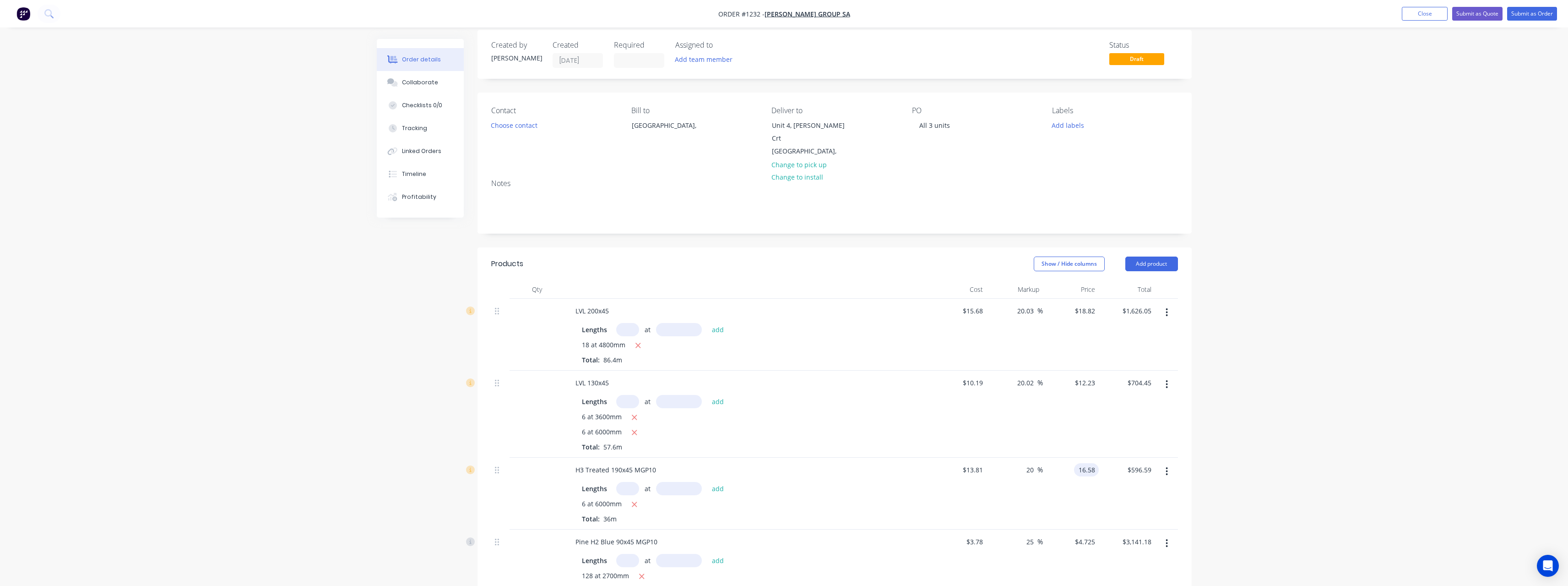
type input "$16.58"
type input "$596.88"
click at [1102, 530] on div "$3,141.18 $3,141.18" at bounding box center [1127, 580] width 56 height 102
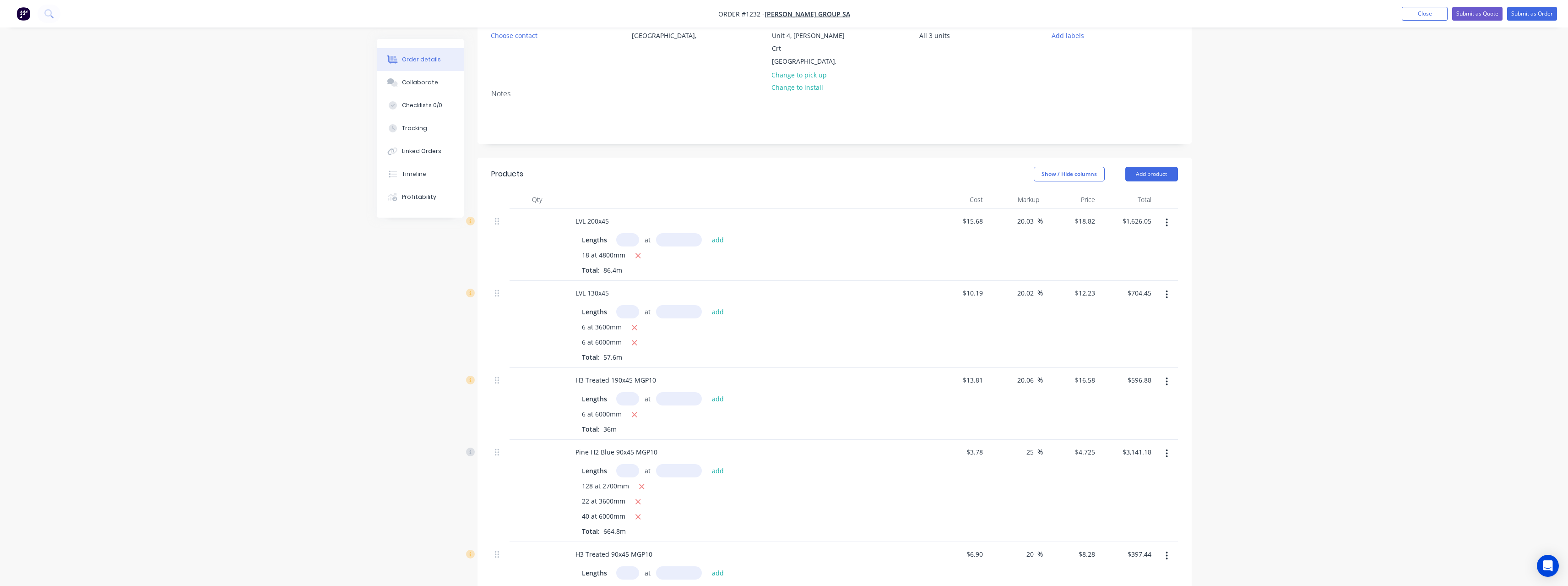
scroll to position [101, 0]
click at [1094, 443] on input "4.725" at bounding box center [1086, 450] width 24 height 13
click at [1094, 443] on input "4.725" at bounding box center [1088, 450] width 21 height 13
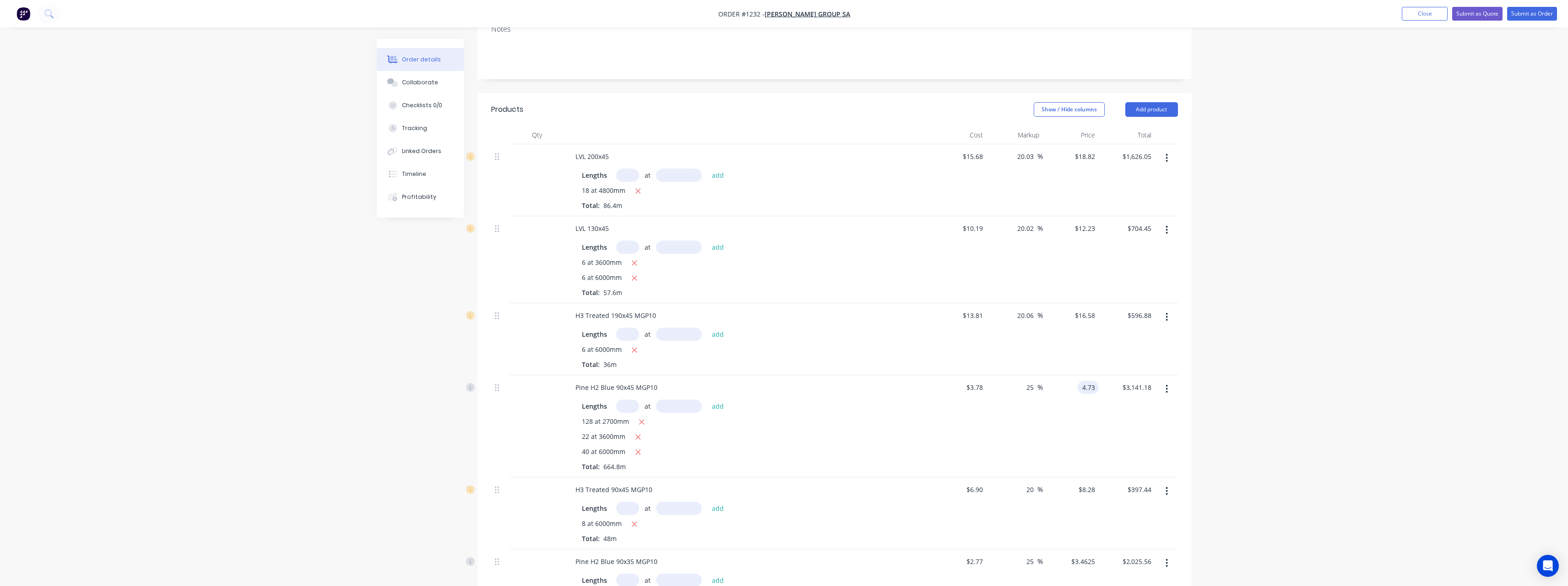
scroll to position [193, 0]
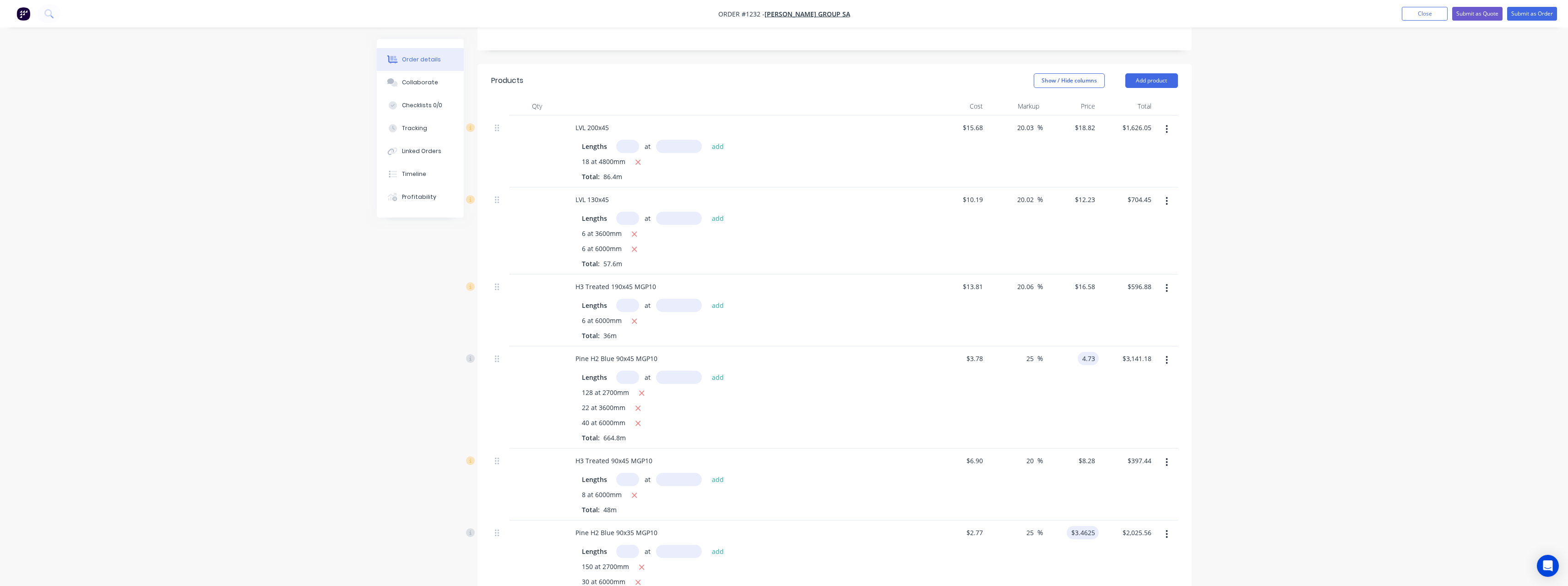
type input "4.73"
type input "25.13"
type input "$4.73"
type input "$3,144.50"
click at [1098, 526] on input "3.4625" at bounding box center [1084, 533] width 28 height 13
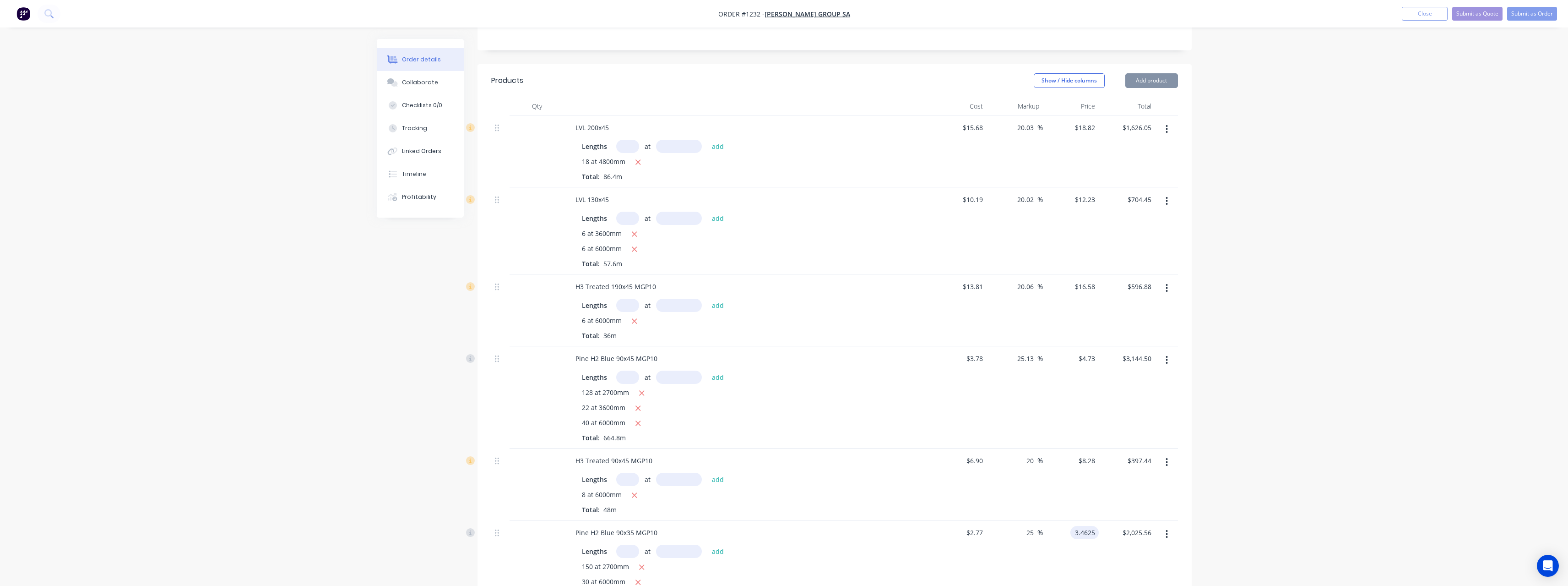
click at [1098, 526] on input "3.4625" at bounding box center [1086, 533] width 24 height 13
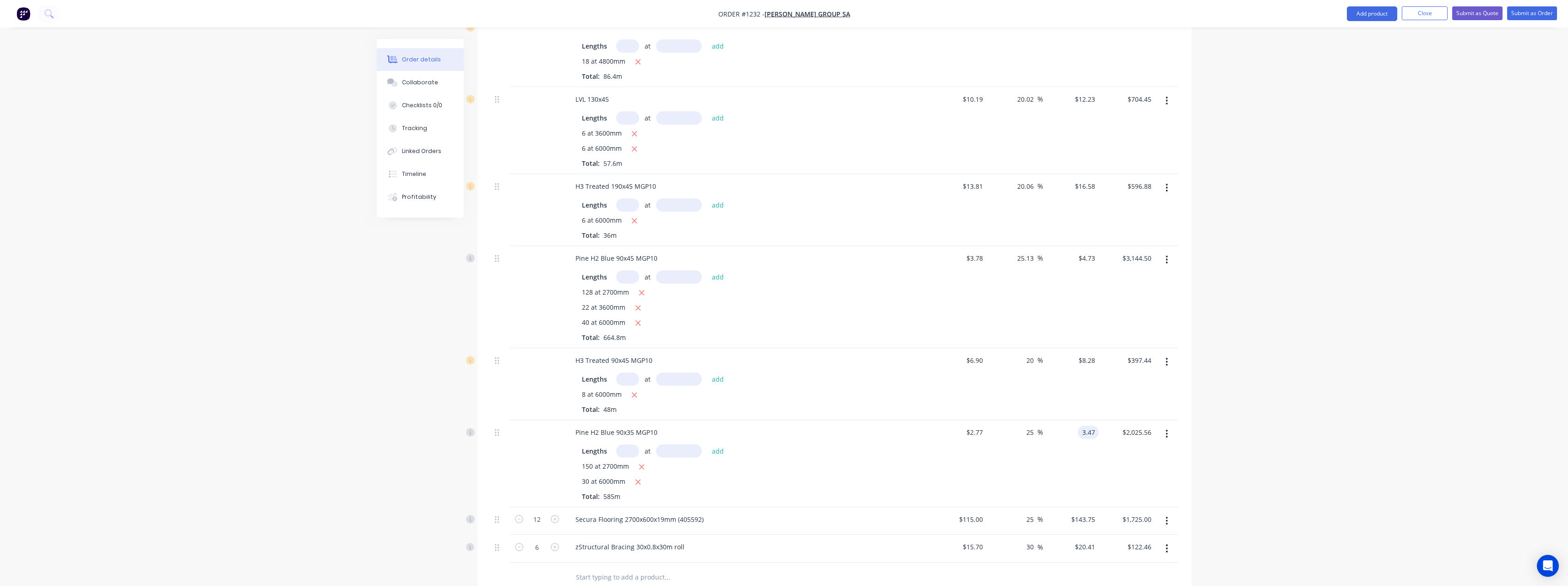
scroll to position [376, 0]
type input "3.47"
click at [1095, 429] on input "$143.75" at bounding box center [1084, 436] width 28 height 13
type input "25.27"
type input "$3.47"
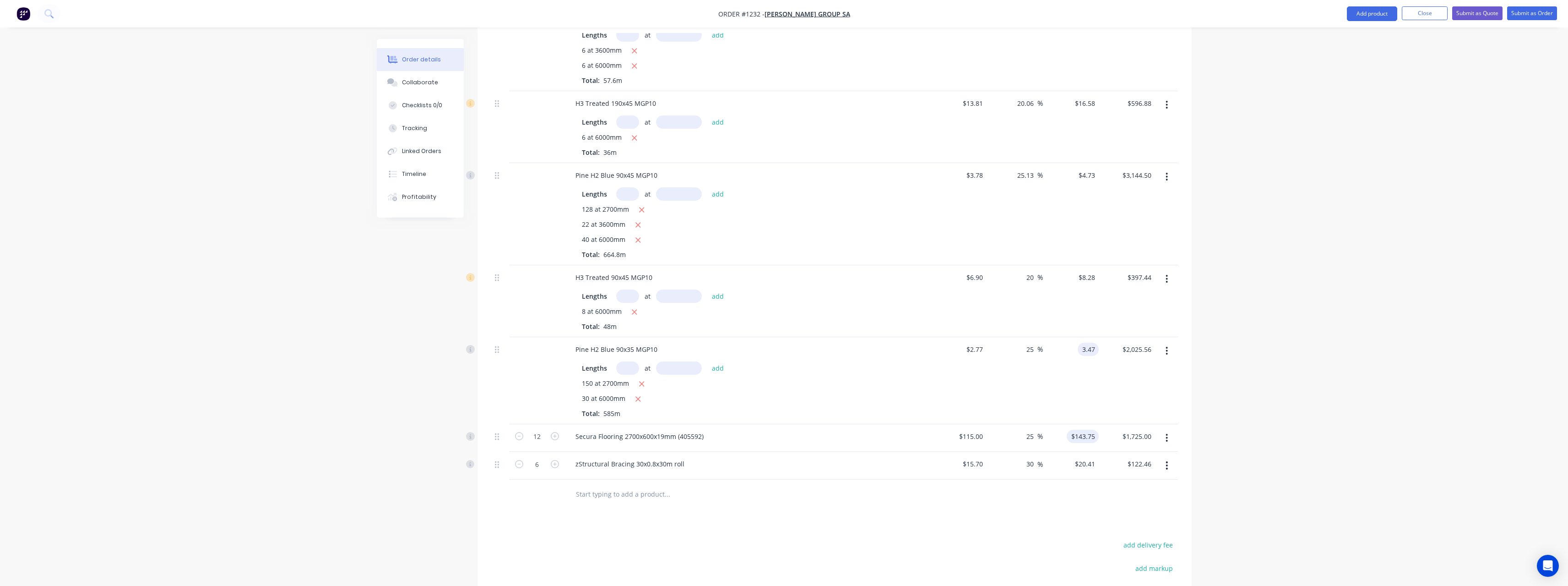
type input "$2,029.95"
click at [1095, 429] on input "143.75" at bounding box center [1086, 436] width 24 height 13
type input "140"
type input "21.74"
type input "$140.00"
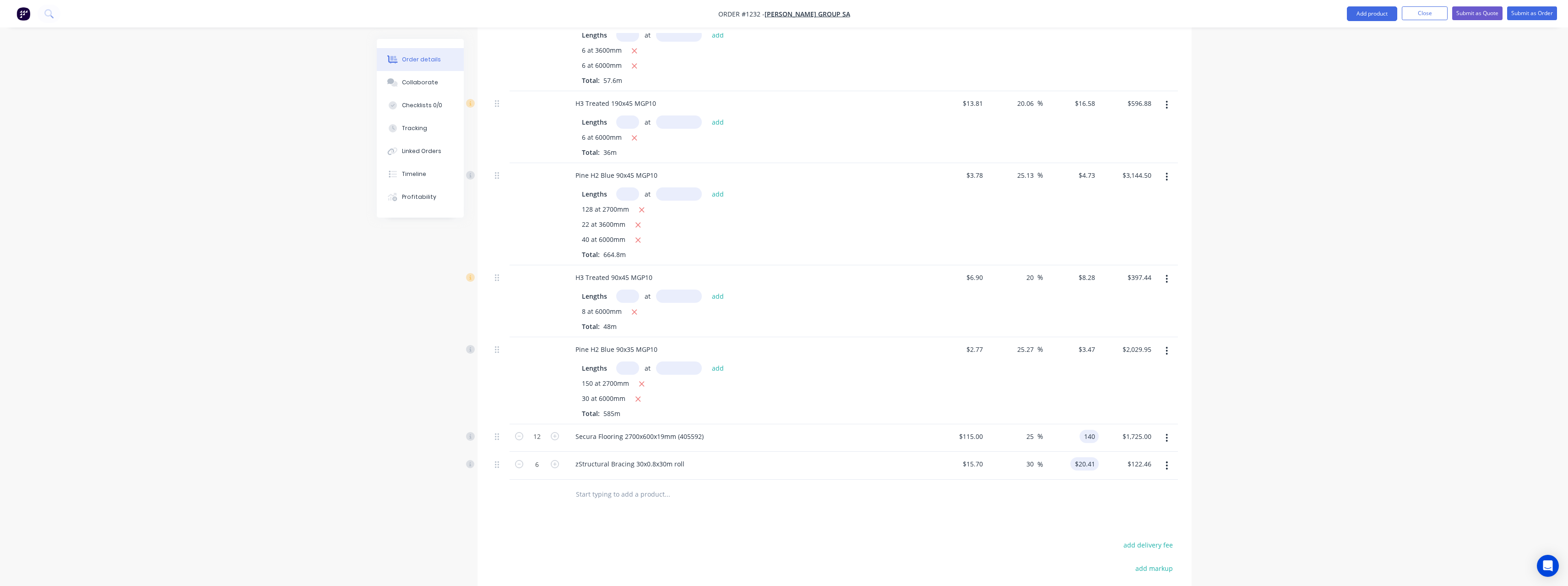
type input "$1,680.00"
click at [1097, 457] on div "20.41 $20.41" at bounding box center [1086, 464] width 24 height 13
type input "20"
type input "27.39"
type input "$20.00"
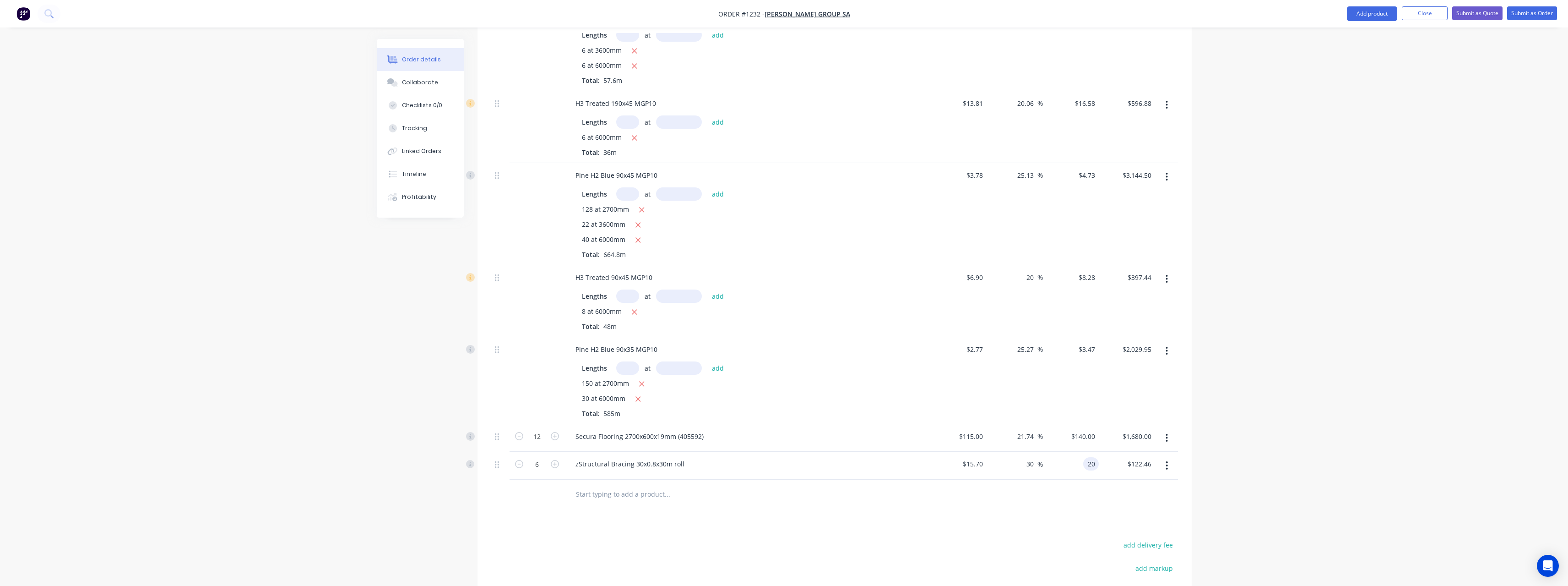
type input "$120.00"
click at [1056, 462] on div "$20.00 20" at bounding box center [1071, 465] width 56 height 28
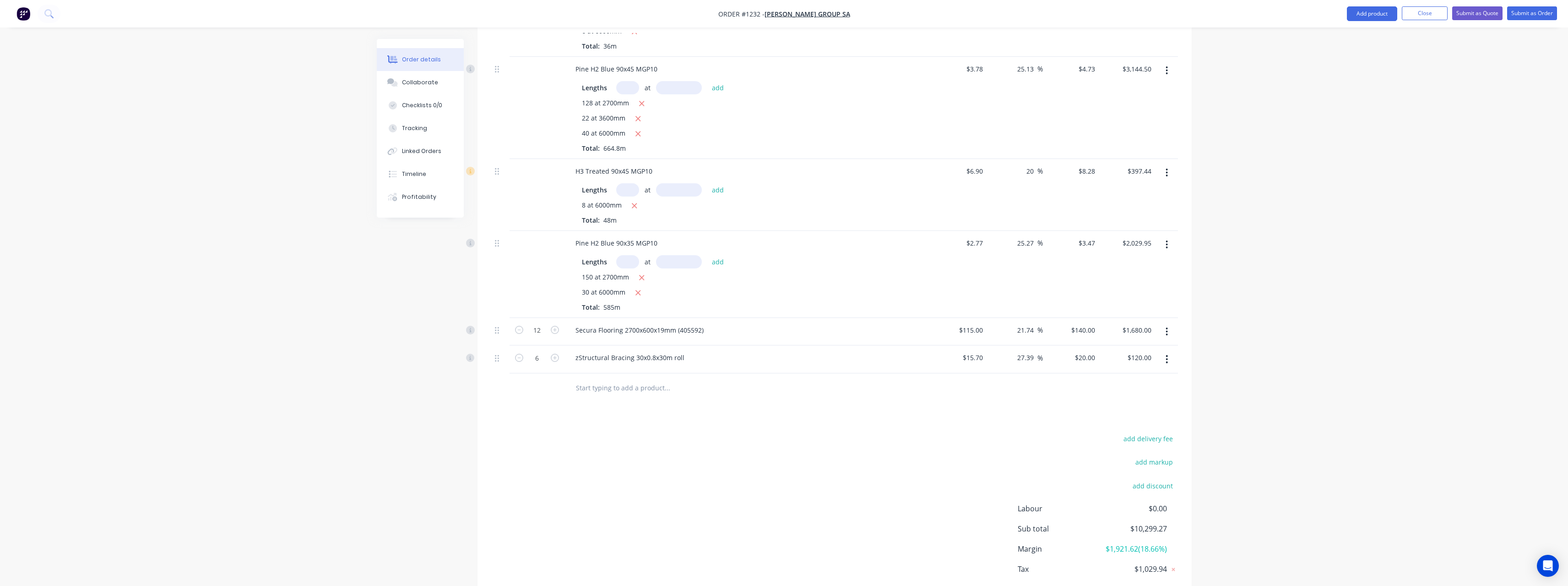
scroll to position [513, 0]
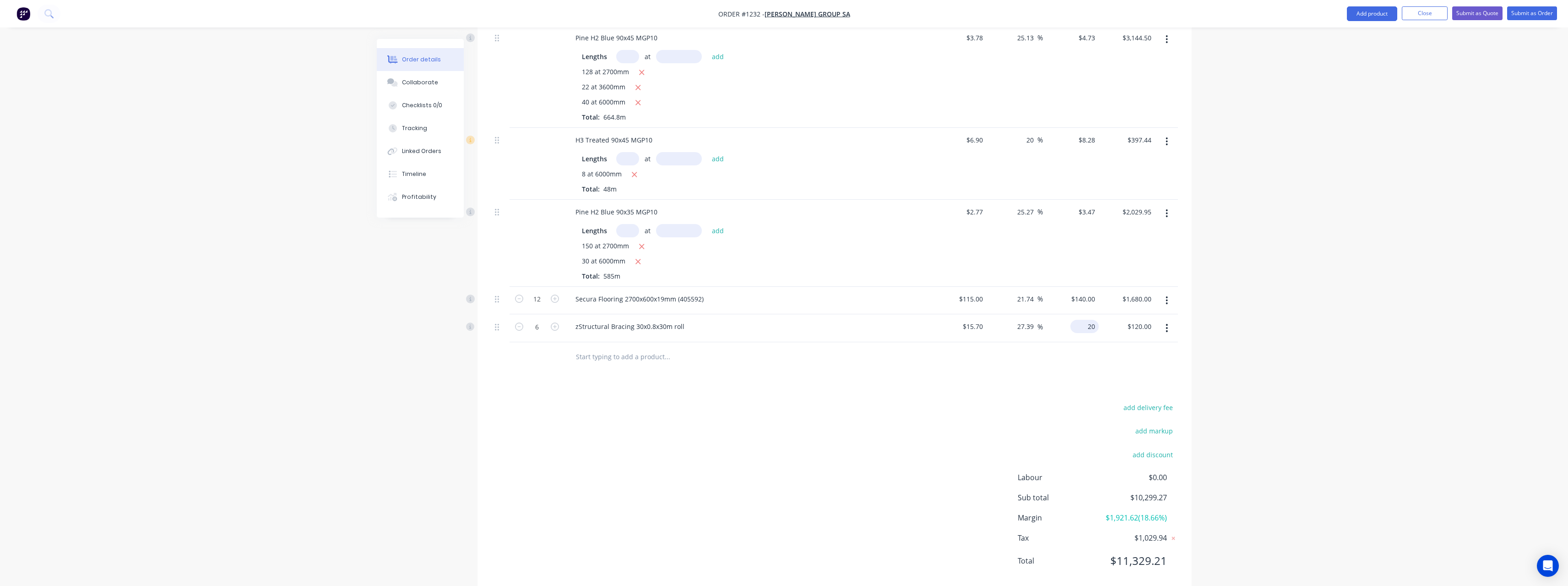
click at [1098, 320] on input "20" at bounding box center [1086, 327] width 24 height 13
click at [1098, 320] on input "20" at bounding box center [1092, 327] width 12 height 13
type input "20.105"
type input "28.06"
type input "$20.105"
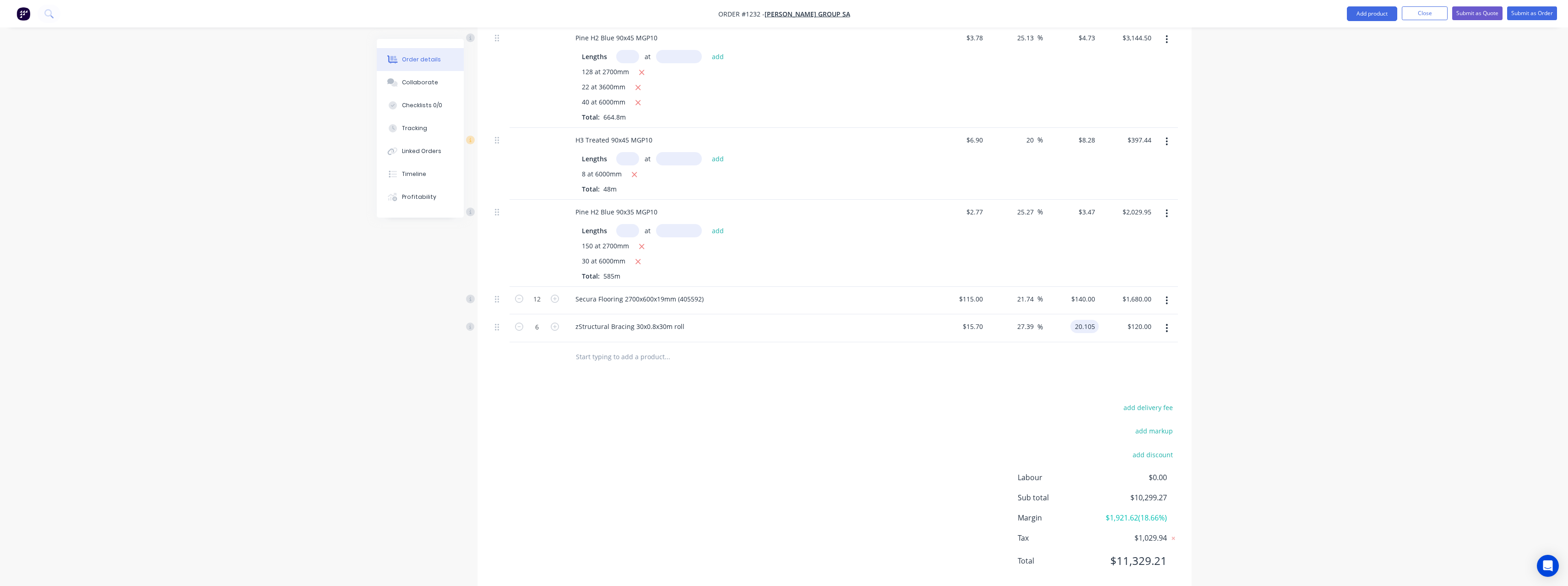
type input "$120.63"
click at [1007, 356] on div at bounding box center [834, 357] width 686 height 30
click at [1098, 310] on input "20.105" at bounding box center [1084, 317] width 28 height 13
type input "20.122"
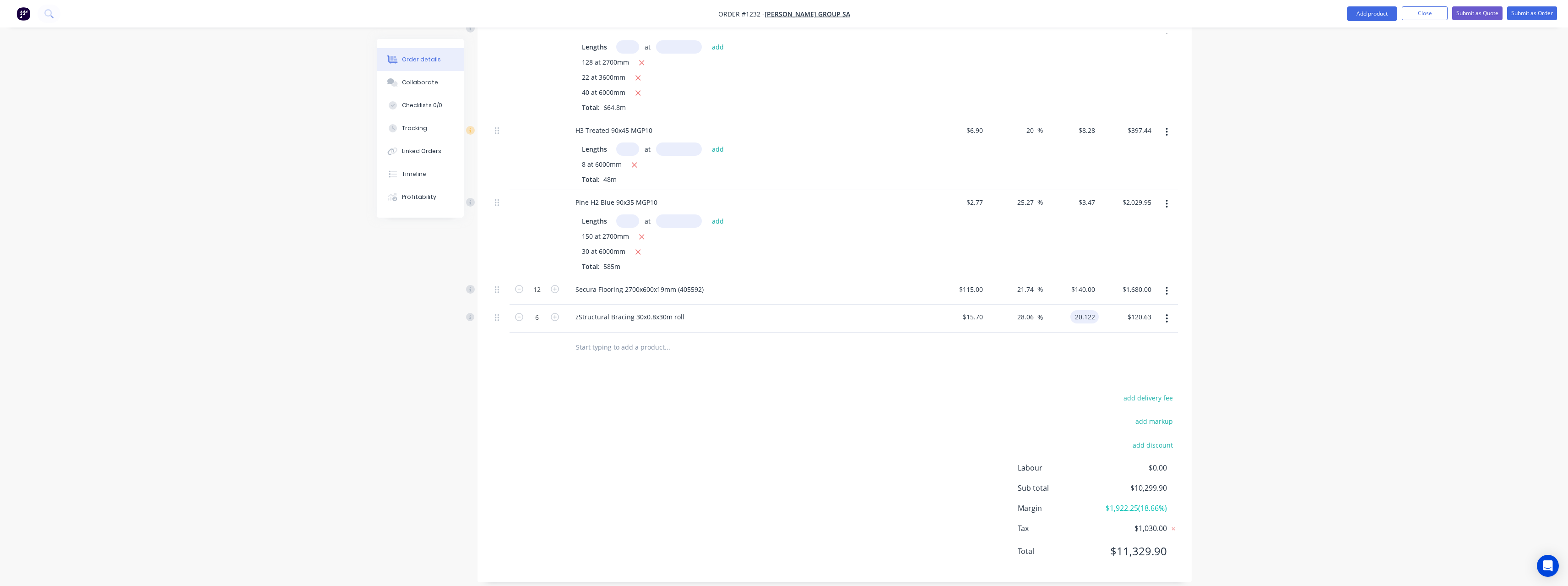
type input "28.17"
type input "$20.122"
type input "$120.73"
click at [941, 367] on div "Products Show / Hide columns Add product Qty Cost Markup Price Total LVL 200x45…" at bounding box center [834, 158] width 714 height 848
click at [641, 340] on input "text" at bounding box center [667, 347] width 183 height 18
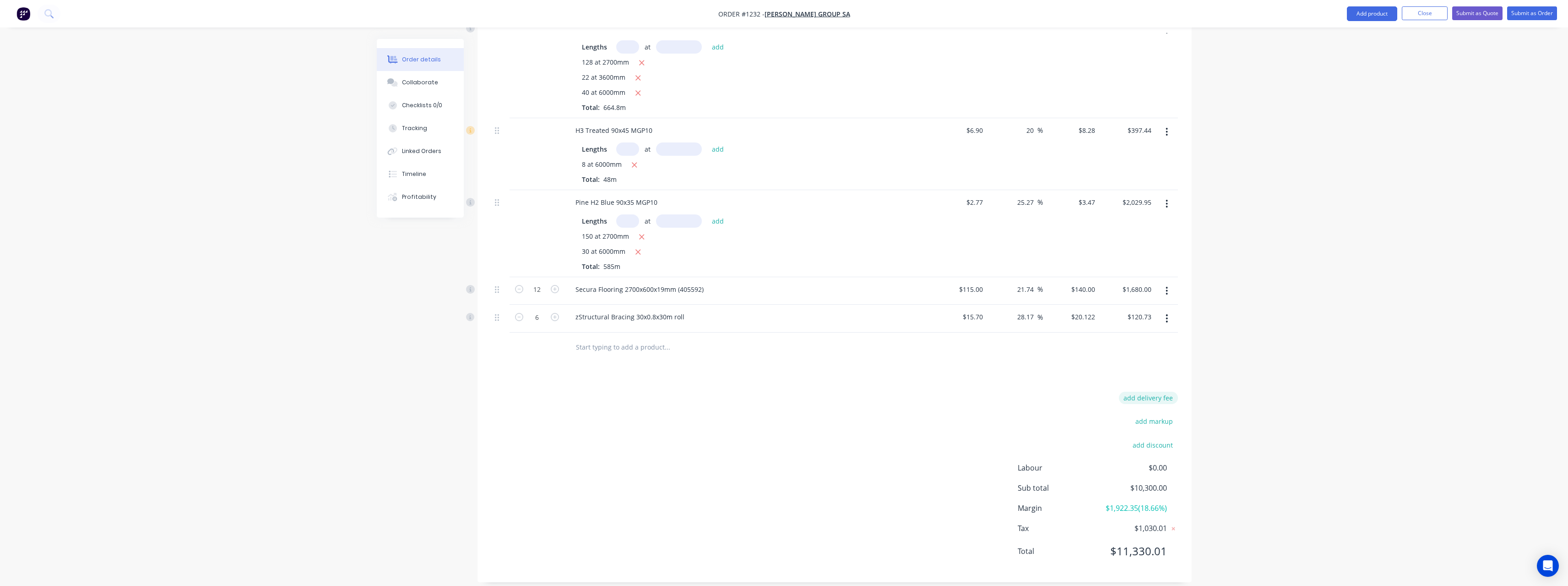
click at [1157, 391] on button "add delivery fee" at bounding box center [1148, 398] width 59 height 12
type input "600"
click at [653, 398] on div "Delivery fee Delivery fee Delivery fee name (Optional) 600 600 $0 add markup ad…" at bounding box center [834, 481] width 686 height 174
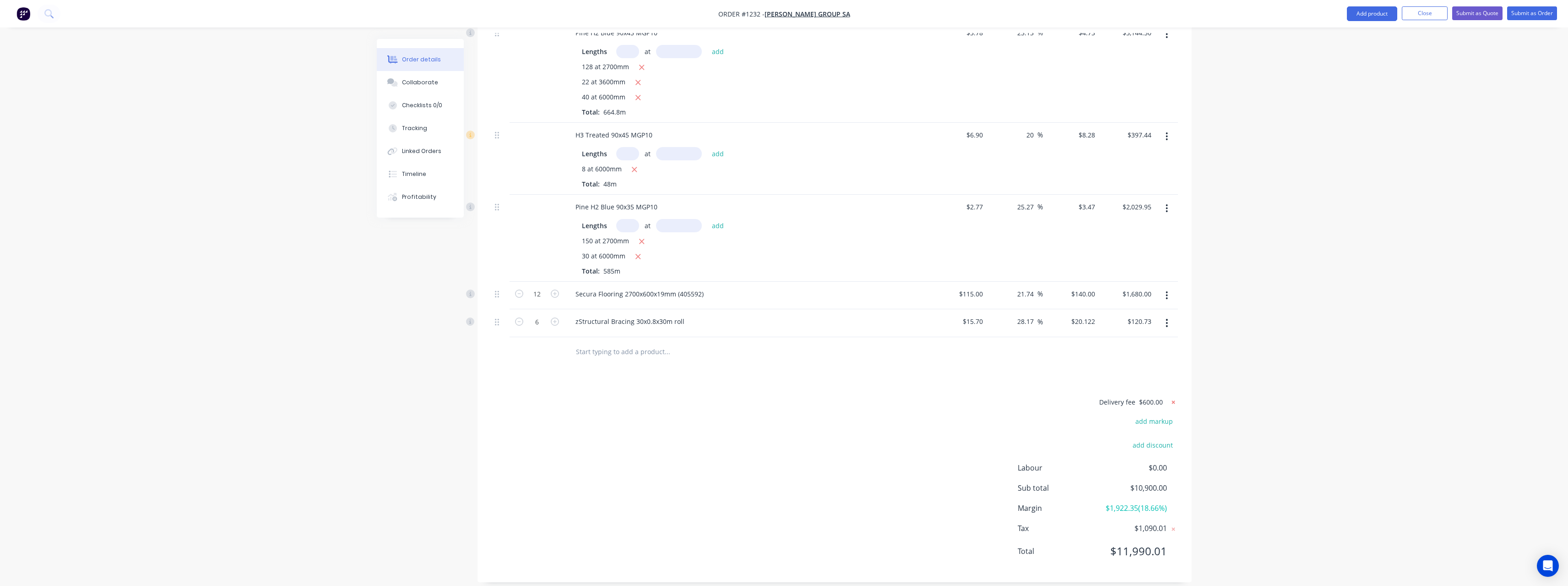
click at [1172, 400] on icon at bounding box center [1172, 401] width 3 height 3
click at [1161, 394] on button "add delivery fee" at bounding box center [1148, 400] width 59 height 12
type input "650"
click input "submit" at bounding box center [0, 0] width 0 height 0
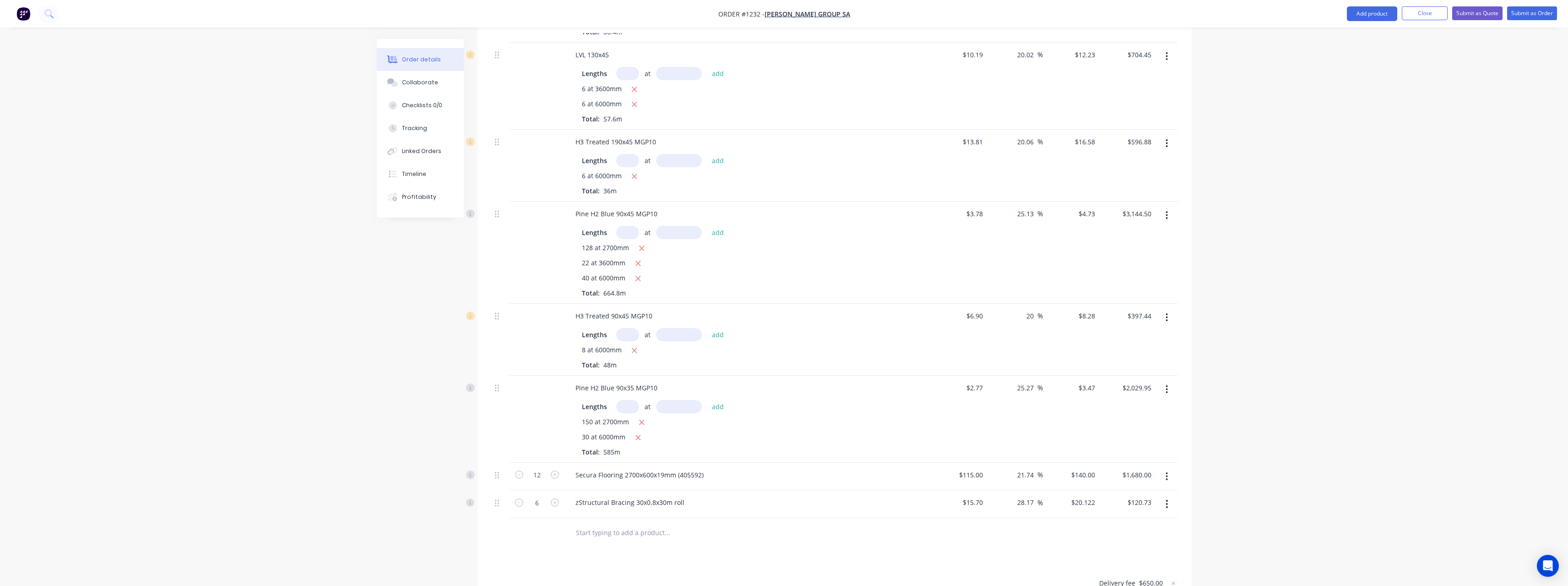
scroll to position [335, 0]
click at [1483, 11] on button "Submit as Quote" at bounding box center [1477, 13] width 50 height 13
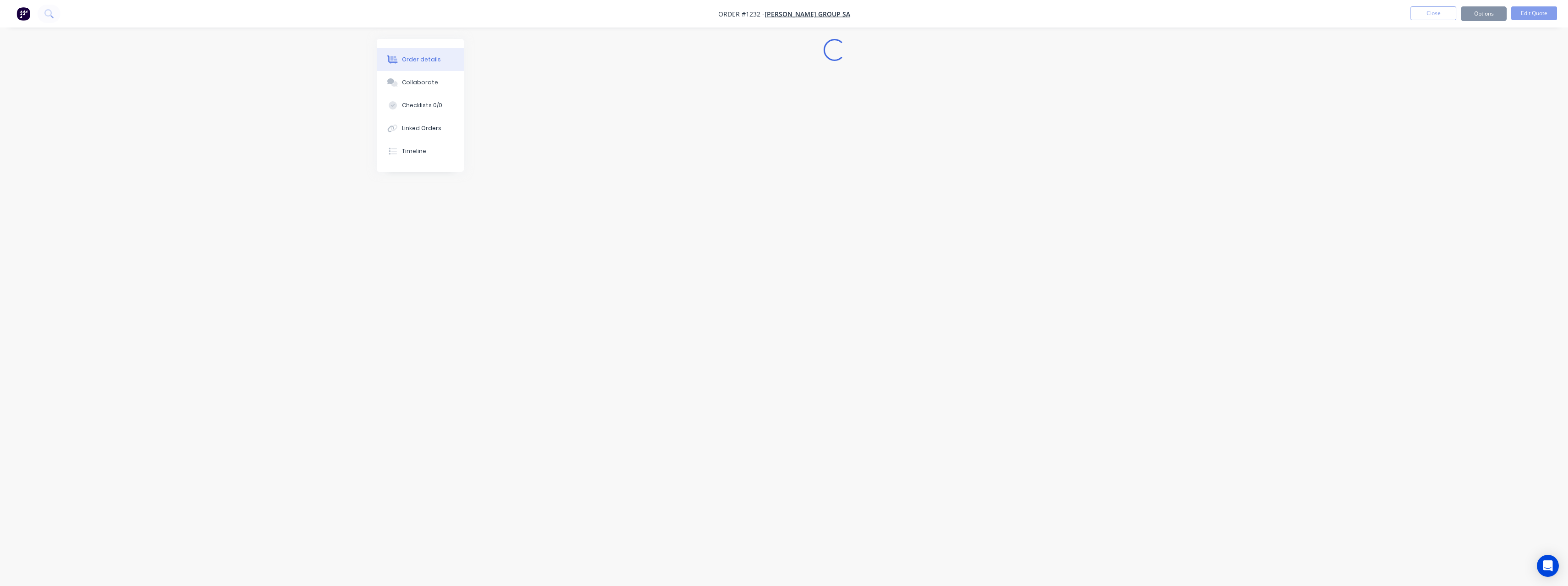
scroll to position [0, 0]
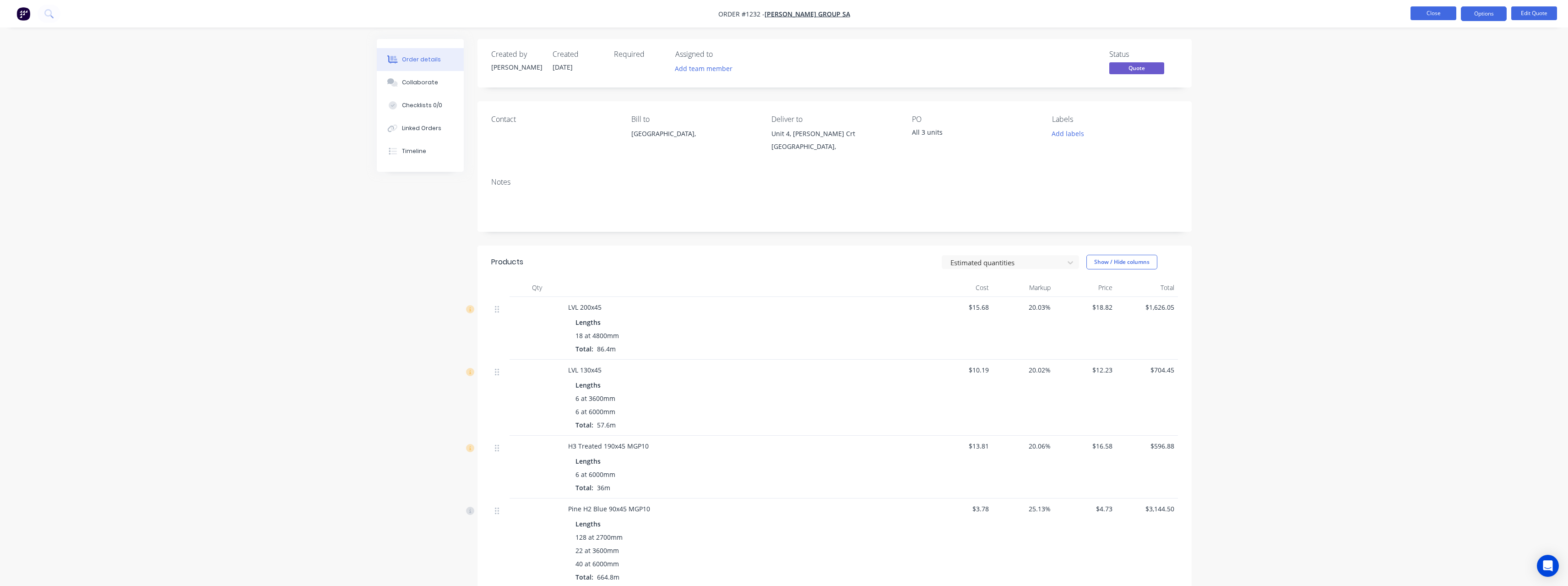
click at [1420, 17] on button "Close" at bounding box center [1433, 13] width 46 height 13
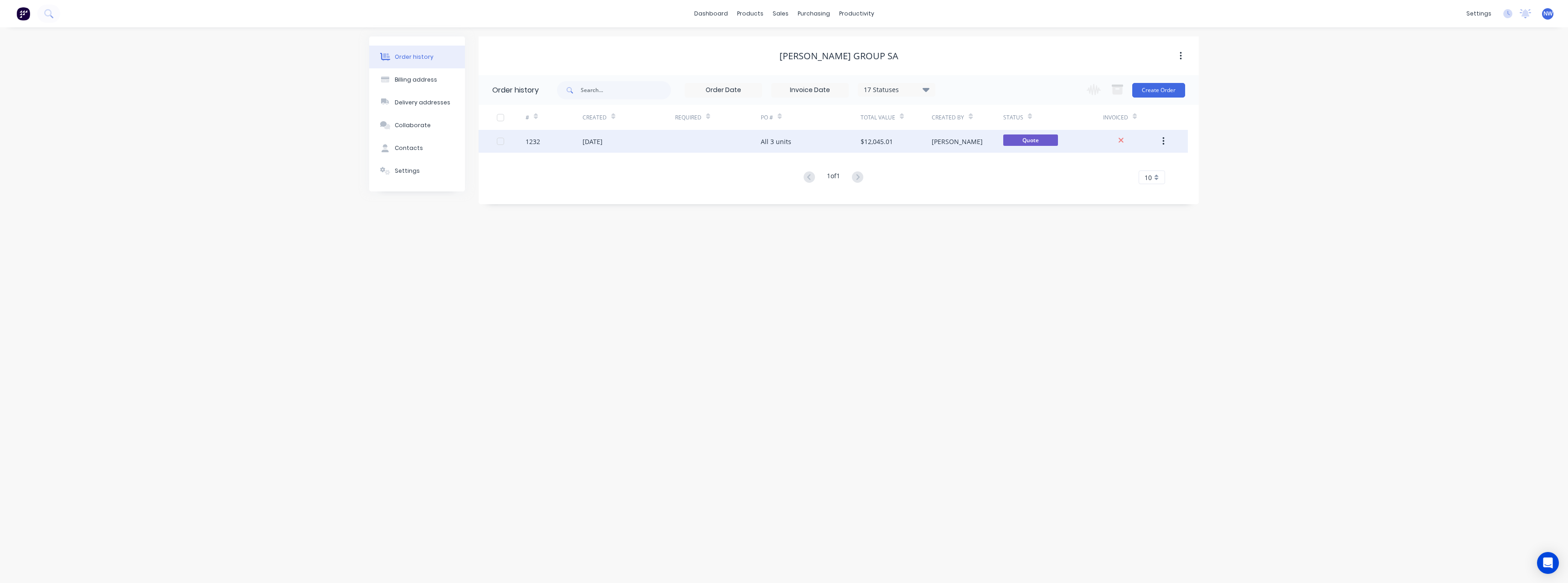
click at [673, 146] on div "[DATE]" at bounding box center [629, 141] width 93 height 23
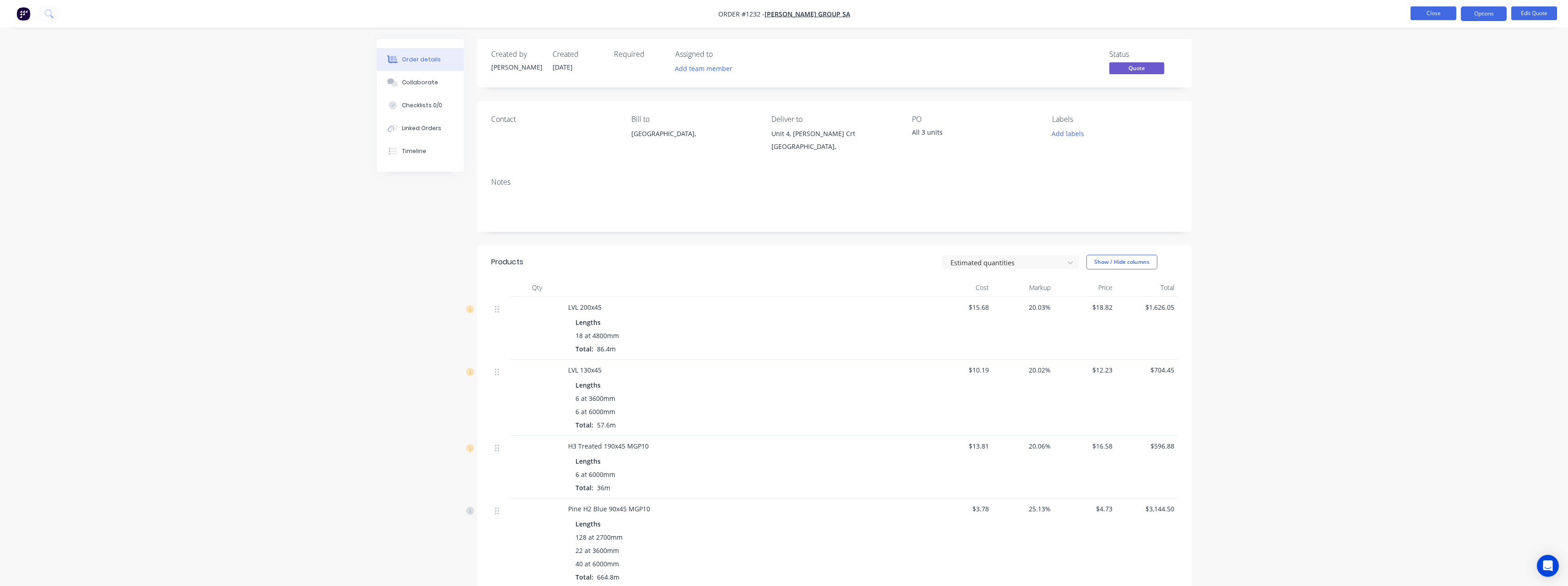
click at [1423, 14] on button "Close" at bounding box center [1433, 13] width 46 height 13
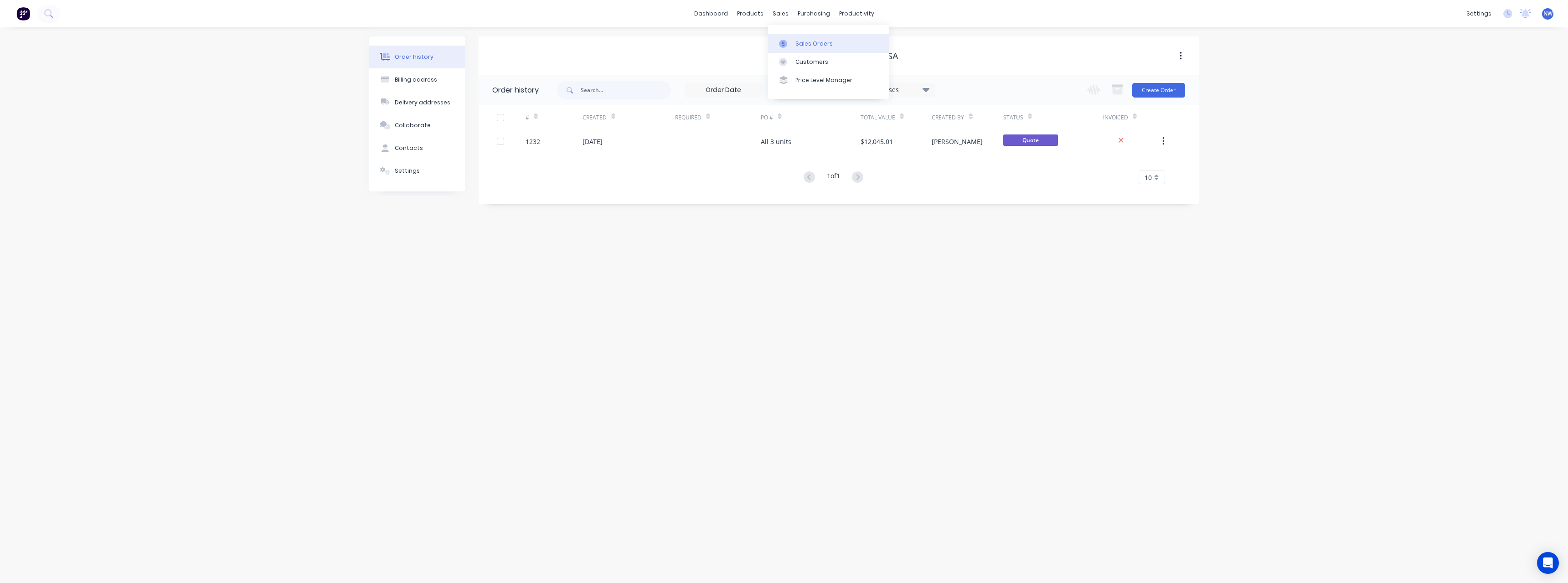
click at [801, 46] on div "Sales Orders" at bounding box center [814, 43] width 37 height 8
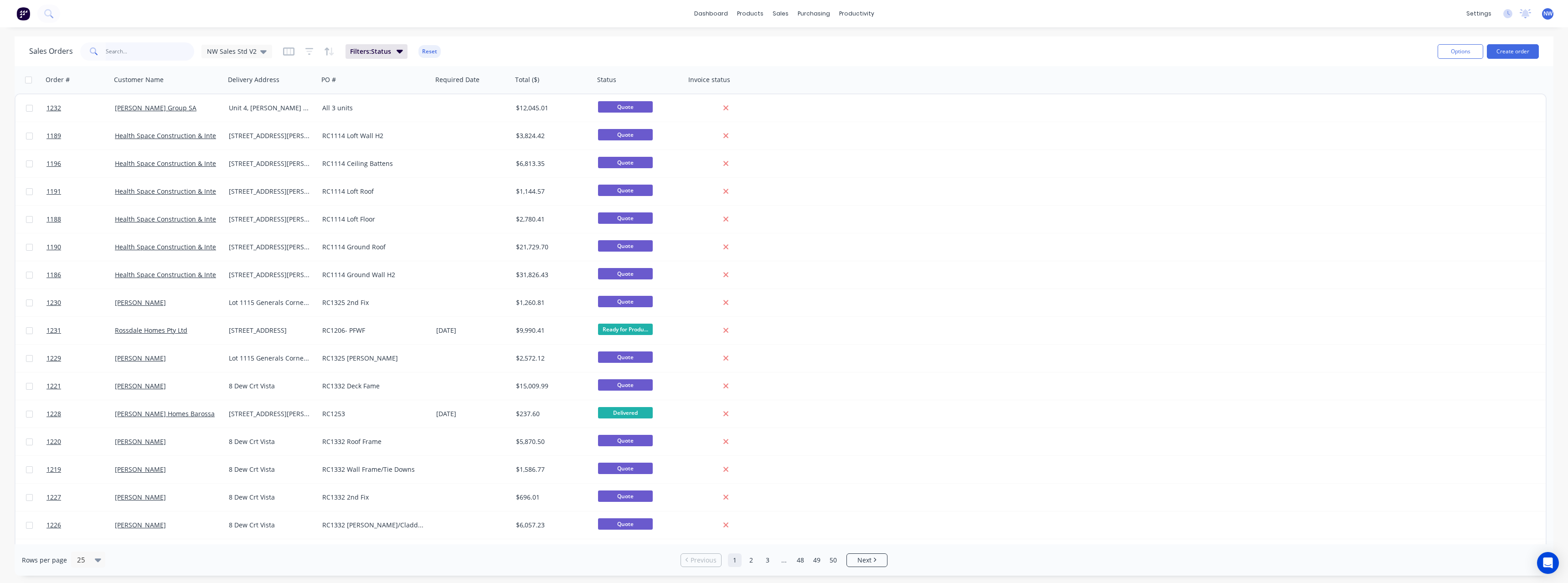
click at [113, 53] on input "text" at bounding box center [150, 52] width 89 height 18
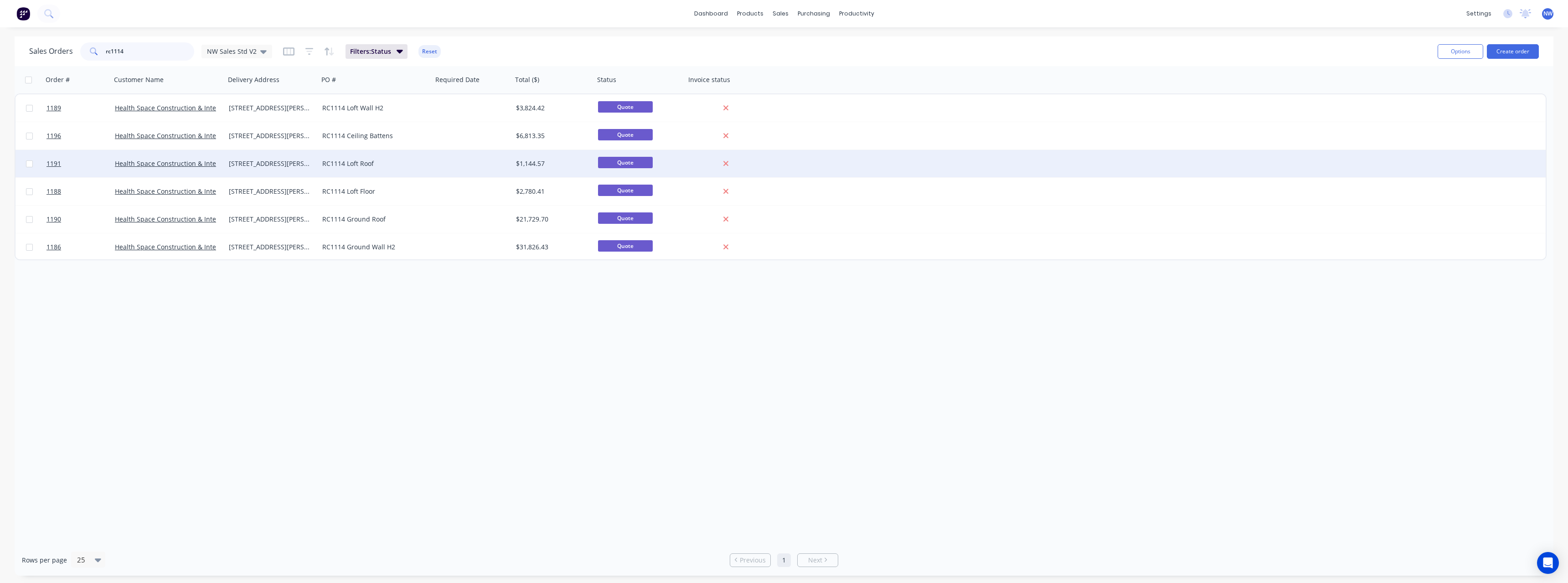
type input "rc1114"
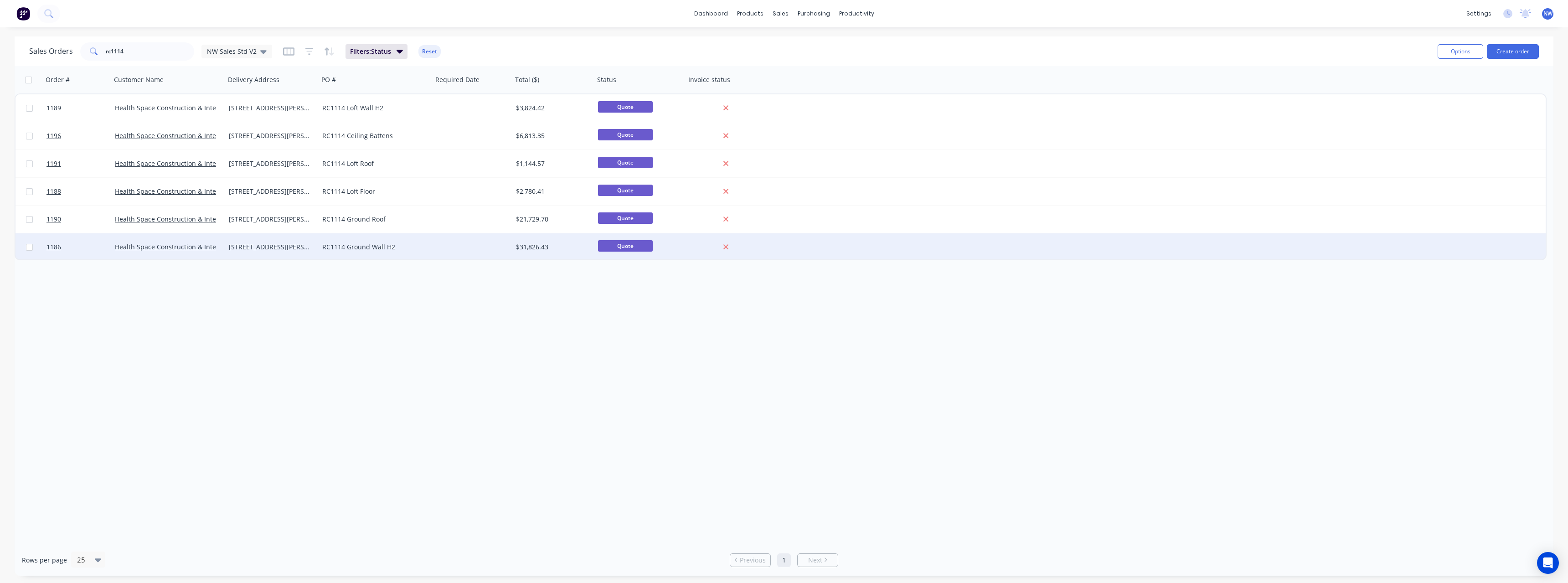
click at [305, 251] on div "[STREET_ADDRESS][PERSON_NAME] Mylor" at bounding box center [272, 246] width 94 height 27
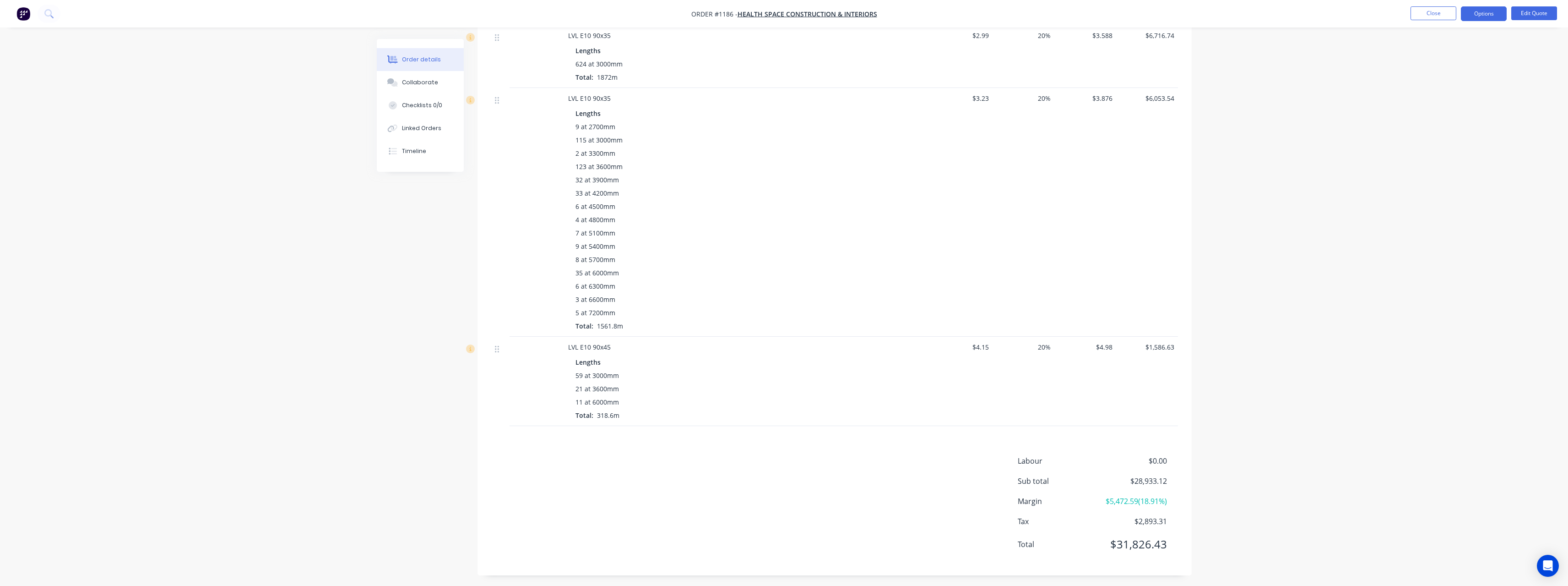
scroll to position [1647, 0]
click at [1440, 15] on button "Close" at bounding box center [1433, 13] width 46 height 13
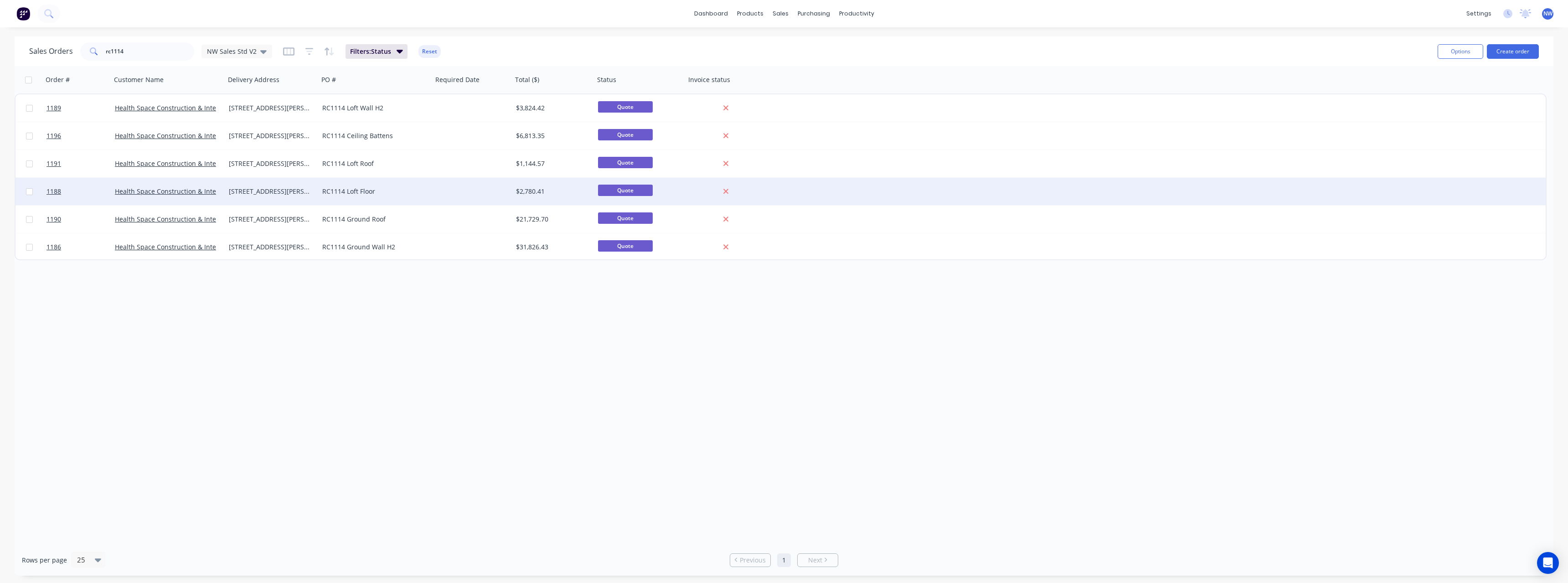
click at [438, 193] on div at bounding box center [472, 191] width 80 height 27
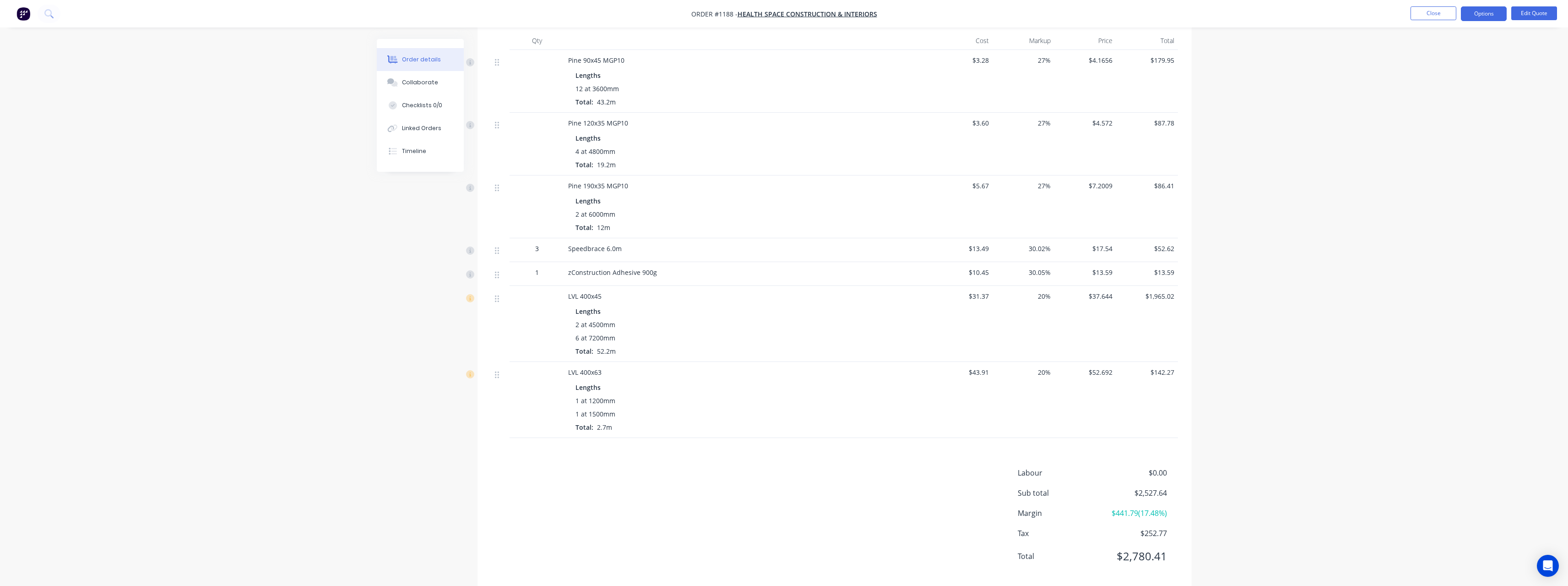
scroll to position [262, 0]
click at [1441, 14] on button "Close" at bounding box center [1433, 13] width 46 height 13
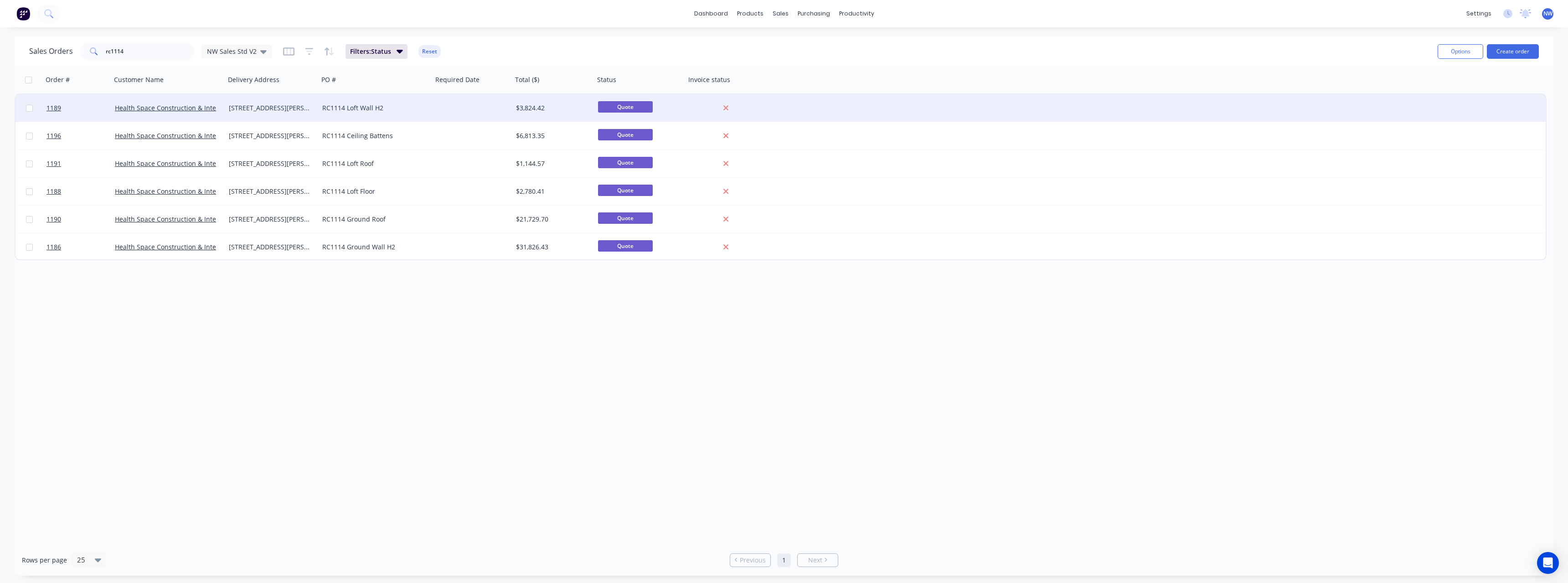
click at [317, 110] on div "[STREET_ADDRESS][PERSON_NAME] Mylor" at bounding box center [272, 108] width 94 height 27
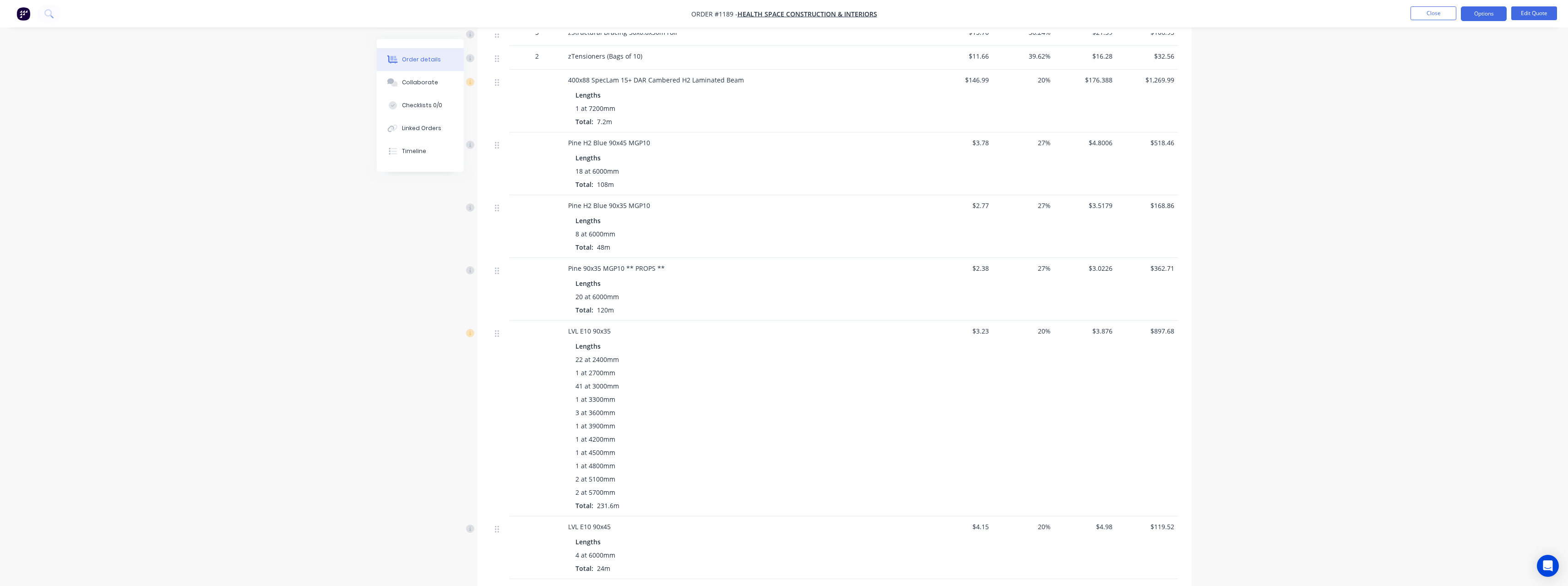
scroll to position [431, 0]
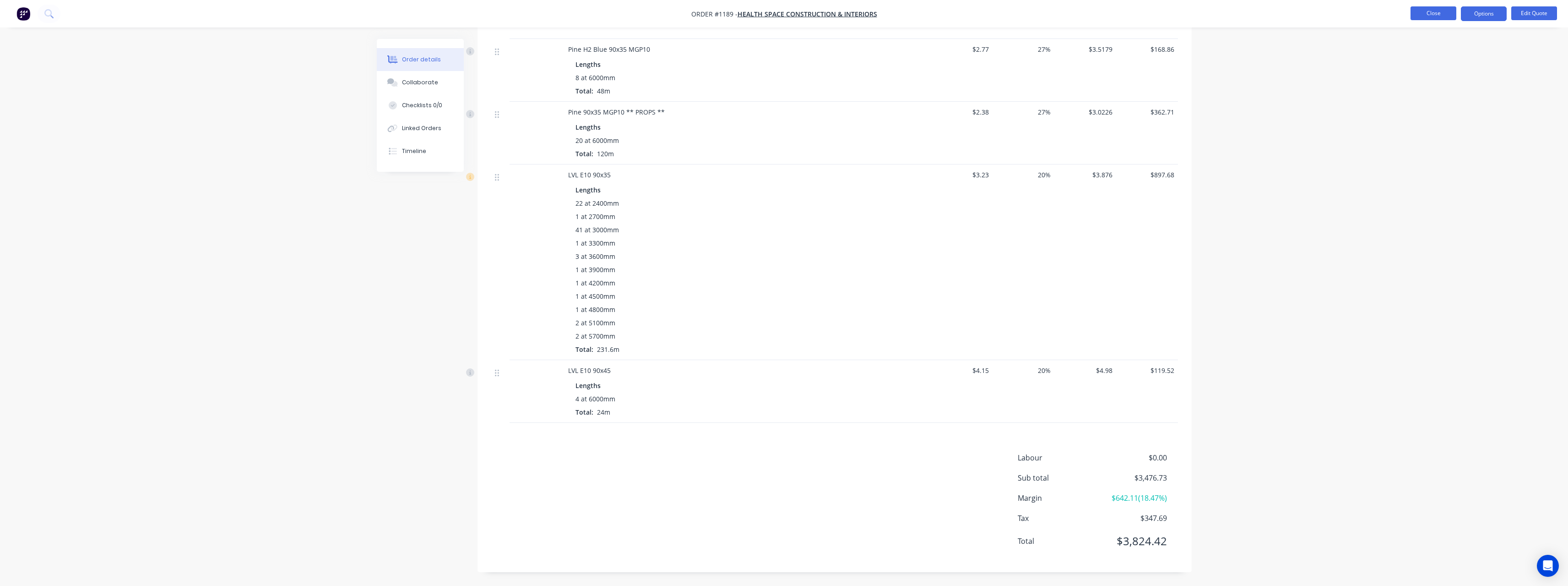
click at [1419, 18] on button "Close" at bounding box center [1433, 13] width 46 height 13
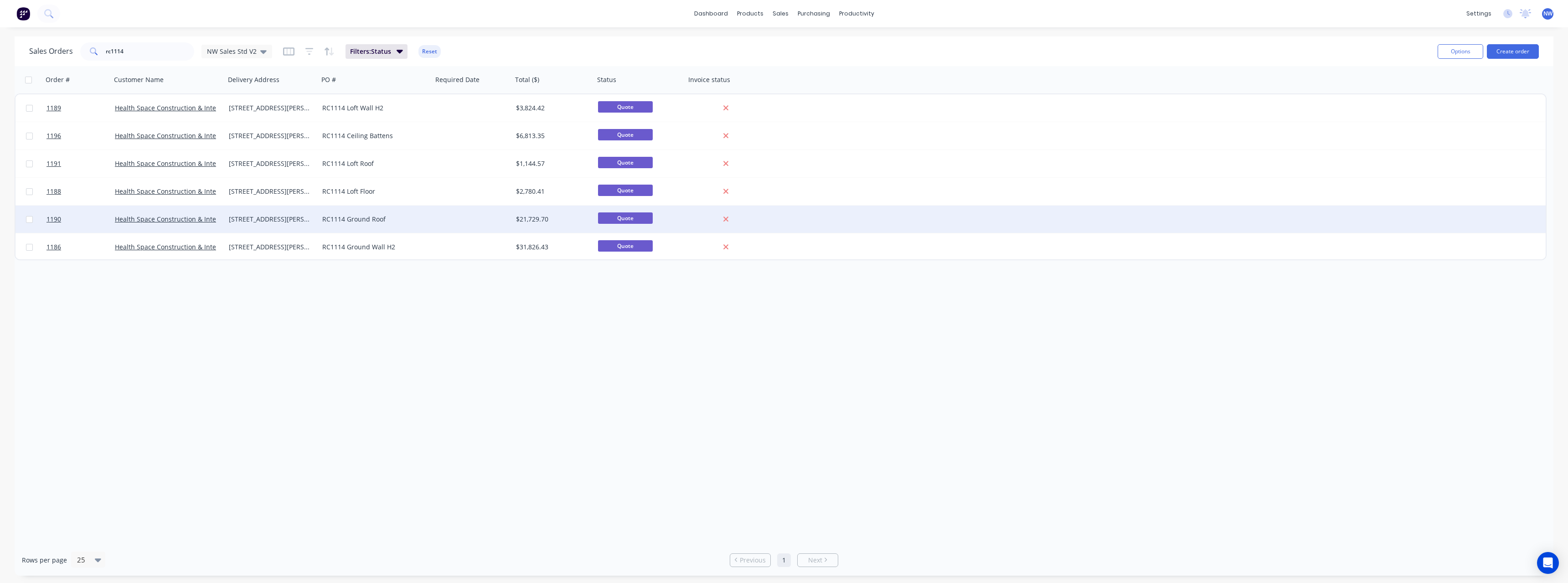
click at [326, 220] on div "RC1114 Ground Roof" at bounding box center [373, 219] width 101 height 9
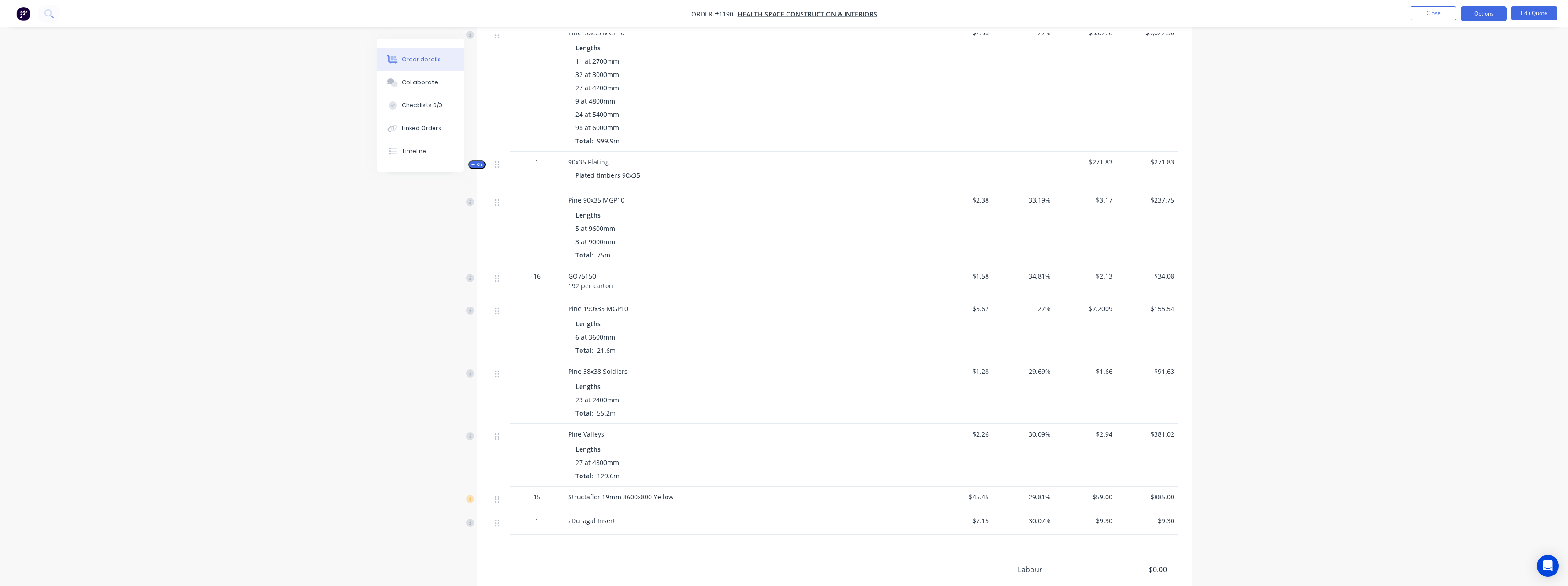
scroll to position [1449, 0]
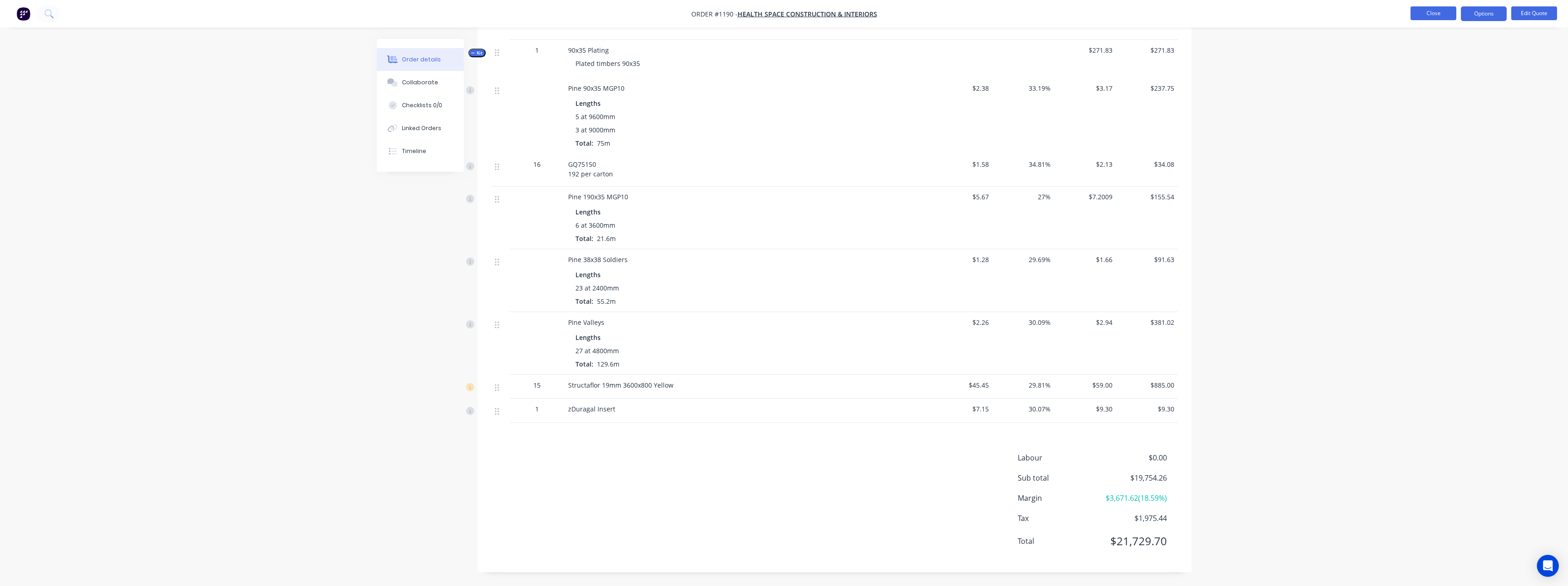
click at [1434, 17] on button "Close" at bounding box center [1433, 13] width 46 height 13
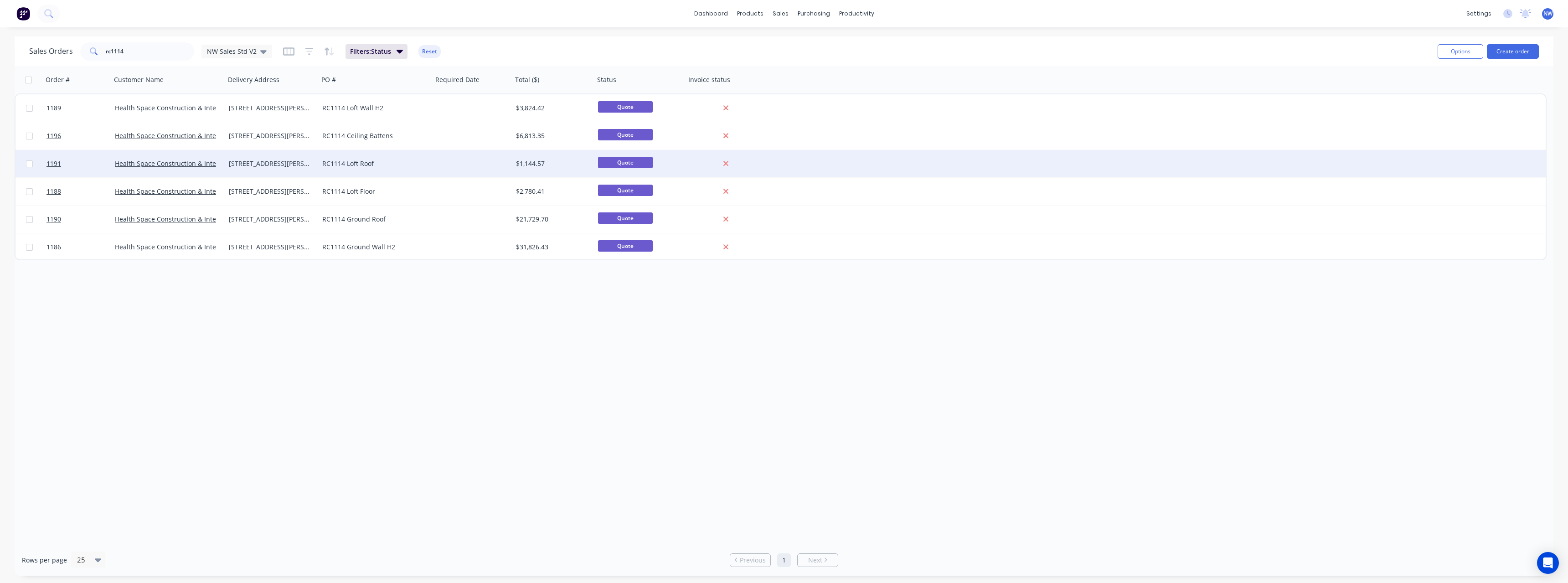
click at [362, 159] on div "RC1114 Loft Roof" at bounding box center [373, 163] width 101 height 9
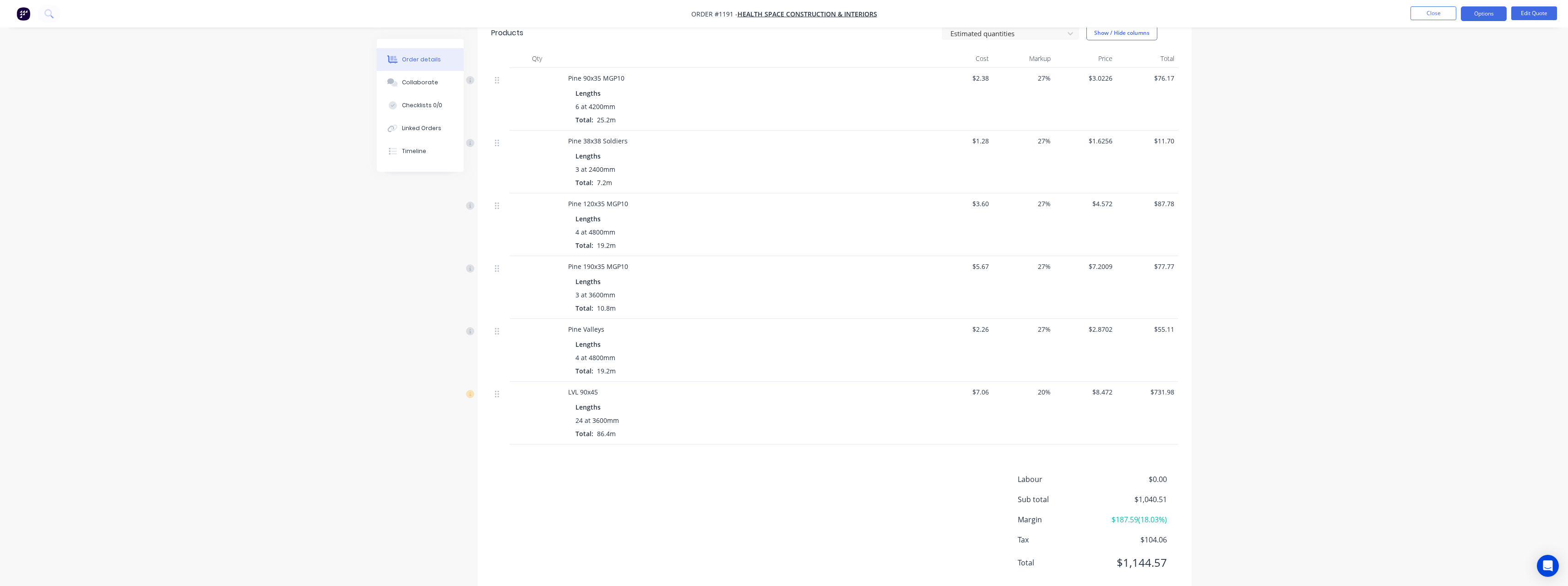
scroll to position [251, 0]
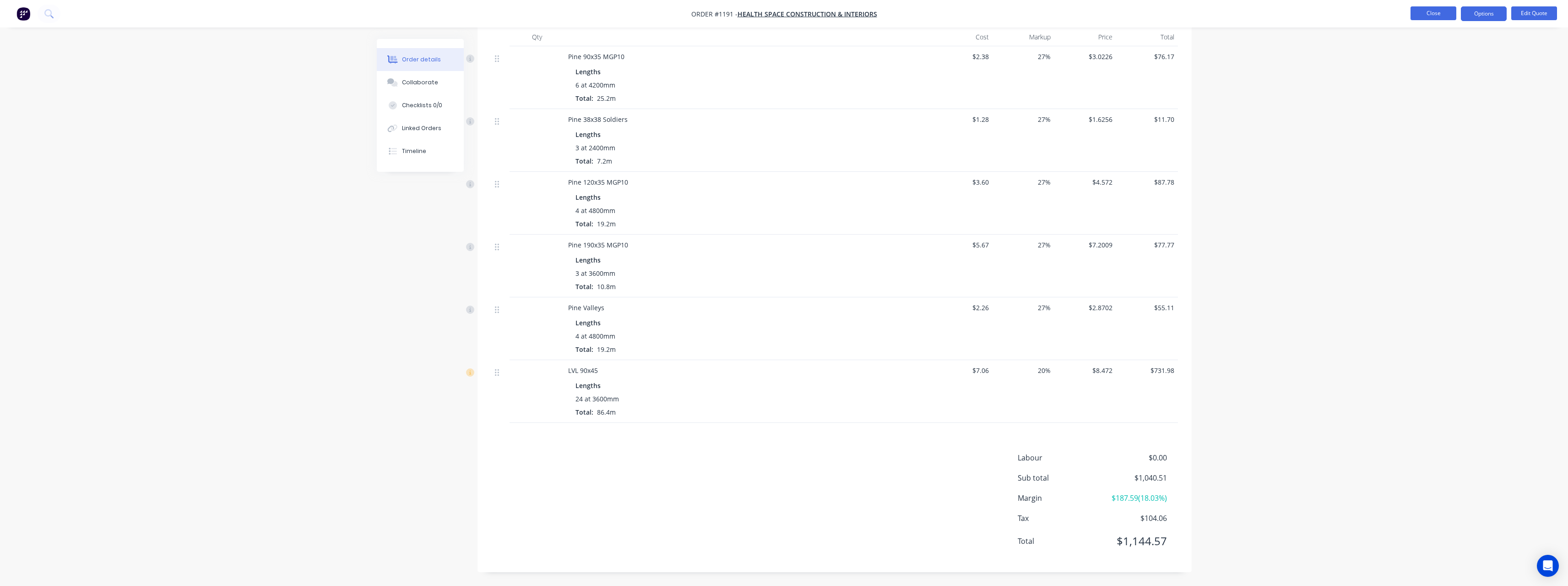
click at [1437, 15] on button "Close" at bounding box center [1433, 13] width 46 height 13
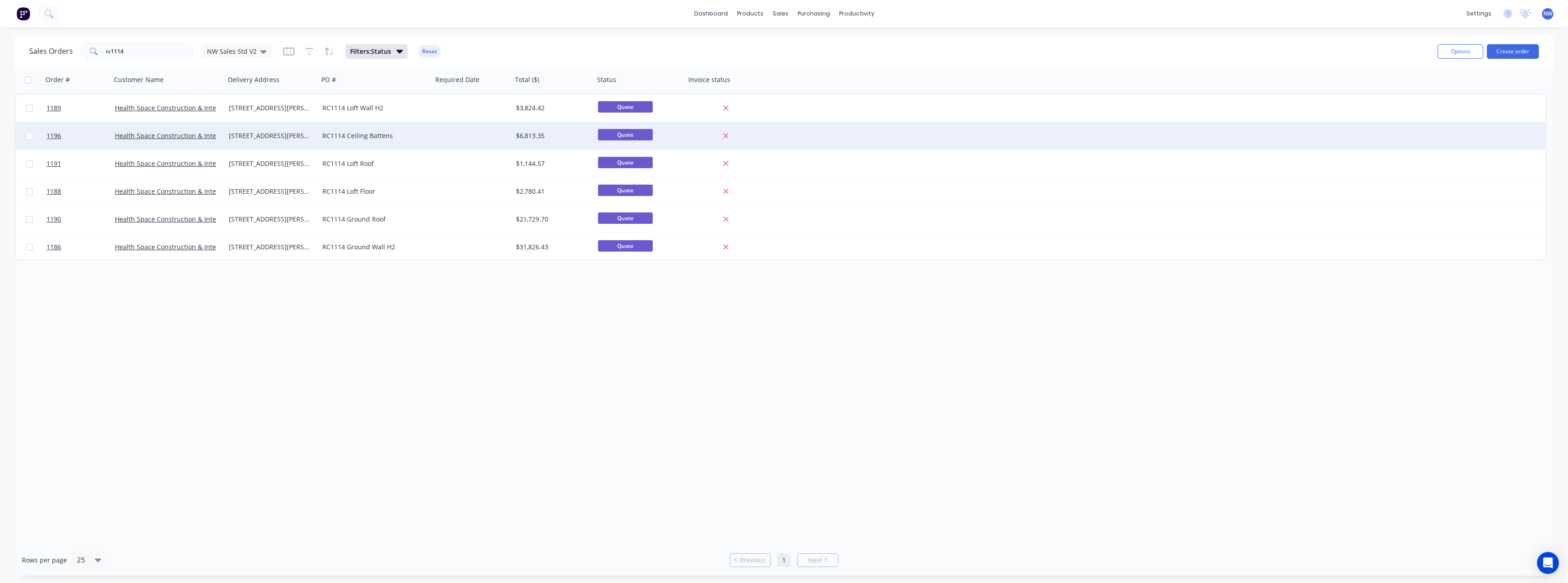
click at [288, 141] on div "[STREET_ADDRESS][PERSON_NAME] Mylor" at bounding box center [272, 136] width 94 height 27
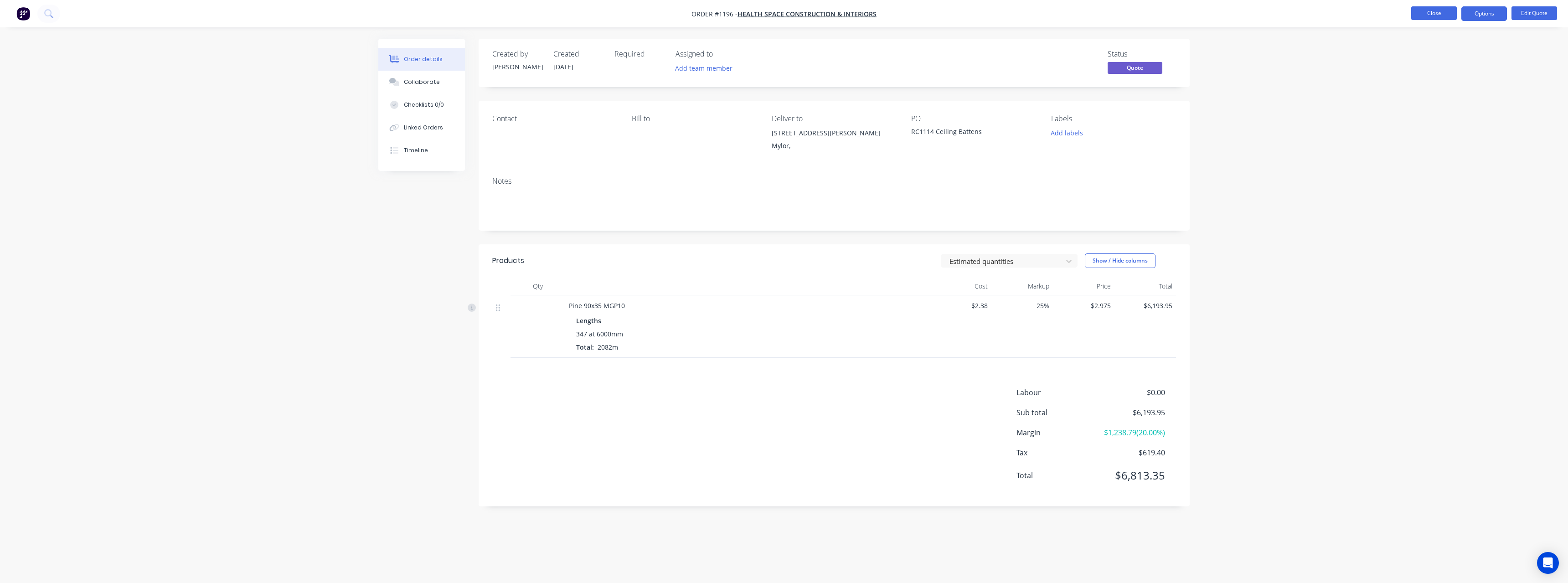
click at [1424, 15] on button "Close" at bounding box center [1433, 13] width 46 height 13
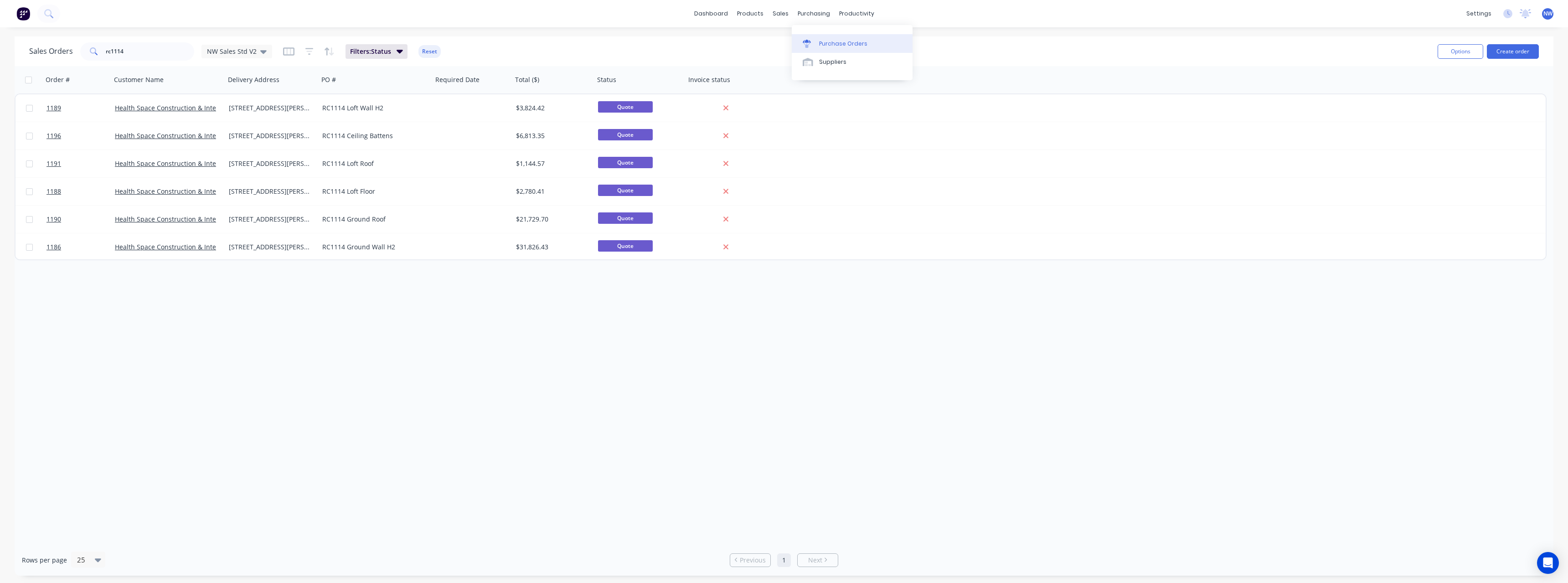
click at [828, 40] on div "Purchase Orders" at bounding box center [843, 43] width 48 height 8
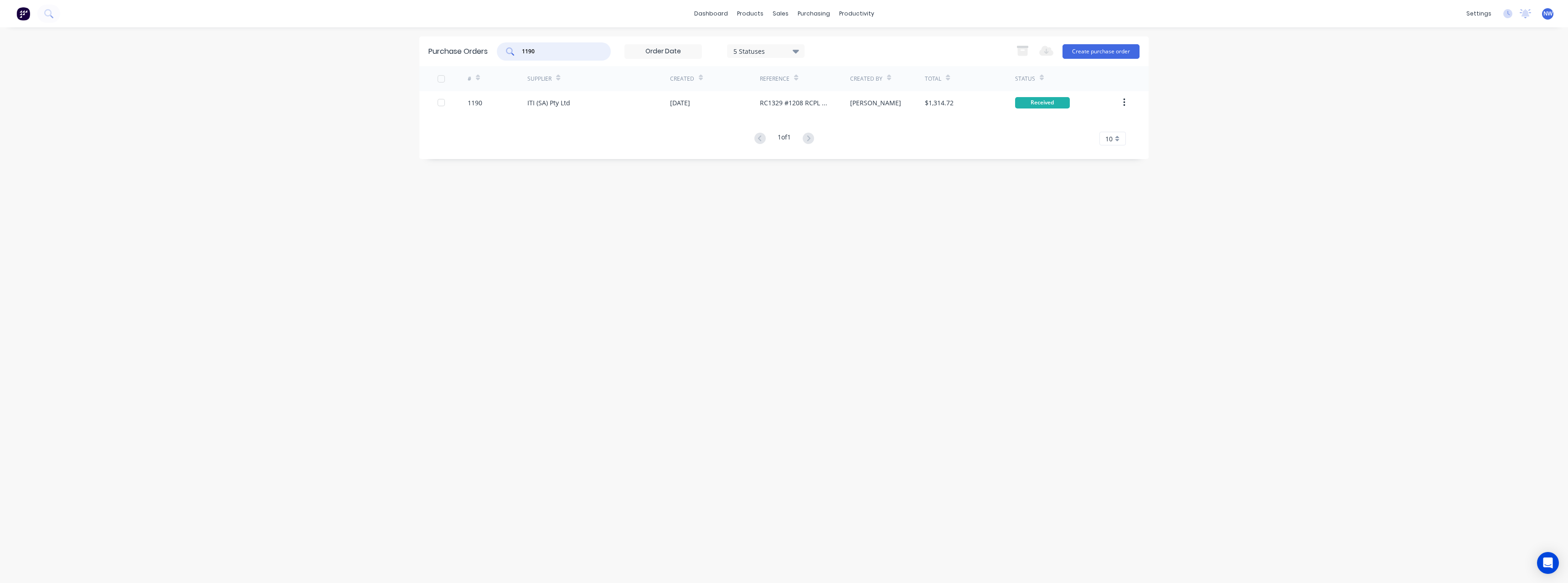
drag, startPoint x: 545, startPoint y: 50, endPoint x: 488, endPoint y: 53, distance: 57.1
click at [488, 53] on div "Purchase Orders 1190 5 Statuses 5 Statuses Export to Excel (XLSX) Create purcha…" at bounding box center [784, 51] width 729 height 30
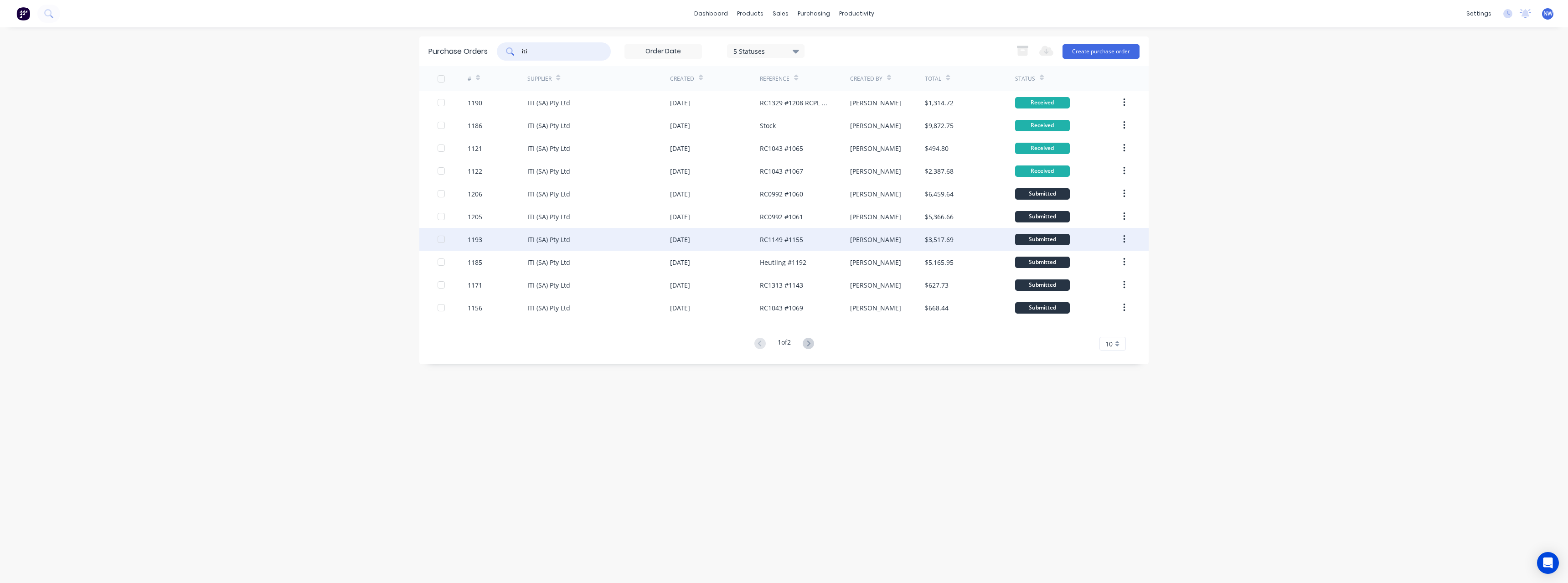
type input "iti"
click at [547, 240] on div "ITI (SA) Pty Ltd" at bounding box center [548, 240] width 43 height 10
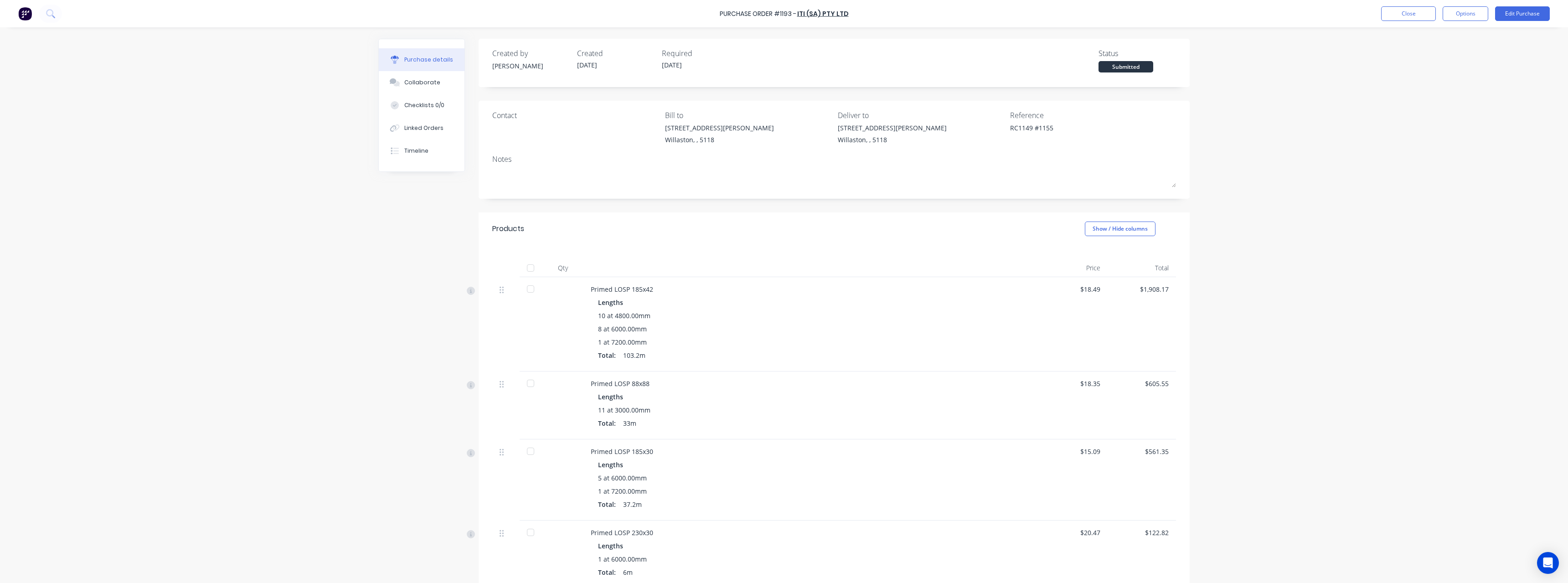
click at [527, 268] on div at bounding box center [531, 268] width 18 height 18
type textarea "x"
click at [1400, 16] on button "Close" at bounding box center [1409, 13] width 55 height 15
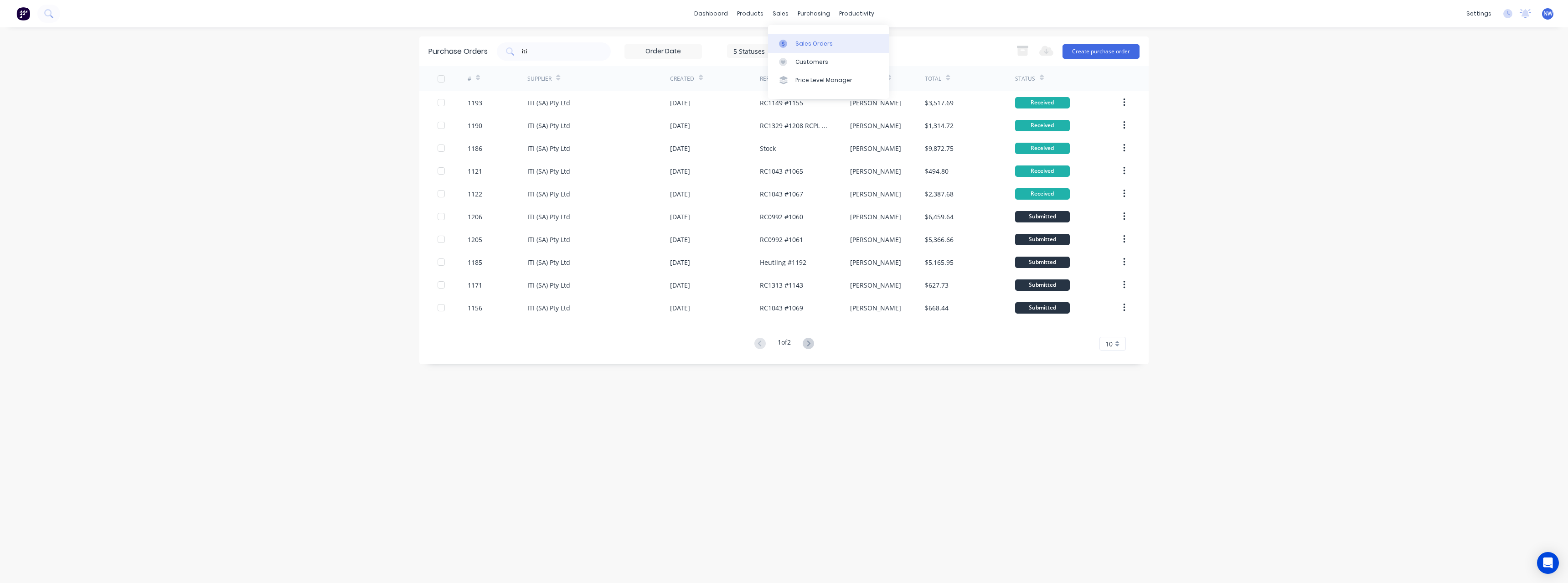
click at [811, 44] on div "Sales Orders" at bounding box center [814, 43] width 37 height 8
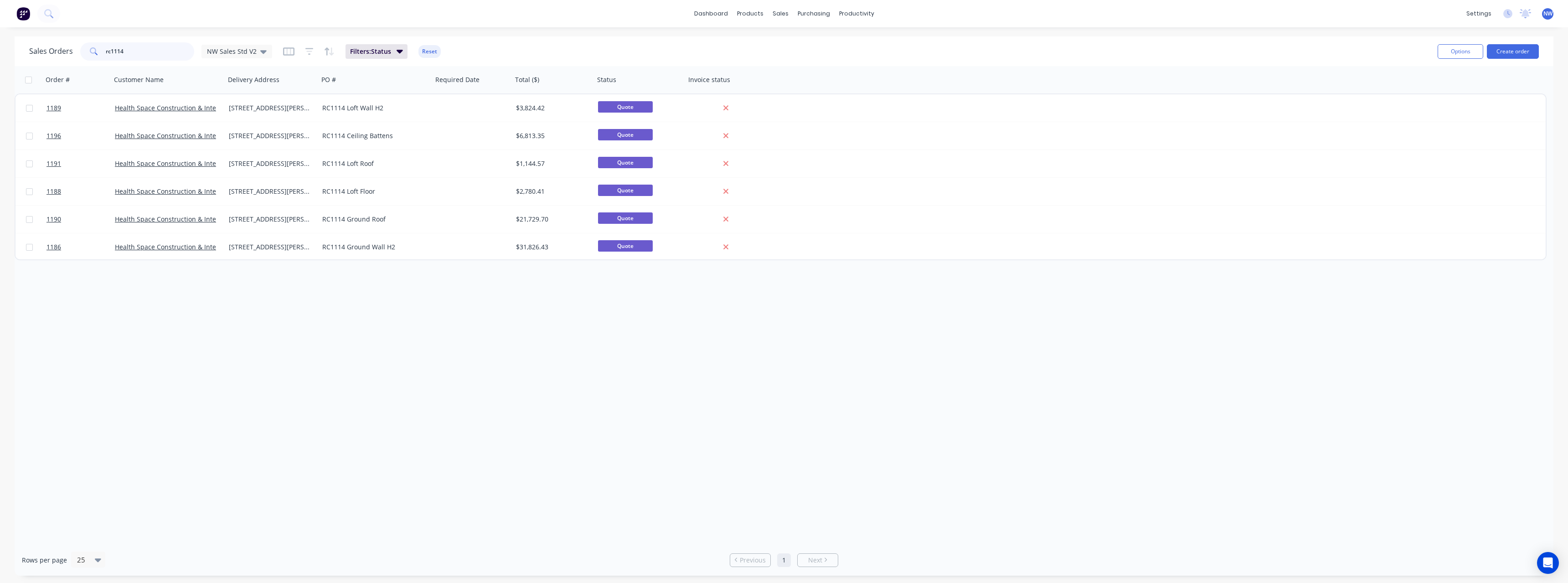
drag, startPoint x: 129, startPoint y: 50, endPoint x: 81, endPoint y: 52, distance: 48.0
click at [81, 52] on div "rc1114" at bounding box center [137, 52] width 114 height 18
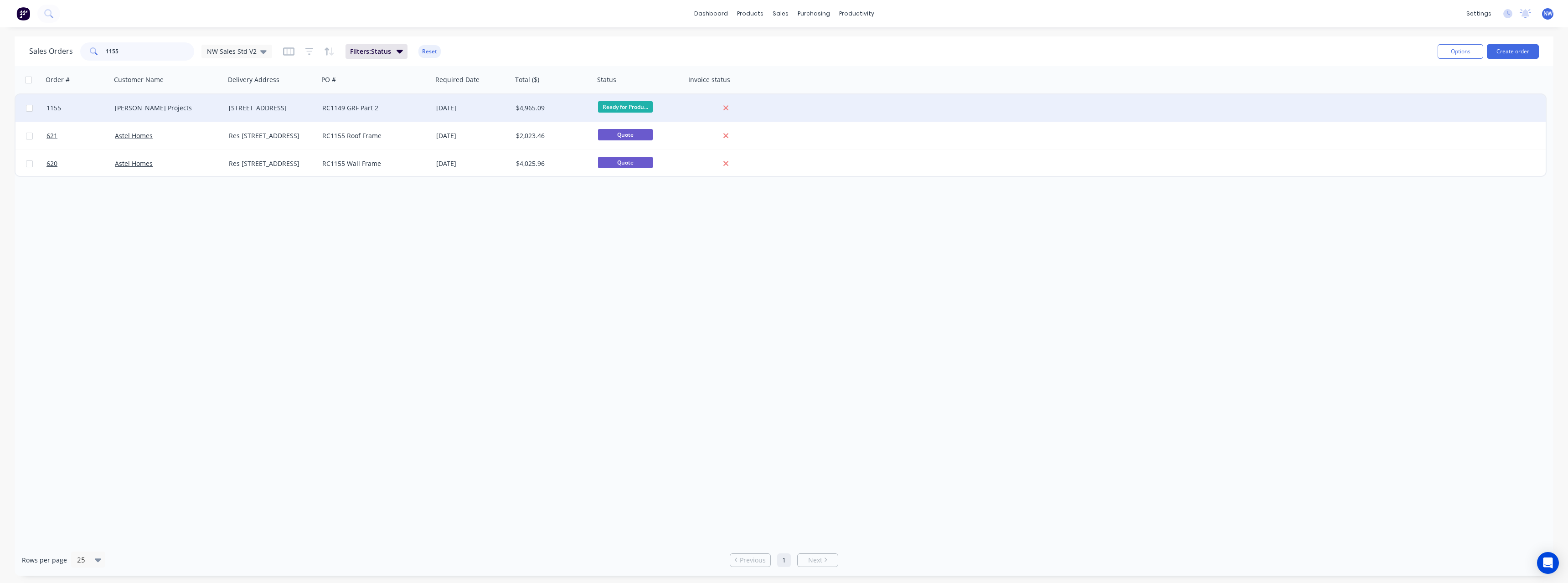
type input "1155"
click at [339, 110] on div "RC1149 GRF Part 2" at bounding box center [373, 108] width 101 height 9
